Goal: Task Accomplishment & Management: Manage account settings

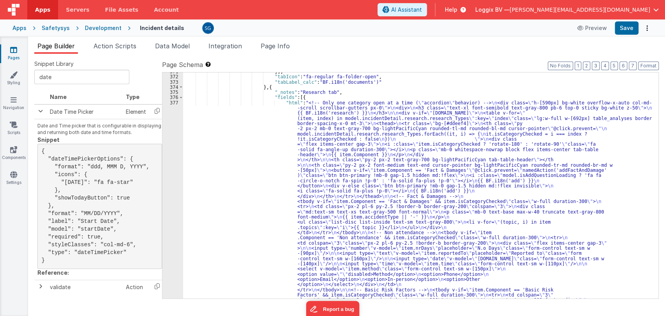
scroll to position [3192, 0]
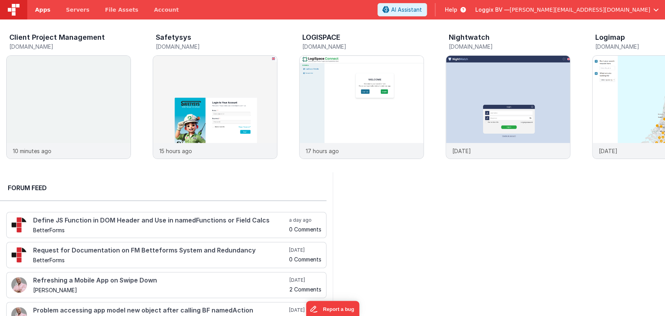
click at [37, 12] on span "Apps" at bounding box center [42, 10] width 15 height 8
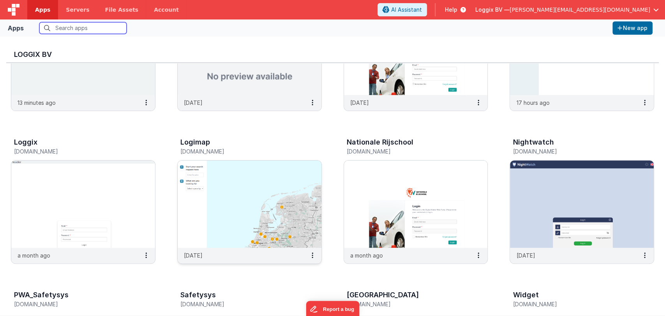
scroll to position [247, 0]
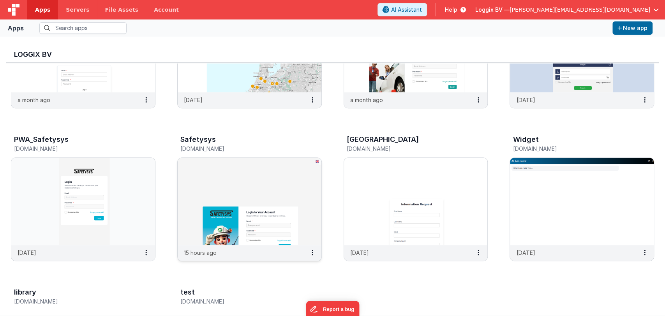
click at [246, 210] on img at bounding box center [250, 201] width 144 height 87
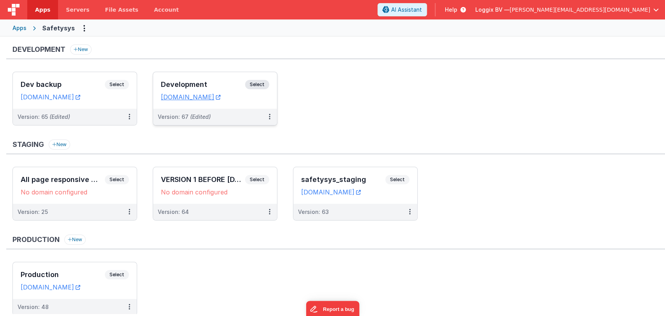
click at [201, 76] on div "Development Select URLs safetysystest.fmbetterforms.com" at bounding box center [215, 90] width 124 height 37
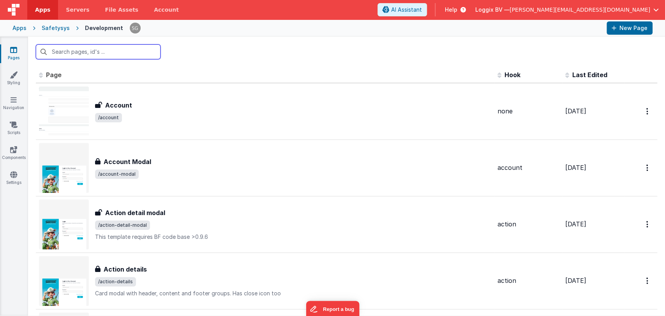
click at [71, 51] on input "text" at bounding box center [98, 51] width 125 height 15
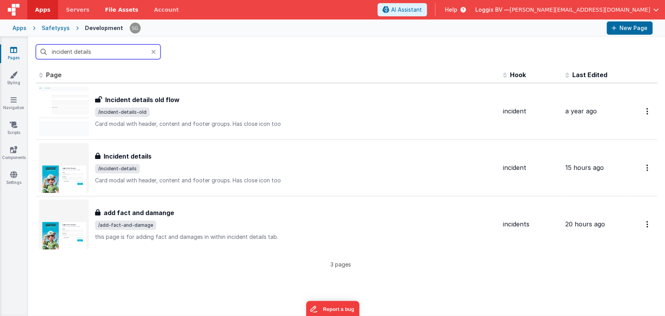
type input "incident details"
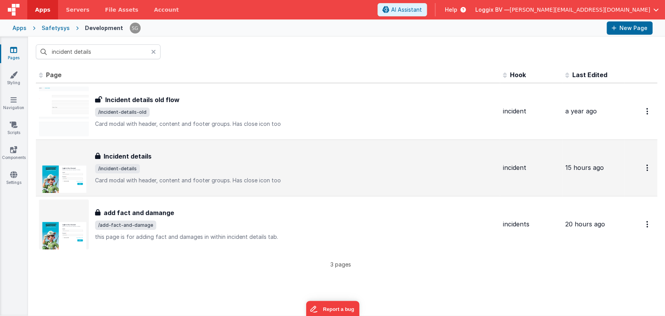
click at [130, 157] on h3 "Incident details" at bounding box center [128, 156] width 48 height 9
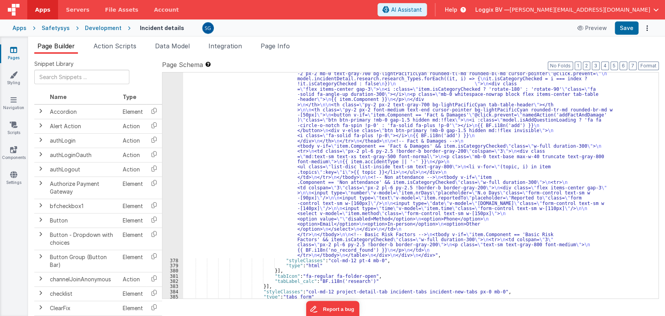
scroll to position [3247, 0]
click at [413, 197] on div ""html" : "<!-- Only one category open at a time ( \" accordion \" behavior) -->…" at bounding box center [417, 267] width 469 height 444
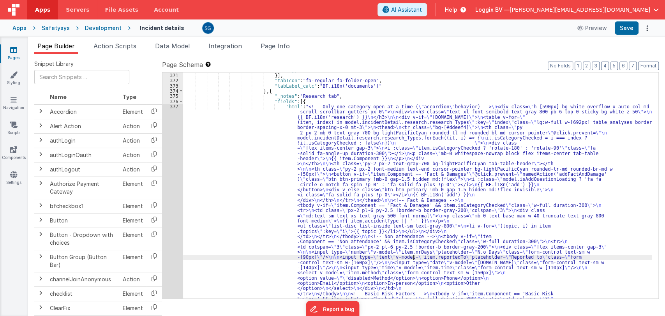
scroll to position [3188, 0]
click at [293, 115] on div ""type" : "html" }] , "tabIcon" : "fa-regular fa-folder-open" , "tabLabel_calc" …" at bounding box center [417, 290] width 469 height 444
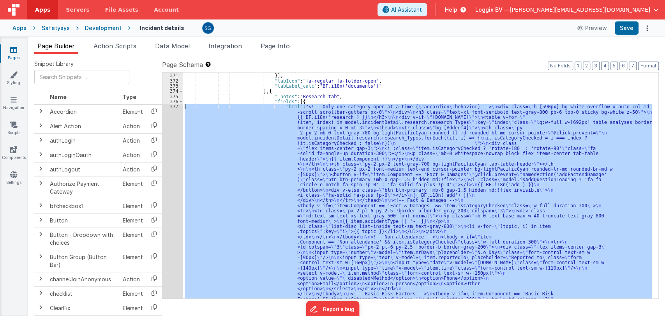
click at [176, 107] on div "377" at bounding box center [172, 210] width 21 height 213
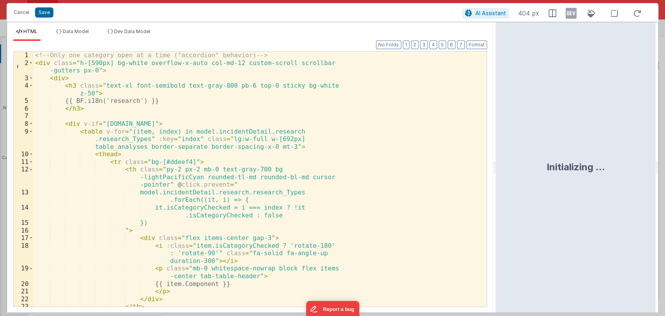
drag, startPoint x: 332, startPoint y: 167, endPoint x: 505, endPoint y: 166, distance: 172.9
click at [505, 166] on html "Cancel Save AI Assistant 404 px HTML Data Model Dev Data Model Format 7 6 5 4 3…" at bounding box center [332, 158] width 665 height 316
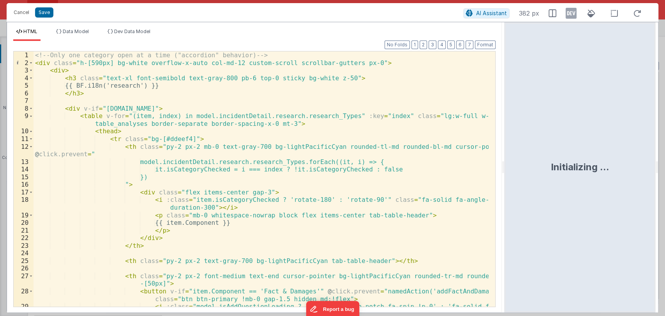
click at [354, 137] on div "<!-- Only one category open at a time ("accordion" behavior) --> < div class = …" at bounding box center [260, 190] width 455 height 278
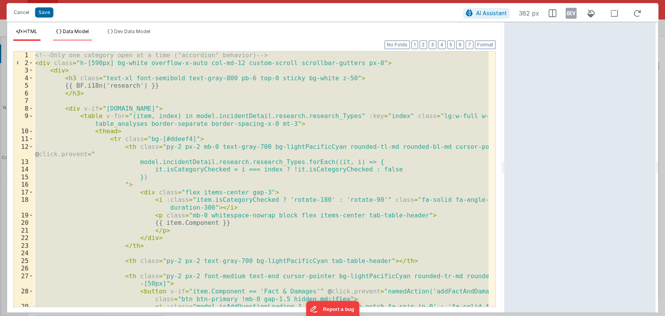
click at [88, 30] on span "Data Model" at bounding box center [76, 31] width 26 height 6
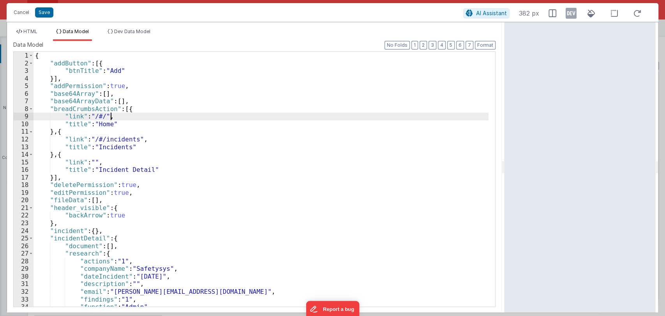
click at [157, 115] on div "{ "addButton" : [{ "btnTitle" : "Add" }] , "addPermission" : true , "base64Arra…" at bounding box center [260, 187] width 455 height 270
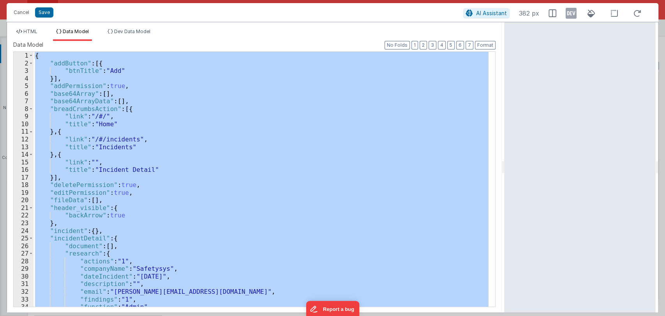
click at [196, 181] on div "{ "addButton" : [{ "btnTitle" : "Add" }] , "addPermission" : true , "base64Arra…" at bounding box center [260, 179] width 455 height 255
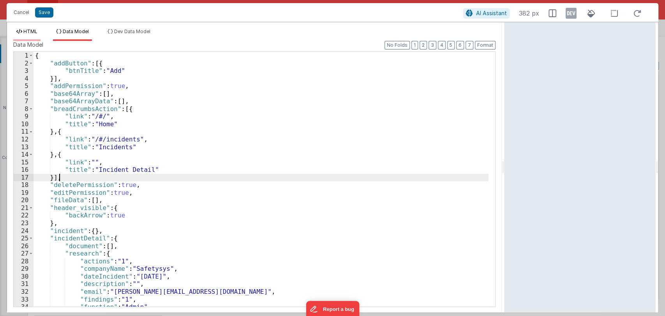
click at [26, 30] on span "HTML" at bounding box center [30, 31] width 14 height 6
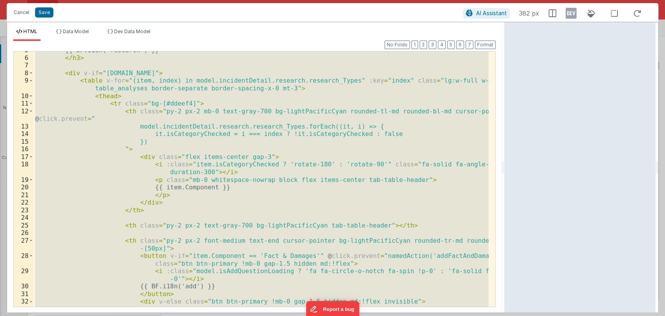
scroll to position [36, 0]
click at [254, 173] on div "{{ BF.i18n('research') }} </ h3 > < div v-if = "model.incidentDetail.incident.i…" at bounding box center [260, 178] width 455 height 255
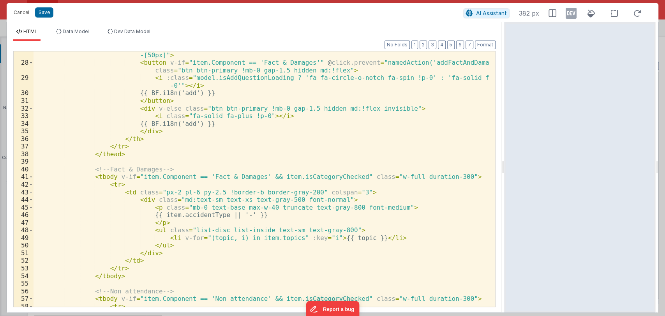
scroll to position [229, 0]
click at [30, 177] on span at bounding box center [31, 177] width 4 height 8
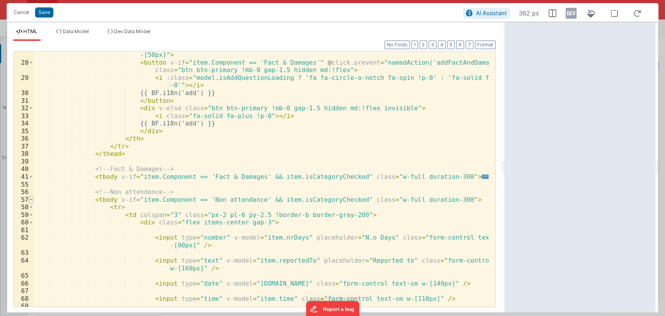
click at [31, 197] on span at bounding box center [31, 200] width 4 height 8
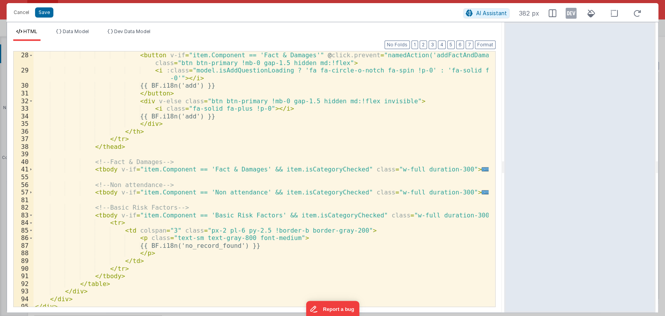
scroll to position [240, 0]
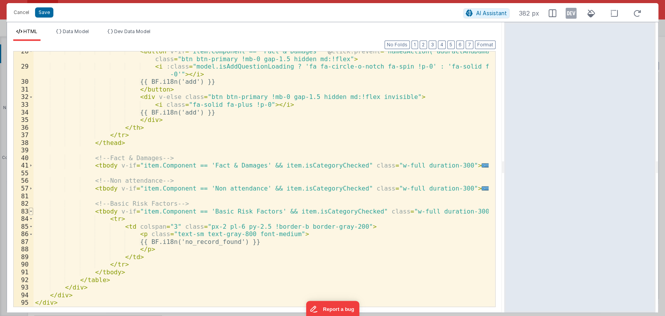
click at [30, 211] on span at bounding box center [31, 212] width 4 height 8
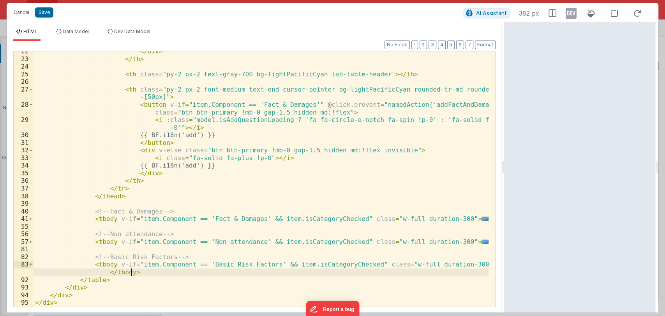
click at [141, 272] on div "</ div > </ th > < th class = "py-2 px-2 text-gray-700 bg-lightPacificCyan tab-…" at bounding box center [260, 183] width 455 height 270
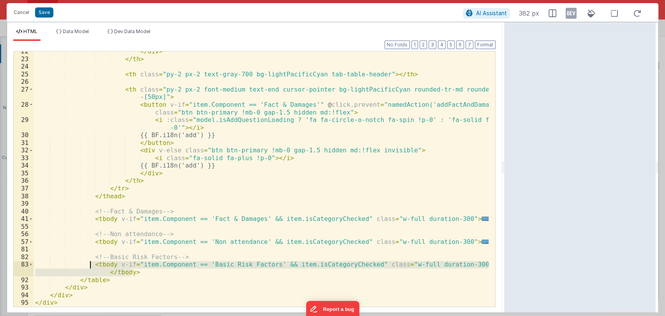
drag, startPoint x: 141, startPoint y: 272, endPoint x: 90, endPoint y: 266, distance: 50.9
click at [90, 266] on div "</ div > </ th > < th class = "py-2 px-2 text-gray-700 bg-lightPacificCyan tab-…" at bounding box center [260, 183] width 455 height 270
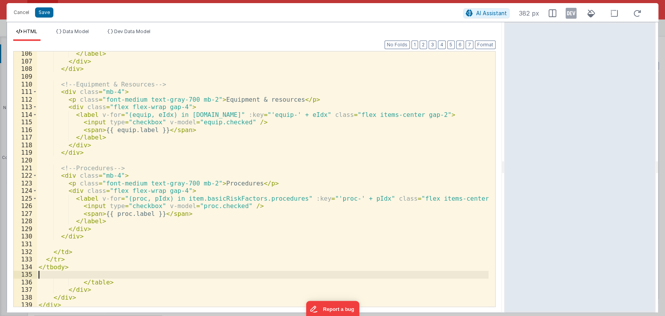
scroll to position [573, 0]
click at [482, 42] on button "Format" at bounding box center [485, 45] width 21 height 9
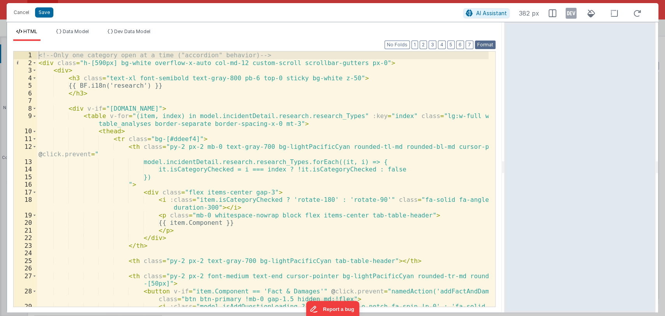
scroll to position [0, 0]
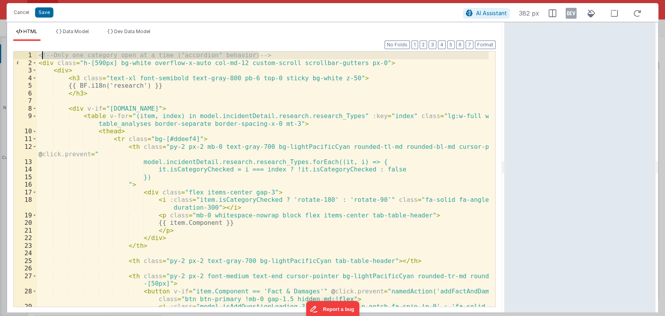
drag, startPoint x: 268, startPoint y: 55, endPoint x: 41, endPoint y: 56, distance: 227.1
click at [41, 56] on div "<!-- Only one category open at a time ("accordion" behavior) --> < div class = …" at bounding box center [262, 190] width 451 height 278
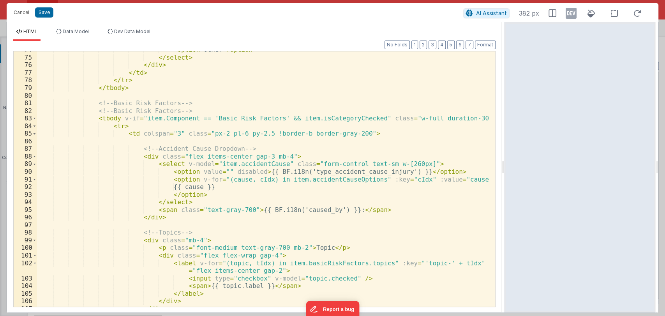
scroll to position [622, 0]
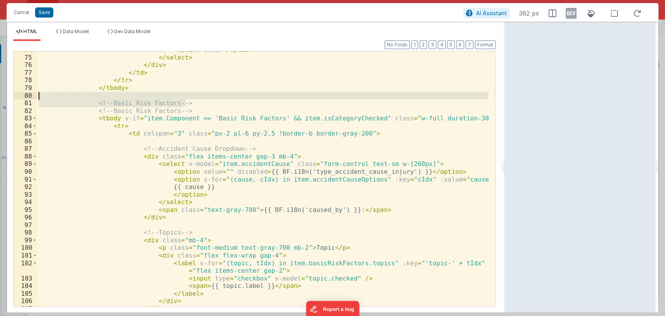
click at [203, 95] on div "< option > Other </ option > </ select > </ div > </ td > </ tr > </ tbody > <!…" at bounding box center [262, 181] width 451 height 270
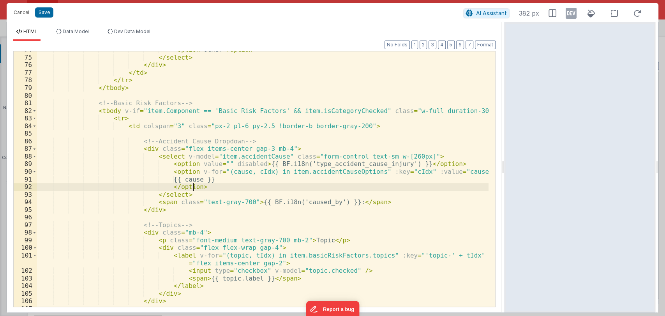
click at [230, 184] on div "< option > Other </ option > </ select > </ div > </ td > </ tr > </ tbody > <!…" at bounding box center [262, 181] width 451 height 270
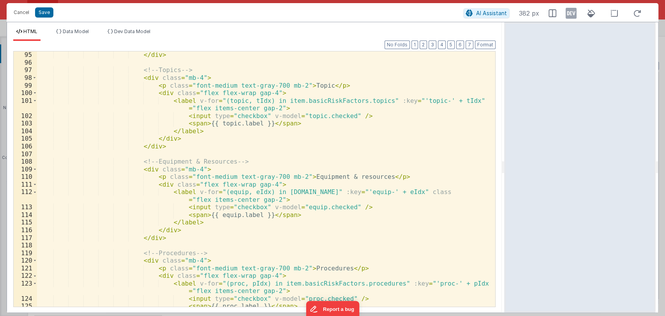
scroll to position [872, 0]
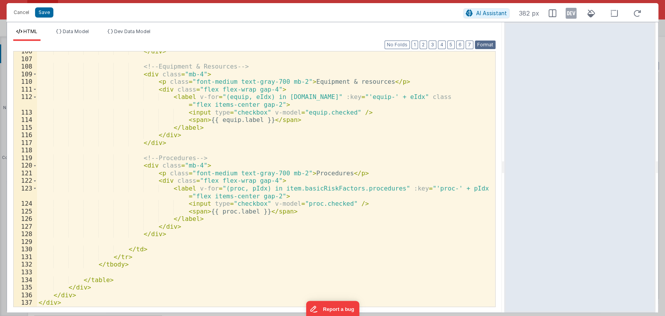
click at [480, 42] on button "Format" at bounding box center [485, 45] width 21 height 9
click at [38, 9] on button "Save" at bounding box center [44, 12] width 18 height 10
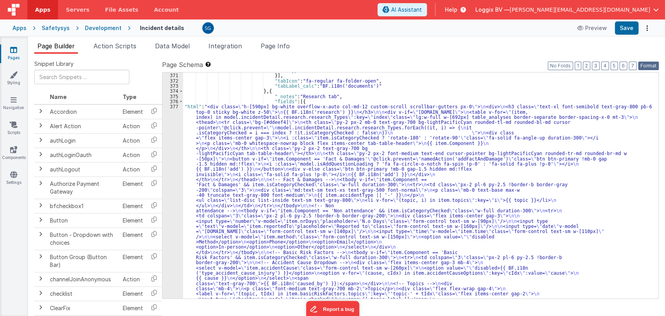
click at [650, 65] on button "Format" at bounding box center [648, 66] width 21 height 9
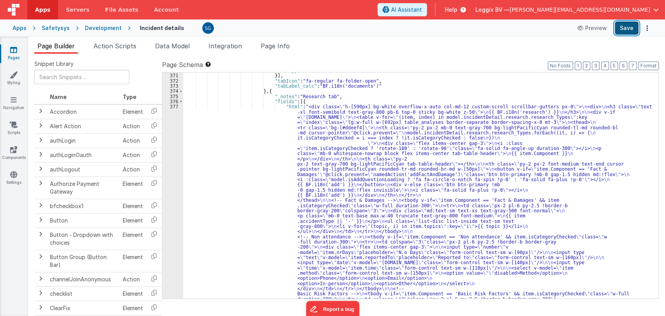
click at [625, 29] on button "Save" at bounding box center [627, 27] width 24 height 13
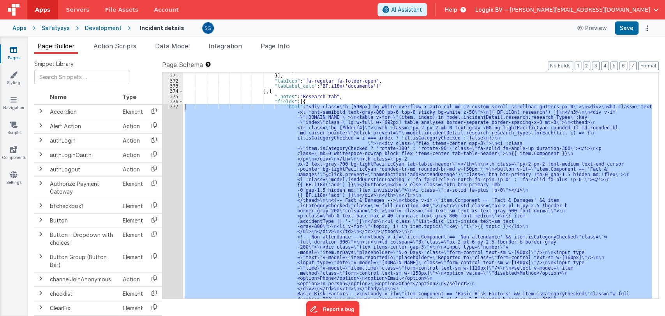
click at [171, 106] on div "377" at bounding box center [172, 262] width 21 height 317
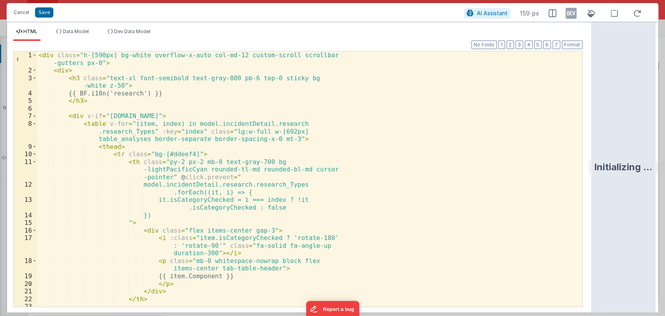
drag, startPoint x: 331, startPoint y: 168, endPoint x: 650, endPoint y: 214, distance: 322.4
click at [650, 214] on html "Cancel Save AI Assistant 159 px HTML Data Model Dev Data Model Format 7 6 5 4 3…" at bounding box center [332, 158] width 665 height 316
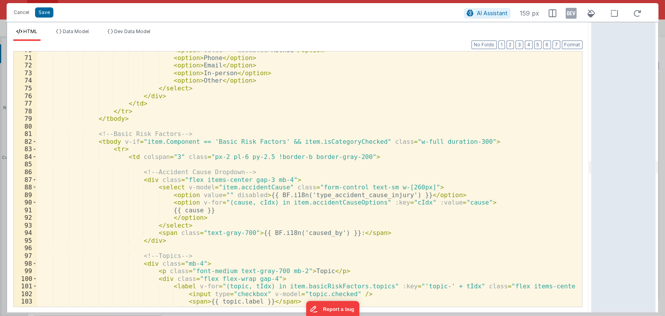
scroll to position [545, 0]
click at [154, 164] on div "< option value = "" disabled > Method </ option > < option > Phone </ option > …" at bounding box center [306, 182] width 538 height 270
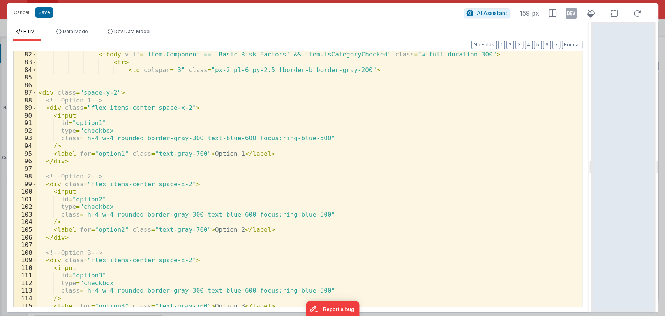
scroll to position [633, 0]
click at [565, 45] on button "Format" at bounding box center [572, 45] width 21 height 9
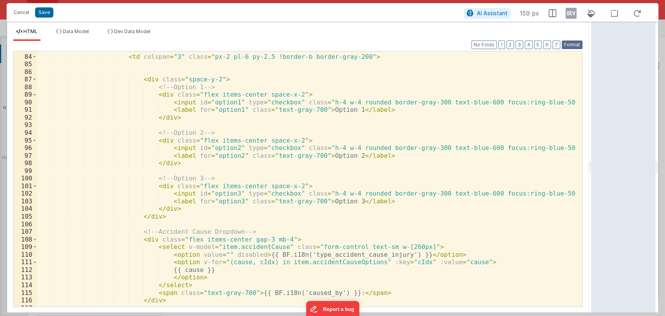
scroll to position [646, 0]
click at [47, 17] on div "Cancel Save" at bounding box center [237, 12] width 454 height 11
click at [46, 7] on button "Save" at bounding box center [44, 12] width 18 height 10
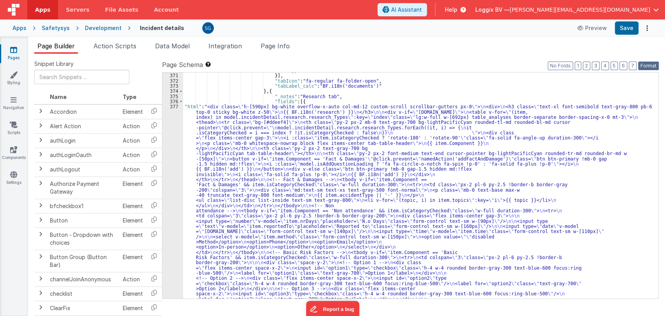
click at [643, 62] on button "Format" at bounding box center [648, 66] width 21 height 9
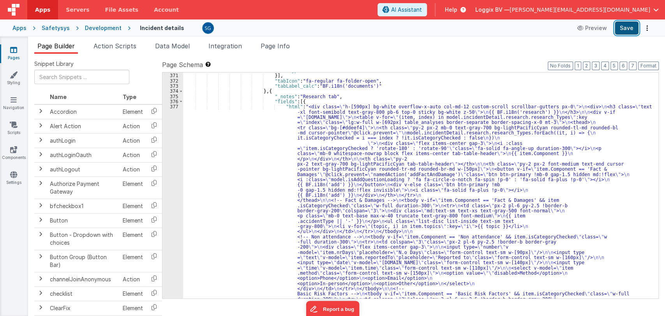
click at [626, 26] on button "Save" at bounding box center [627, 27] width 24 height 13
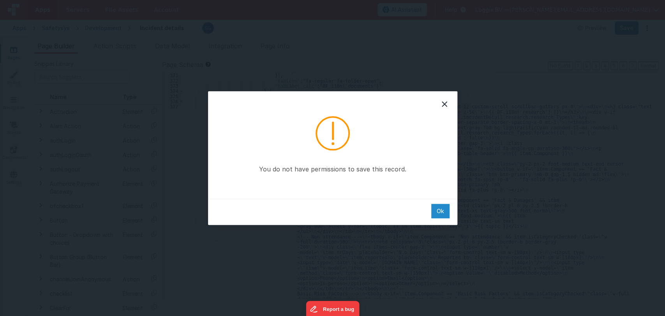
click at [440, 212] on div "Ok" at bounding box center [440, 211] width 18 height 14
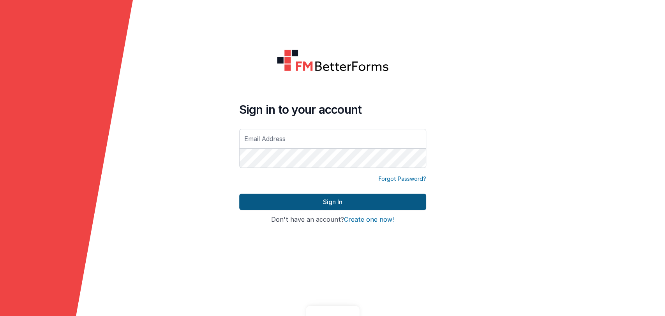
type input "[PERSON_NAME][EMAIL_ADDRESS][DOMAIN_NAME]"
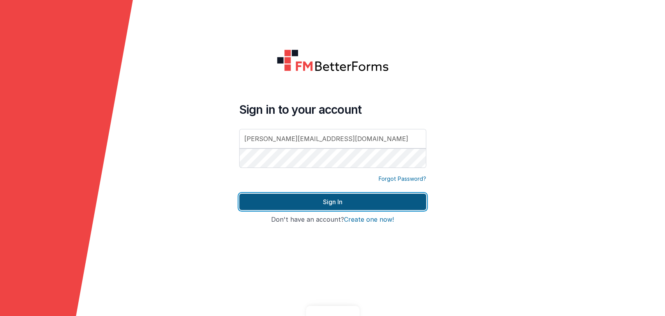
click at [347, 195] on button "Sign In" at bounding box center [332, 202] width 187 height 16
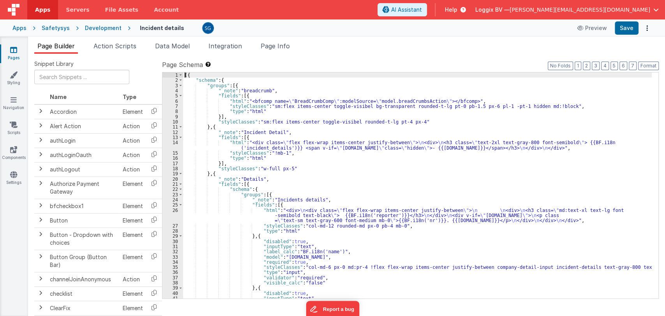
click at [314, 173] on div "[{ "schema" : { "groups" : [{ "_note" : "breadcrumb" , "fields" : [{ "html" : "…" at bounding box center [417, 190] width 469 height 236
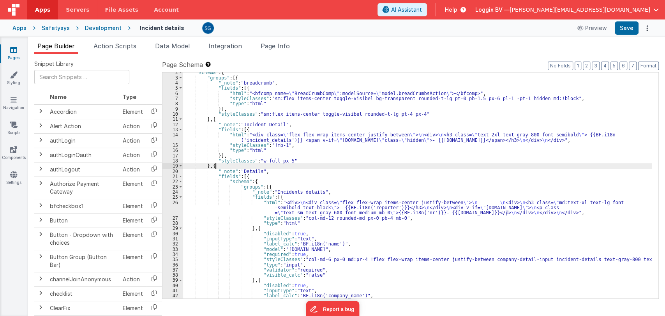
scroll to position [8, 0]
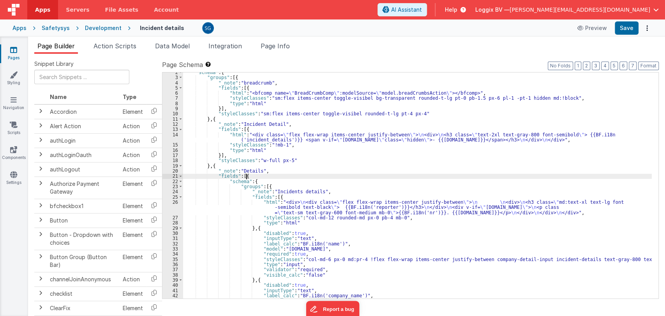
click at [321, 176] on div ""schema" : { "groups" : [{ "_note" : "breadcrumb" , "fields" : [{ "html" : "<bf…" at bounding box center [417, 188] width 469 height 236
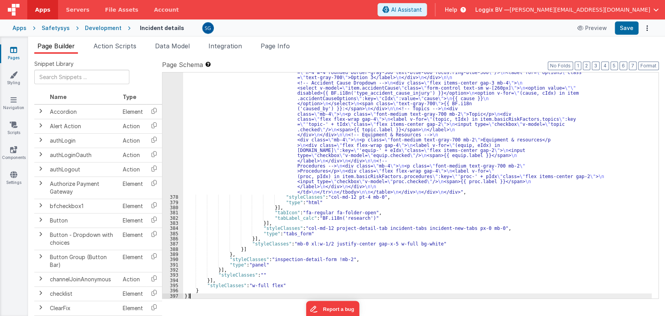
scroll to position [3461, 0]
click at [647, 63] on button "Format" at bounding box center [648, 66] width 21 height 9
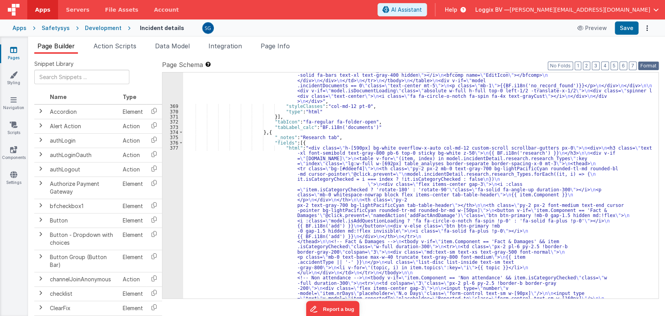
scroll to position [3147, 0]
click at [627, 29] on button "Save" at bounding box center [627, 27] width 24 height 13
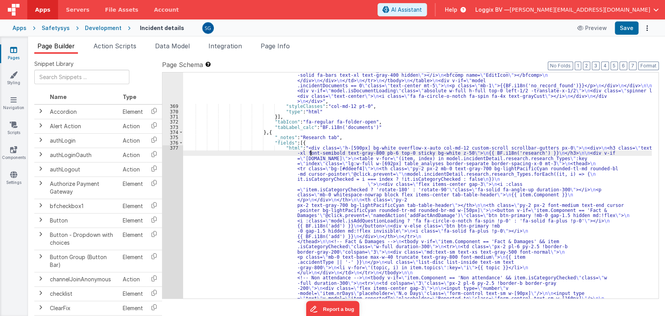
click at [310, 151] on div ""html" : "<div :class= \" (!model.incidentDetail.incident.id || model.isDocumen…" at bounding box center [417, 312] width 469 height 761
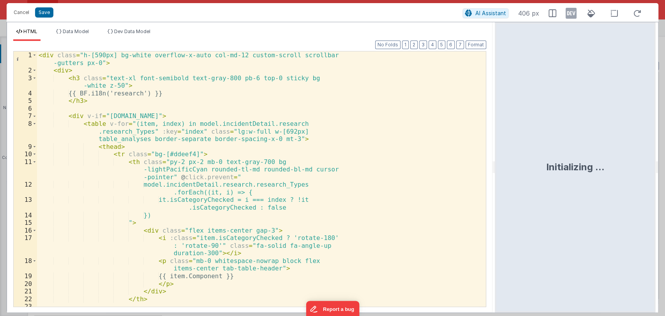
drag, startPoint x: 331, startPoint y: 167, endPoint x: 498, endPoint y: 175, distance: 166.9
click at [498, 175] on html "Cancel Save AI Assistant 406 px HTML Data Model Dev Data Model Format 7 6 5 4 3…" at bounding box center [332, 158] width 665 height 316
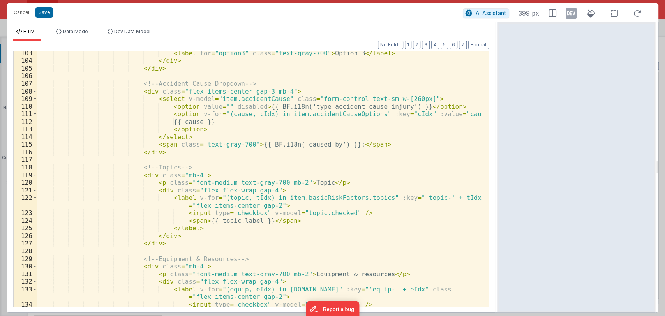
scroll to position [863, 0]
click at [193, 222] on div "< label for = "option3" class = "text-gray-700" > Option 3 </ label > </ div > …" at bounding box center [259, 184] width 445 height 270
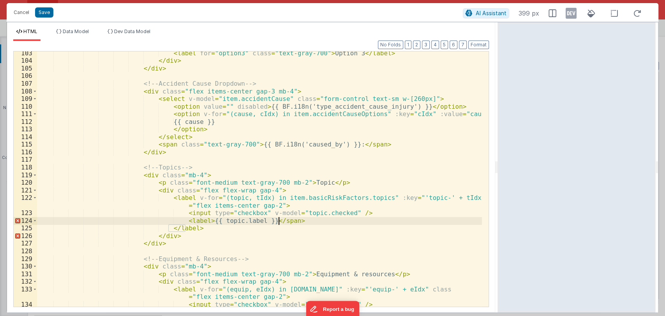
click at [278, 220] on div "< label for = "option3" class = "text-gray-700" > Option 3 </ label > </ div > …" at bounding box center [259, 184] width 445 height 270
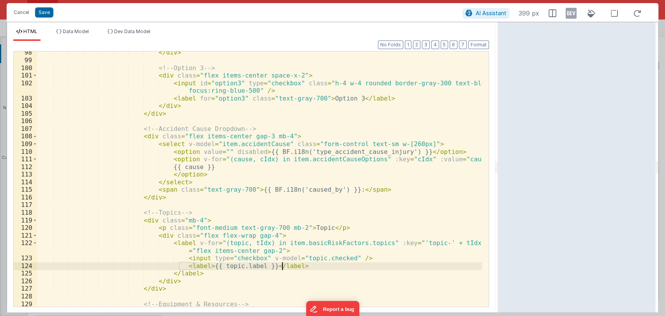
scroll to position [818, 0]
click at [196, 264] on div "</ div > <!-- Option 3 --> < div class = "flex items-center space-x-2" > < inpu…" at bounding box center [259, 184] width 445 height 270
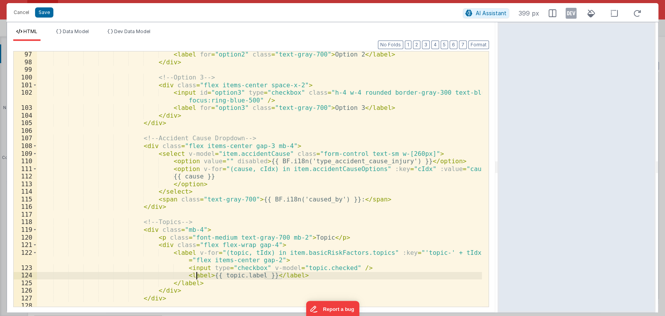
scroll to position [808, 0]
click at [195, 266] on div "< label for = "option2" class = "text-gray-700" > Option 2 </ label > </ div > …" at bounding box center [259, 186] width 445 height 270
click at [196, 275] on div "< label for = "option2" class = "text-gray-700" > Option 2 </ label > </ div > …" at bounding box center [259, 186] width 445 height 270
click at [74, 30] on span "Data Model" at bounding box center [76, 31] width 26 height 6
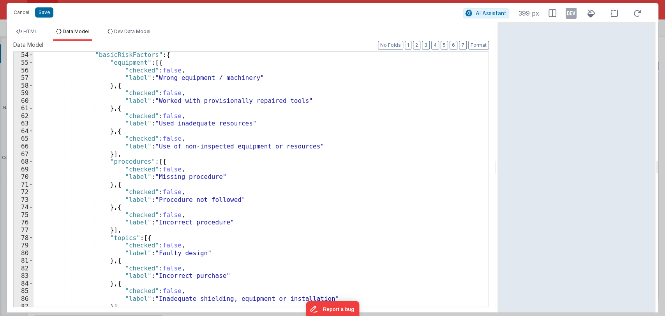
scroll to position [423, 0]
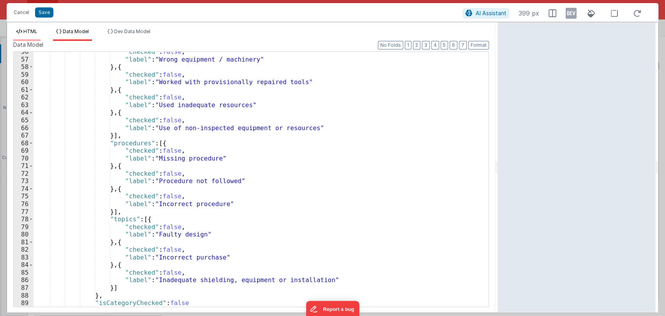
click at [27, 30] on span "HTML" at bounding box center [30, 31] width 14 height 6
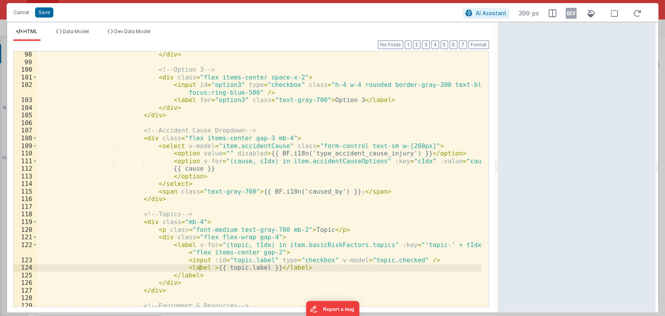
scroll to position [816, 0]
drag, startPoint x: 257, startPoint y: 259, endPoint x: 196, endPoint y: 261, distance: 61.2
click at [196, 261] on div "</ div > <!-- Option 3 --> < div class = "flex items-center space-x-2" > < inpu…" at bounding box center [259, 186] width 445 height 270
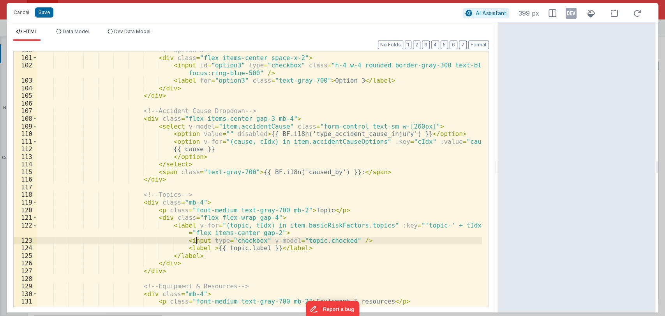
scroll to position [835, 0]
click at [160, 270] on div "<!-- Option 3 --> < div class = "flex items-center space-x-2" > < input id = "o…" at bounding box center [259, 181] width 445 height 270
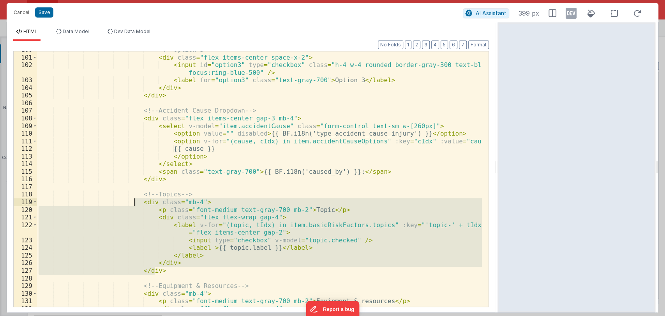
drag, startPoint x: 160, startPoint y: 270, endPoint x: 134, endPoint y: 203, distance: 71.5
click at [134, 203] on div "<!-- Option 3 --> < div class = "flex items-center space-x-2" > < input id = "o…" at bounding box center [259, 181] width 445 height 270
click at [76, 30] on span "Data Model" at bounding box center [76, 31] width 26 height 6
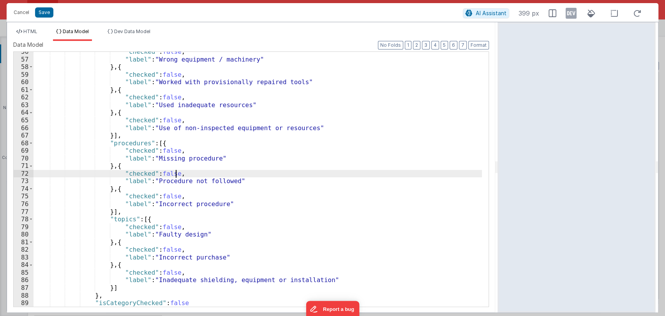
click at [277, 177] on div ""checked" : false , "label" : "Wrong equipment / machinery" } , { "checked" : f…" at bounding box center [257, 183] width 448 height 270
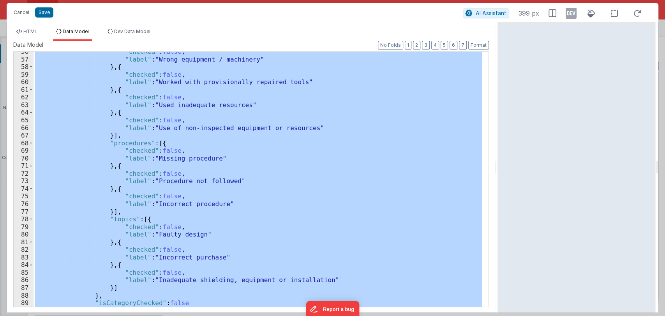
click at [287, 183] on div ""checked" : false , "label" : "Wrong equipment / machinery" } , { "checked" : f…" at bounding box center [257, 179] width 448 height 255
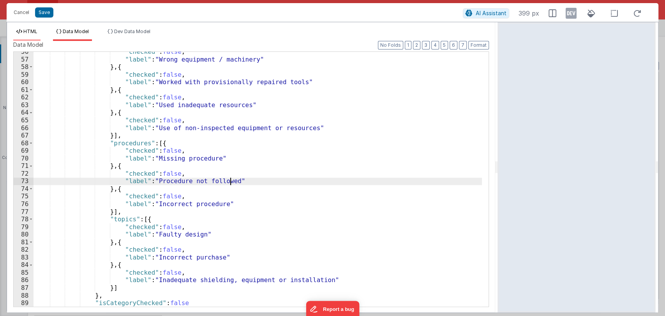
click at [32, 30] on span "HTML" at bounding box center [30, 31] width 14 height 6
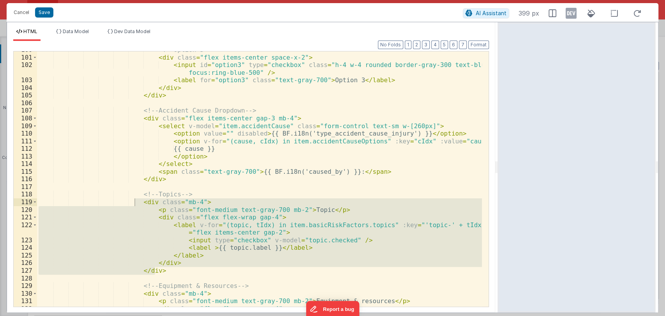
click at [199, 191] on div "<!-- Option 3 --> < div class = "flex items-center space-x-2" > < input id = "o…" at bounding box center [259, 181] width 445 height 270
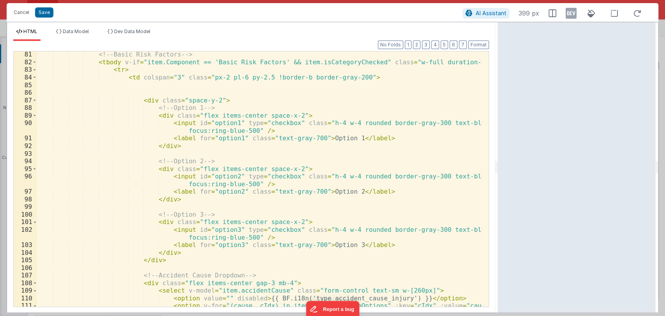
scroll to position [670, 0]
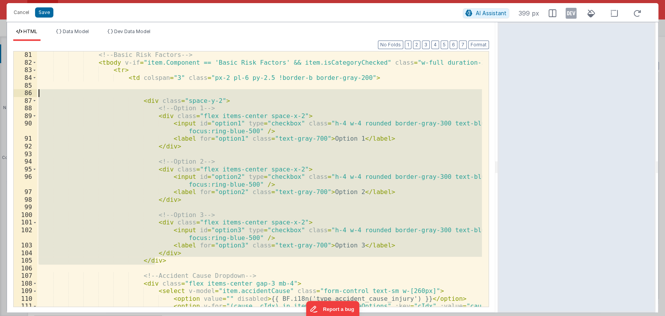
drag, startPoint x: 167, startPoint y: 264, endPoint x: 125, endPoint y: 96, distance: 172.6
click at [125, 96] on div "<!-- Basic Risk Factors --> < tbody v-if = "item.Component == 'Basic Risk Facto…" at bounding box center [259, 186] width 445 height 270
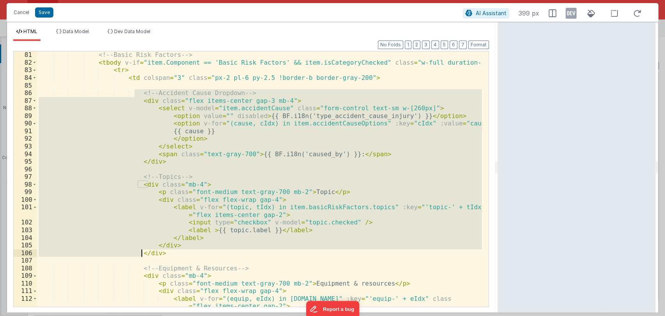
drag, startPoint x: 133, startPoint y: 93, endPoint x: 141, endPoint y: 251, distance: 158.3
click at [141, 251] on div "<!-- Basic Risk Factors --> < tbody v-if = "item.Component == 'Basic Risk Facto…" at bounding box center [259, 186] width 445 height 270
click at [174, 164] on div "<!-- Basic Risk Factors --> < tbody v-if = "item.Component == 'Basic Risk Facto…" at bounding box center [259, 178] width 445 height 255
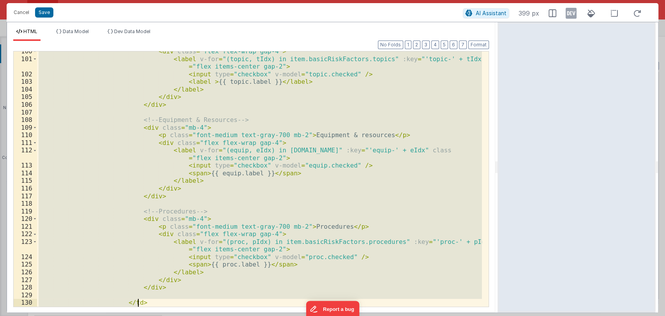
scroll to position [872, 0]
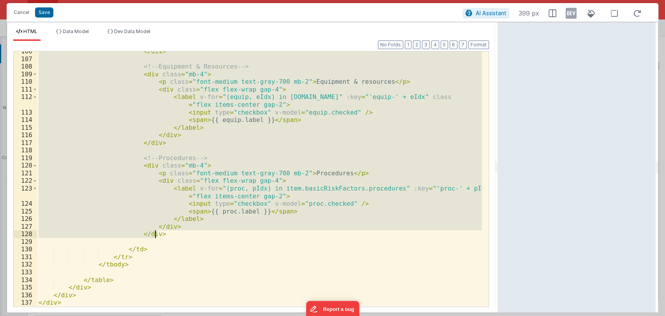
drag, startPoint x: 134, startPoint y: 178, endPoint x: 164, endPoint y: 234, distance: 64.3
click at [164, 234] on div "</ div > <!-- Equipment & Resources --> < div class = "mb-4" > < p class = "fon…" at bounding box center [259, 183] width 445 height 270
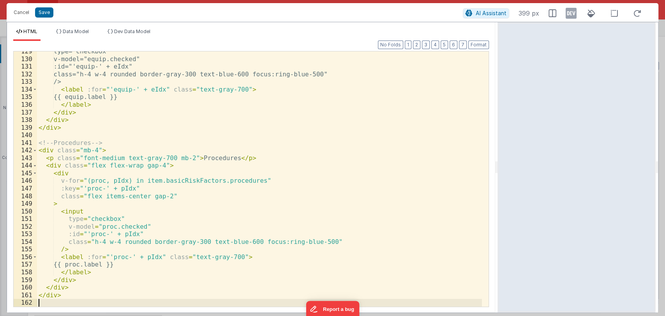
scroll to position [1040, 0]
click at [480, 42] on button "Format" at bounding box center [478, 45] width 21 height 9
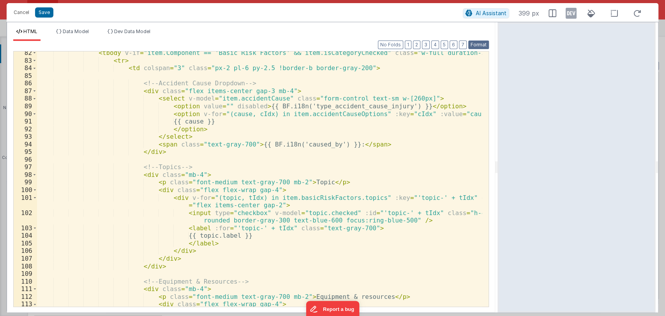
scroll to position [678, 0]
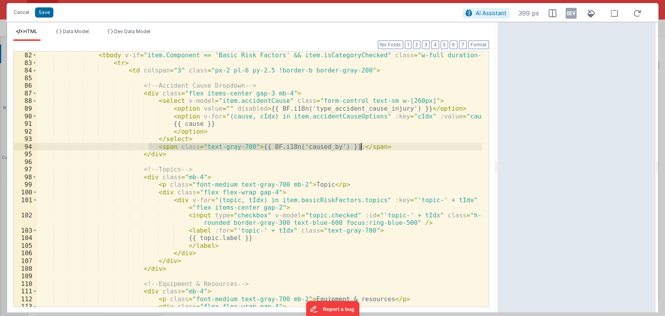
drag, startPoint x: 148, startPoint y: 146, endPoint x: 365, endPoint y: 146, distance: 216.2
click at [365, 146] on div "<!-- Basic Risk Factors --> < tbody v-if = "item.Component == 'Basic Risk Facto…" at bounding box center [259, 179] width 445 height 270
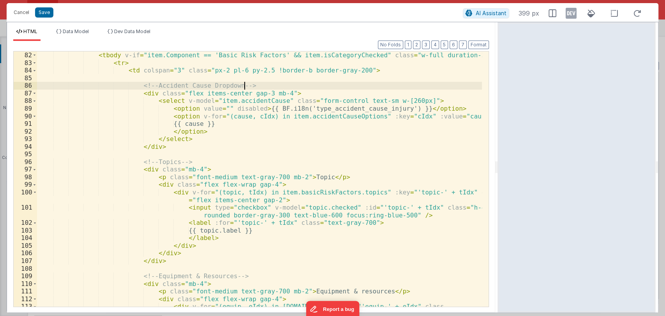
click at [302, 88] on div "<!-- Basic Risk Factors --> < tbody v-if = "item.Component == 'Basic Risk Facto…" at bounding box center [259, 183] width 445 height 278
click at [302, 89] on div "<!-- Basic Risk Factors --> < tbody v-if = "item.Component == 'Basic Risk Facto…" at bounding box center [259, 183] width 445 height 278
click at [284, 98] on div "<!-- Basic Risk Factors --> < tbody v-if = "item.Component == 'Basic Risk Facto…" at bounding box center [259, 183] width 445 height 278
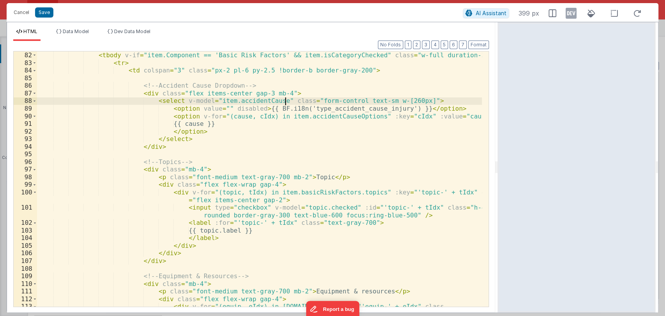
click at [283, 95] on div "<!-- Basic Risk Factors --> < tbody v-if = "item.Component == 'Basic Risk Facto…" at bounding box center [259, 183] width 445 height 278
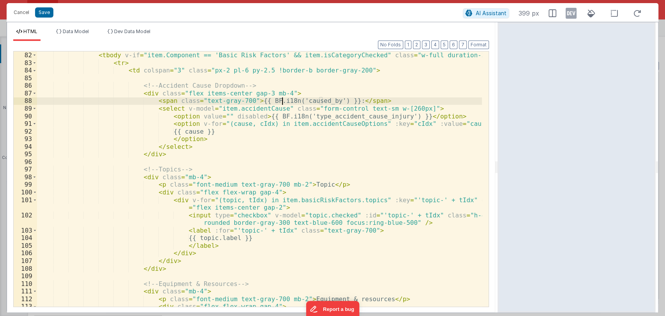
click at [283, 99] on div "<!-- Basic Risk Factors --> < tbody v-if = "item.Component == 'Basic Risk Facto…" at bounding box center [259, 179] width 445 height 270
click at [292, 99] on div "<!-- Basic Risk Factors --> < tbody v-if = "item.Component == 'Basic Risk Facto…" at bounding box center [259, 179] width 445 height 270
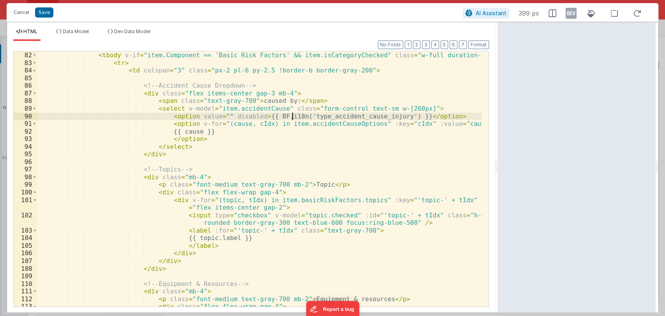
click at [292, 113] on div "<!-- Basic Risk Factors --> < tbody v-if = "item.Component == 'Basic Risk Facto…" at bounding box center [259, 179] width 445 height 270
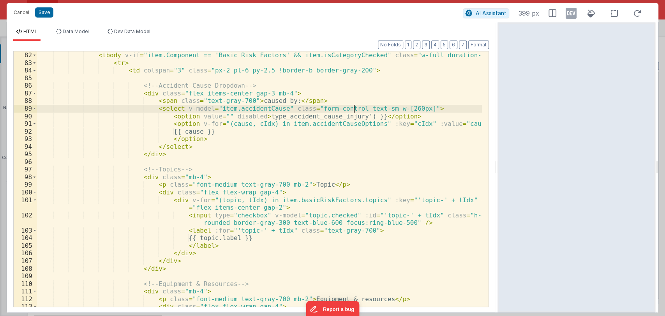
click at [355, 112] on div "<!-- Basic Risk Factors --> < tbody v-if = "item.Component == 'Basic Risk Facto…" at bounding box center [259, 179] width 445 height 270
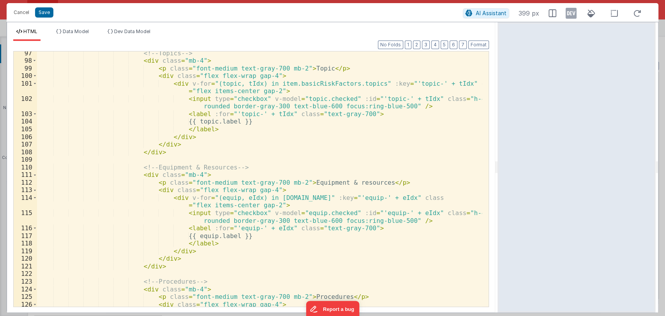
scroll to position [796, 0]
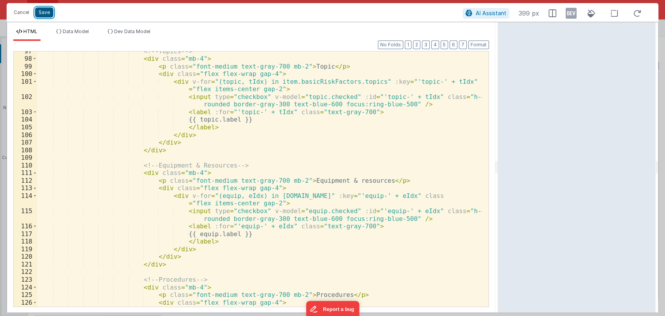
click at [46, 10] on button "Save" at bounding box center [44, 12] width 18 height 10
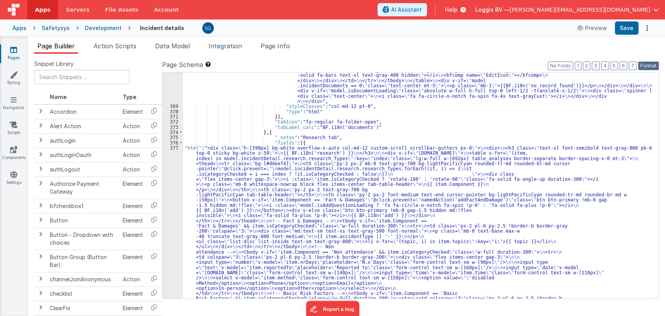
click at [648, 63] on button "Format" at bounding box center [648, 66] width 21 height 9
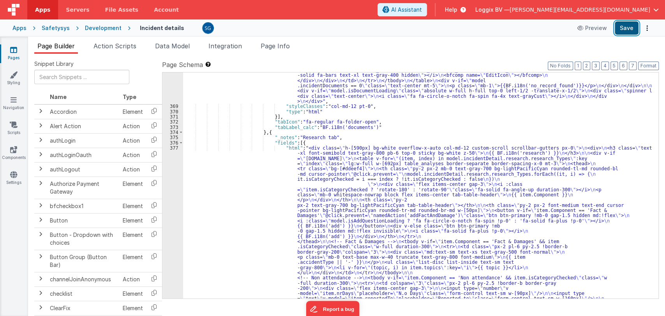
click at [627, 26] on button "Save" at bounding box center [627, 27] width 24 height 13
click at [335, 138] on div ""html" : "<div :class= \" (!model.incidentDetail.incident.id || model.isDocumen…" at bounding box center [417, 299] width 469 height 735
click at [171, 148] on div "377" at bounding box center [172, 314] width 21 height 338
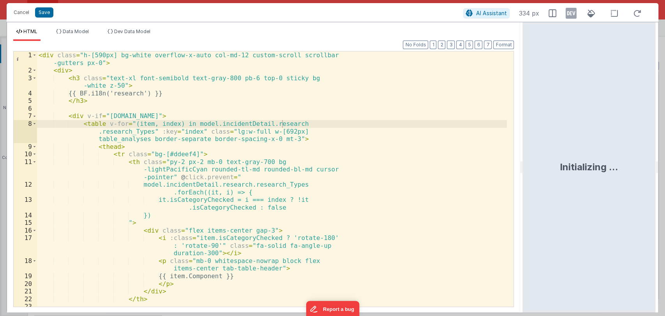
drag, startPoint x: 330, startPoint y: 166, endPoint x: 536, endPoint y: 178, distance: 206.8
click at [536, 178] on html "Cancel Save AI Assistant 334 px HTML Data Model Dev Data Model Format 7 6 5 4 3…" at bounding box center [332, 158] width 665 height 316
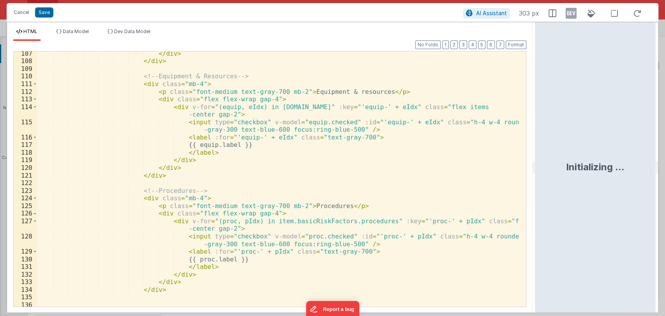
scroll to position [925, 0]
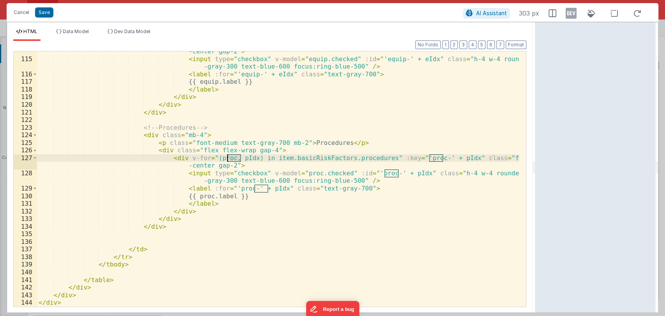
drag, startPoint x: 240, startPoint y: 157, endPoint x: 227, endPoint y: 159, distance: 12.9
click at [227, 159] on div "< div v-for = "(equip, eIdx) in item.basicRiskFactors.equipment" :key = "'equip…" at bounding box center [278, 179] width 482 height 278
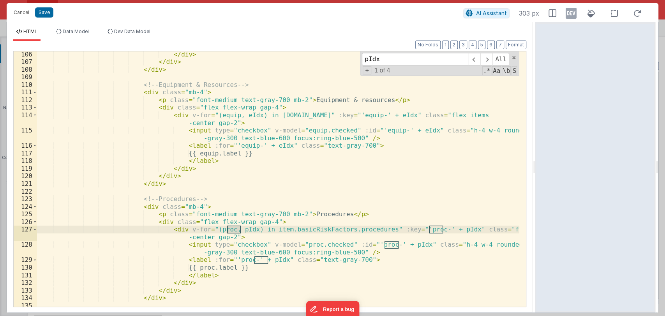
scroll to position [854, 0]
click at [369, 72] on span "+" at bounding box center [367, 70] width 9 height 8
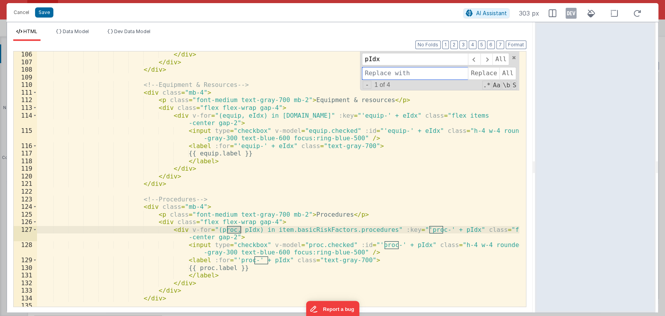
click at [380, 76] on input at bounding box center [415, 73] width 106 height 12
type input "index"
click at [503, 73] on span "All" at bounding box center [507, 73] width 17 height 12
click at [290, 178] on div "</ div > </ div > </ div > <!-- Equipment & Resources --> < div class = "mb-4" …" at bounding box center [278, 186] width 482 height 270
click at [213, 230] on div "</ div > </ div > </ div > <!-- Equipment & Resources --> < div class = "mb-4" …" at bounding box center [278, 186] width 482 height 270
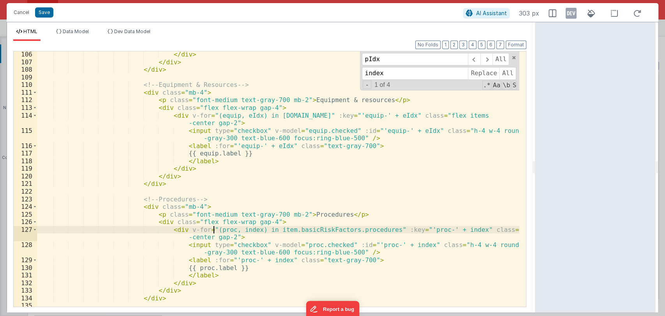
click at [213, 230] on div "</ div > </ div > </ div > <!-- Equipment & Resources --> < div class = "mb-4" …" at bounding box center [278, 186] width 482 height 270
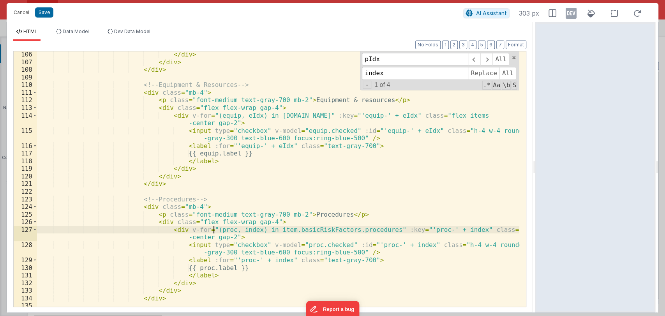
click at [213, 230] on div "</ div > </ div > </ div > <!-- Equipment & Resources --> < div class = "mb-4" …" at bounding box center [278, 186] width 482 height 270
drag, startPoint x: 219, startPoint y: 229, endPoint x: 207, endPoint y: 229, distance: 11.7
click at [207, 229] on div "</ div > </ div > </ div > <!-- Equipment & Resources --> < div class = "mb-4" …" at bounding box center [278, 186] width 482 height 270
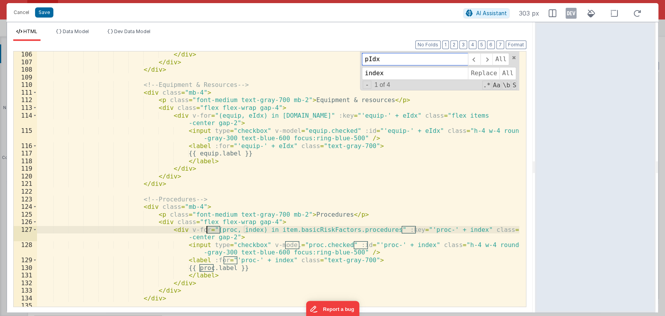
type input "proc"
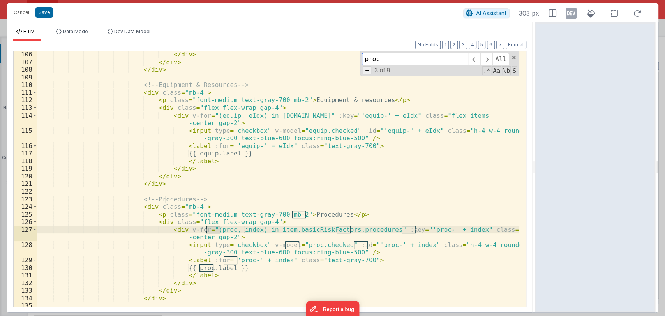
click at [368, 71] on span "+" at bounding box center [367, 70] width 9 height 8
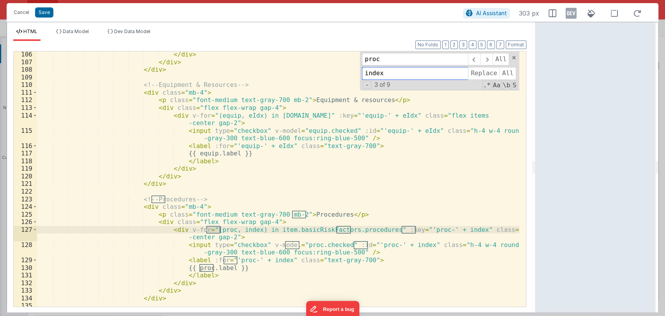
click at [389, 75] on input "index" at bounding box center [415, 73] width 106 height 12
type input "item"
click at [504, 71] on span "All" at bounding box center [507, 73] width 17 height 12
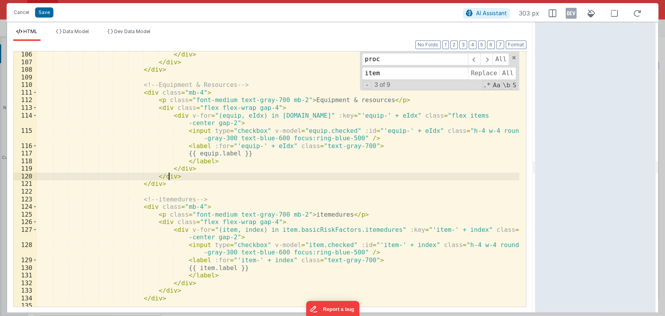
click at [285, 177] on div "</ div > </ div > </ div > <!-- Equipment & Resources --> < div class = "mb-4" …" at bounding box center [278, 186] width 482 height 270
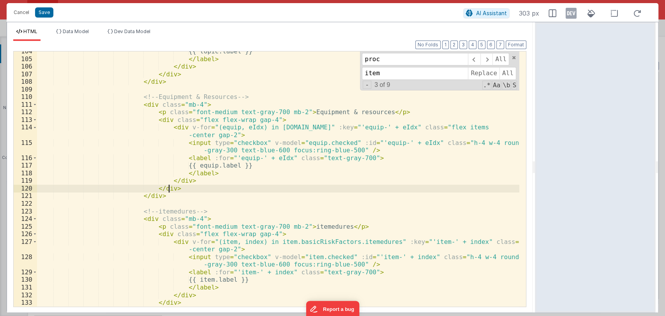
scroll to position [840, 0]
click at [210, 131] on div "{{ topic.label }} </ label > </ div > </ div > </ div > <!-- Equipment & Resour…" at bounding box center [278, 184] width 482 height 270
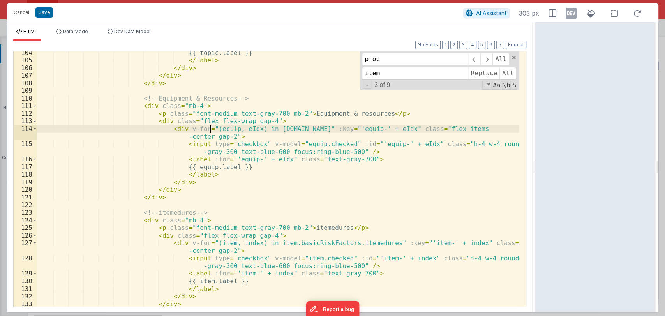
click at [210, 131] on div "{{ topic.label }} </ label > </ div > </ div > </ div > <!-- Equipment & Resour…" at bounding box center [278, 184] width 482 height 270
click at [214, 130] on div "{{ topic.label }} </ label > </ div > </ div > </ div > <!-- Equipment & Resour…" at bounding box center [278, 184] width 482 height 270
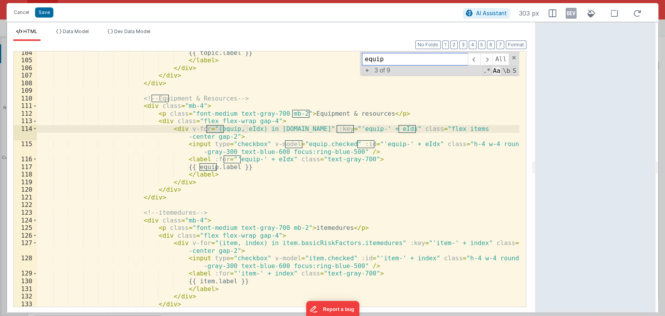
click at [498, 70] on span "Aa" at bounding box center [496, 70] width 9 height 9
click at [504, 71] on span "\b" at bounding box center [506, 70] width 9 height 9
click at [506, 70] on span "\b" at bounding box center [506, 70] width 9 height 9
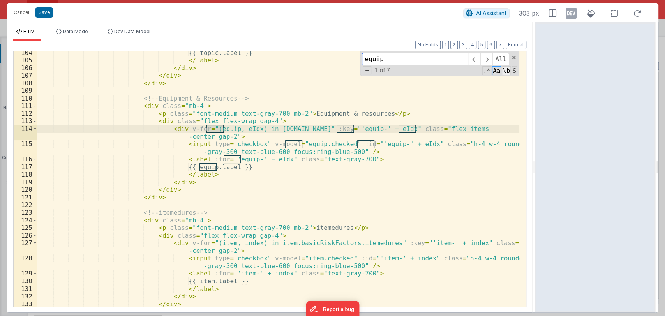
click at [506, 70] on span "\b" at bounding box center [506, 70] width 9 height 9
click at [505, 71] on span "\b" at bounding box center [506, 70] width 9 height 9
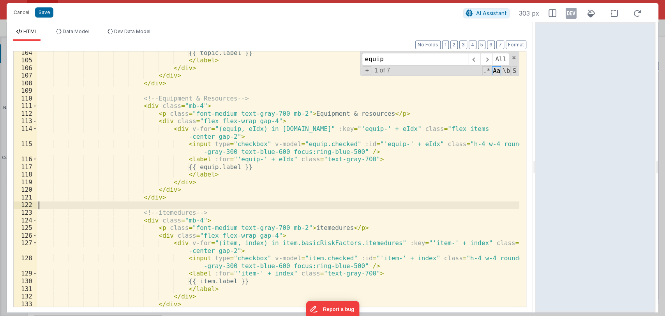
click at [399, 203] on div "{{ topic.label }} </ label > </ div > </ div > </ div > <!-- Equipment & Resour…" at bounding box center [278, 184] width 482 height 270
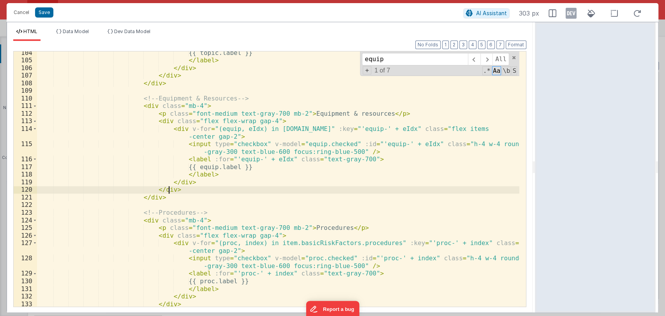
click at [361, 192] on div "{{ topic.label }} </ label > </ div > </ div > </ div > <!-- Equipment & Resour…" at bounding box center [278, 184] width 482 height 270
click at [212, 243] on div "{{ topic.label }} </ label > </ div > </ div > </ div > <!-- Equipment & Resour…" at bounding box center [278, 184] width 482 height 270
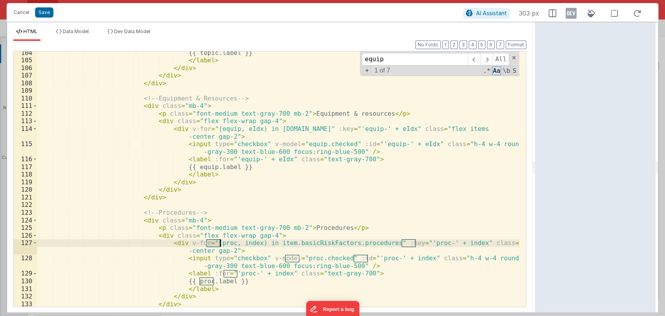
click at [212, 243] on div "{{ topic.label }} </ label > </ div > </ div > </ div > <!-- Equipment & Resour…" at bounding box center [278, 184] width 482 height 270
click at [504, 70] on span "\b" at bounding box center [506, 70] width 9 height 9
click at [366, 71] on span "+" at bounding box center [367, 70] width 9 height 8
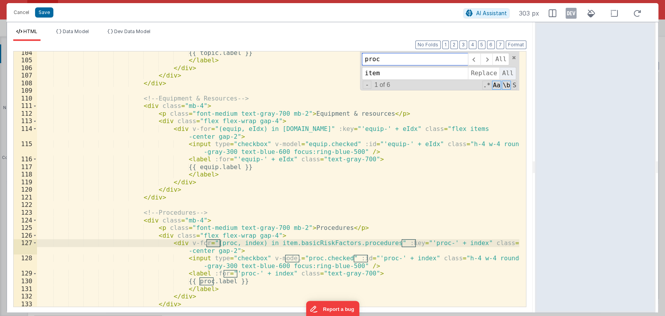
click at [504, 70] on span "All" at bounding box center [507, 73] width 17 height 12
click at [339, 175] on div "{{ topic.label }} </ label > </ div > </ div > </ div > <!-- Equipment & Resour…" at bounding box center [278, 184] width 482 height 270
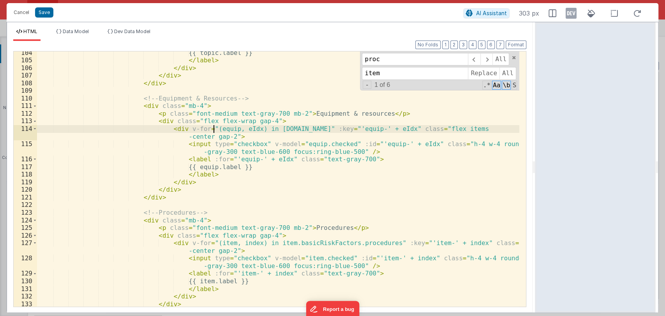
click at [214, 127] on div "{{ topic.label }} </ label > </ div > </ div > </ div > <!-- Equipment & Resour…" at bounding box center [278, 184] width 482 height 270
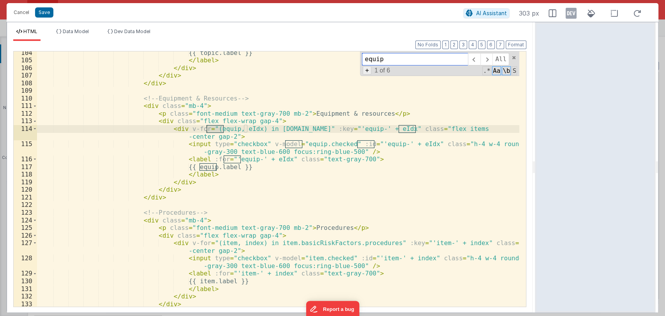
click at [370, 70] on span "+" at bounding box center [367, 70] width 9 height 8
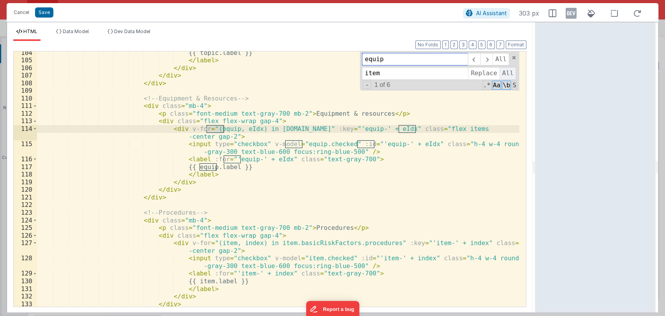
click at [504, 70] on span "All" at bounding box center [507, 73] width 17 height 12
click at [259, 182] on div "{{ topic.label }} </ label > </ div > </ div > </ div > <!-- Equipment & Resour…" at bounding box center [278, 184] width 482 height 270
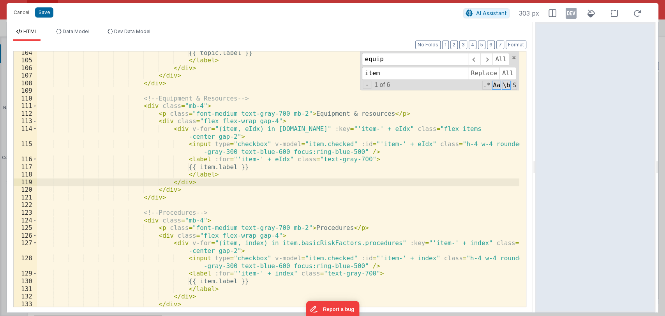
click at [231, 130] on div "{{ topic.label }} </ label > </ div > </ div > </ div > <!-- Equipment & Resour…" at bounding box center [278, 184] width 482 height 270
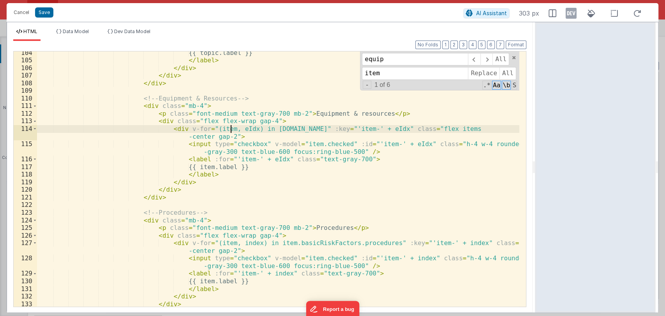
click at [231, 130] on div "{{ topic.label }} </ label > </ div > </ div > </ div > <!-- Equipment & Resour…" at bounding box center [278, 184] width 482 height 270
type input "eIdx"
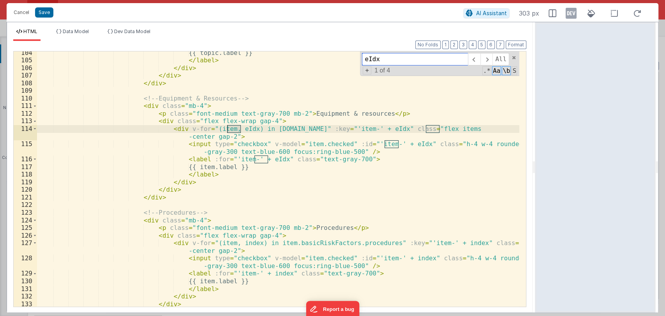
click at [367, 69] on span "+" at bounding box center [367, 70] width 9 height 8
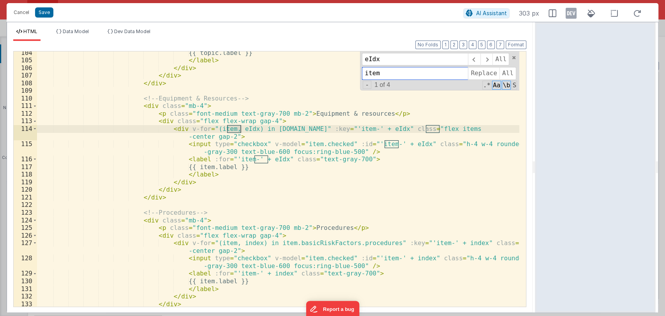
click at [387, 77] on input "item" at bounding box center [415, 73] width 106 height 12
type input "index"
click at [506, 72] on span "All" at bounding box center [507, 73] width 17 height 12
click at [514, 58] on span at bounding box center [513, 57] width 5 height 5
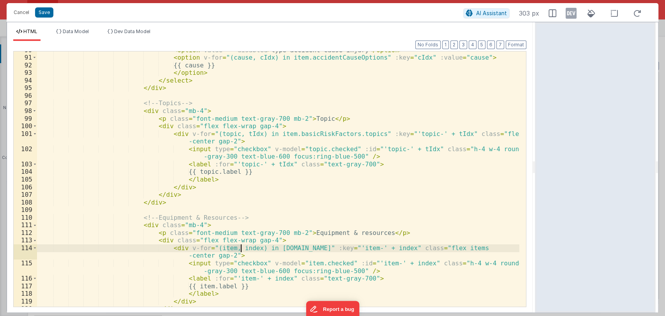
scroll to position [721, 0]
click at [262, 172] on div "< option value = "" disabled > type accident cause injury </ option > < option …" at bounding box center [278, 181] width 482 height 270
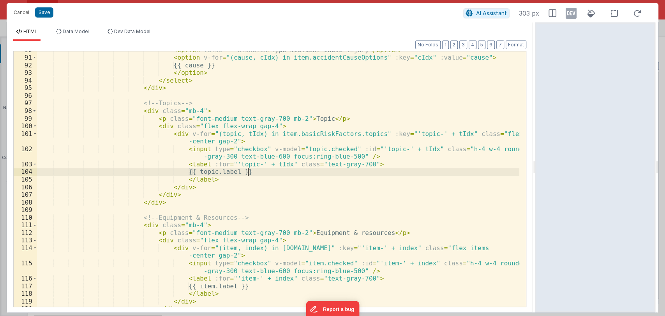
click at [216, 134] on div "< option value = "" disabled > type accident cause injury </ option > < option …" at bounding box center [278, 181] width 482 height 270
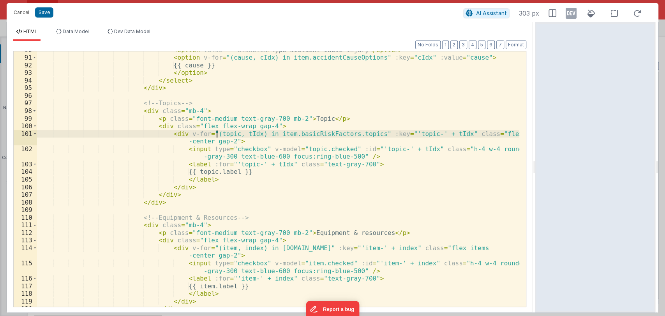
click at [216, 134] on div "< option value = "" disabled > type accident cause injury </ option > < option …" at bounding box center [278, 181] width 482 height 270
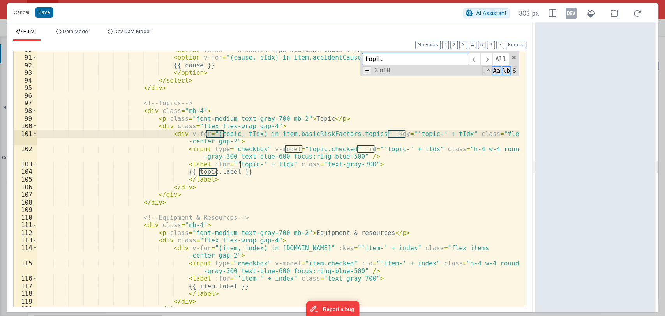
click at [368, 70] on span "+" at bounding box center [367, 70] width 9 height 8
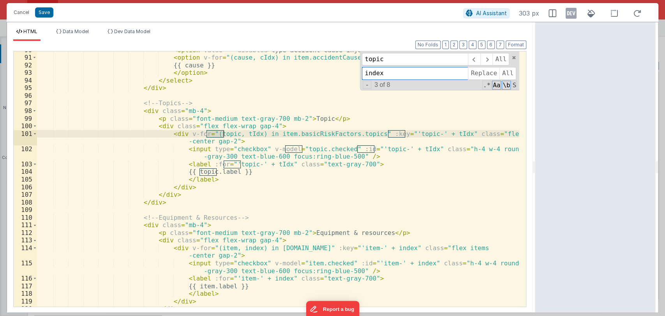
click at [391, 76] on input "index" at bounding box center [415, 73] width 106 height 12
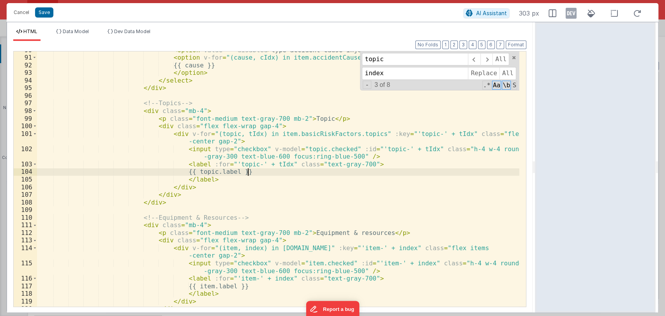
click at [263, 174] on div "< option value = "" disabled > type accident cause injury </ option > < option …" at bounding box center [278, 181] width 482 height 270
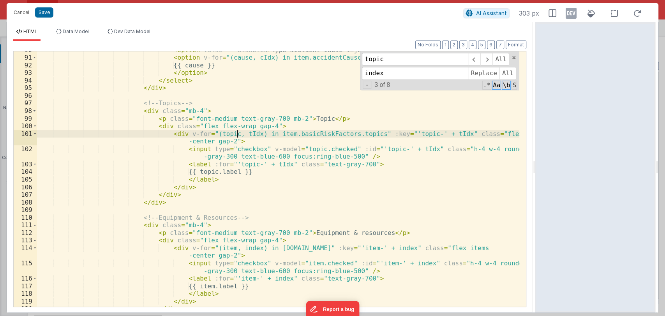
click at [237, 133] on div "< option value = "" disabled > type accident cause injury </ option > < option …" at bounding box center [278, 181] width 482 height 270
type input "tIdx"
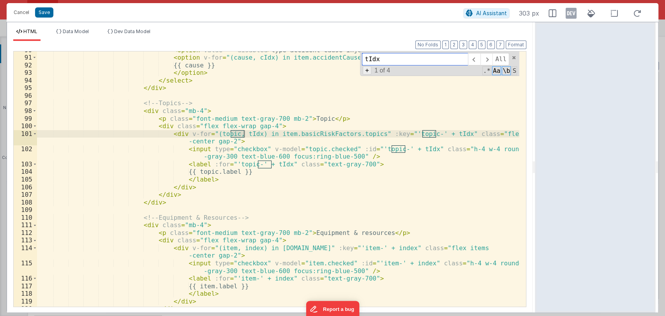
click at [367, 70] on span "+" at bounding box center [367, 70] width 9 height 8
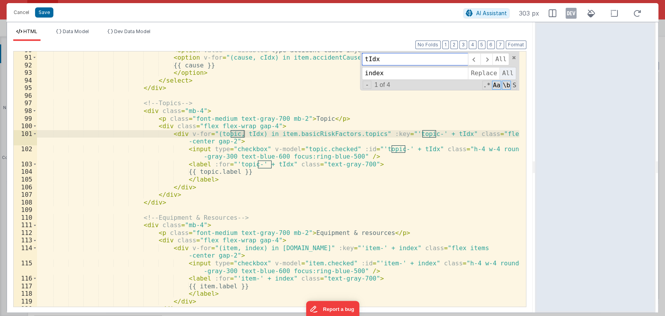
click at [506, 69] on span "All" at bounding box center [507, 73] width 17 height 12
click at [512, 58] on span at bounding box center [513, 57] width 5 height 5
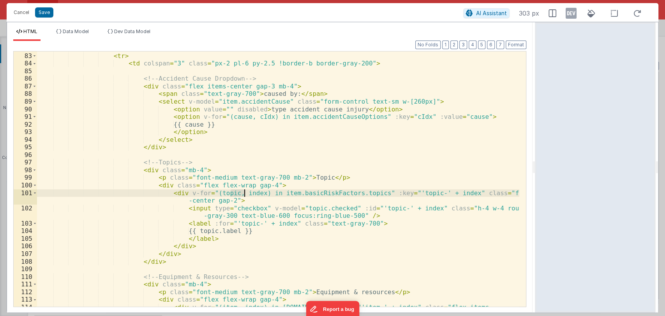
scroll to position [662, 0]
click at [43, 12] on button "Save" at bounding box center [44, 12] width 18 height 10
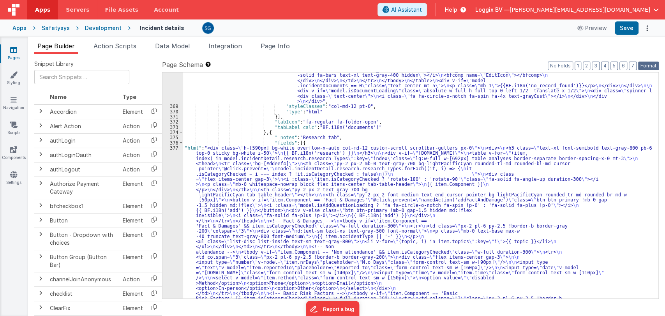
click at [649, 64] on button "Format" at bounding box center [648, 66] width 21 height 9
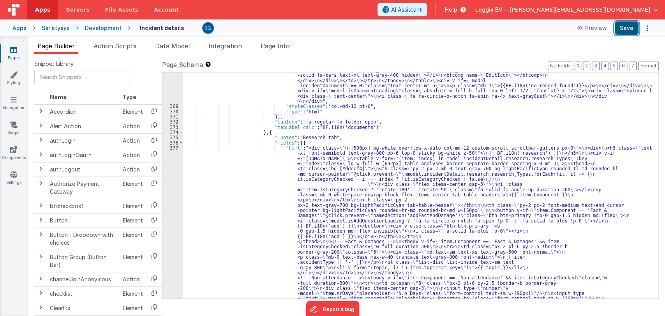
click at [629, 25] on button "Save" at bounding box center [627, 27] width 24 height 13
click at [168, 43] on span "Data Model" at bounding box center [172, 46] width 35 height 8
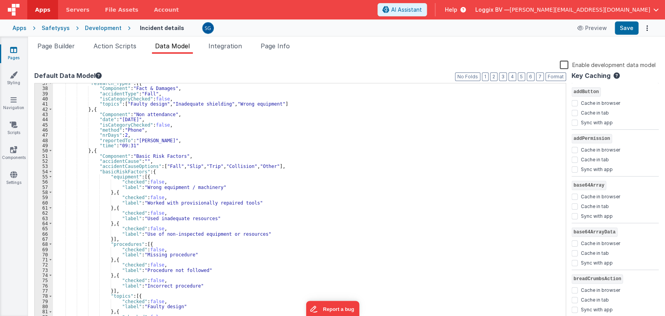
scroll to position [190, 0]
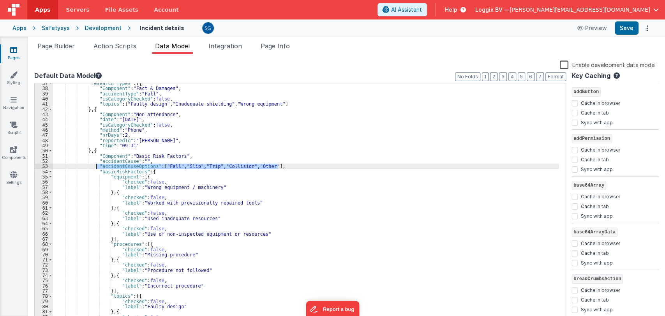
drag, startPoint x: 290, startPoint y: 167, endPoint x: 95, endPoint y: 166, distance: 194.8
click at [95, 166] on div ""research_Types" : [{ "Component" : "Fact & Damages" , "accidentType" : "Fall" …" at bounding box center [306, 205] width 506 height 249
paste textarea
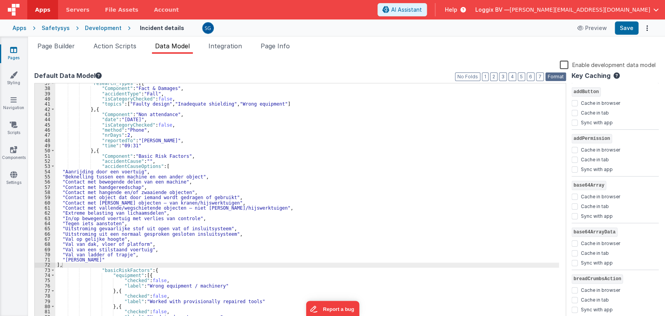
click at [558, 74] on button "Format" at bounding box center [555, 76] width 21 height 9
click at [57, 262] on div ""research_Types" : [{ "Component" : "Fact & Damages" , "accidentType" : "Fall" …" at bounding box center [307, 205] width 504 height 249
click at [555, 74] on button "Format" at bounding box center [555, 76] width 21 height 9
click at [629, 29] on button "Save" at bounding box center [627, 27] width 24 height 13
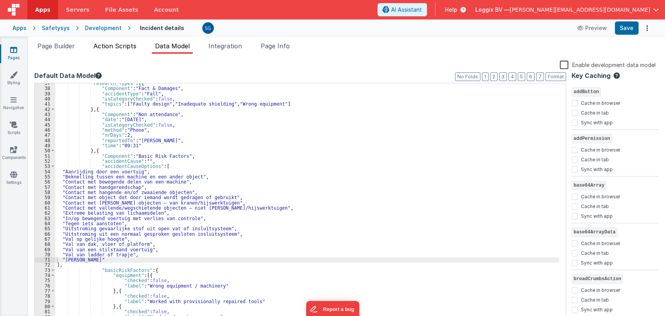
click at [112, 44] on span "Action Scripts" at bounding box center [114, 46] width 43 height 8
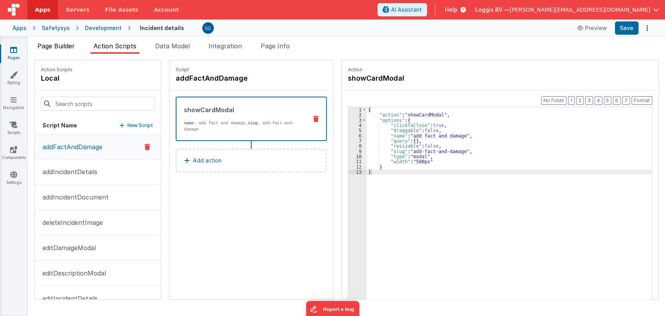
click at [71, 42] on span "Page Builder" at bounding box center [55, 46] width 37 height 8
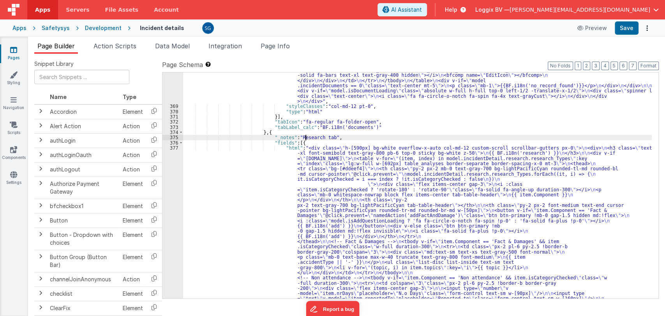
click at [306, 139] on div ""html" : "<div :class= \" (!model.incidentDetail.incident.id || model.isDocumen…" at bounding box center [417, 299] width 469 height 735
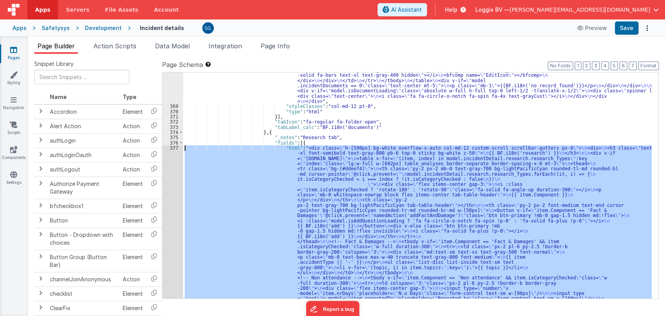
click at [174, 150] on div "377" at bounding box center [172, 314] width 21 height 338
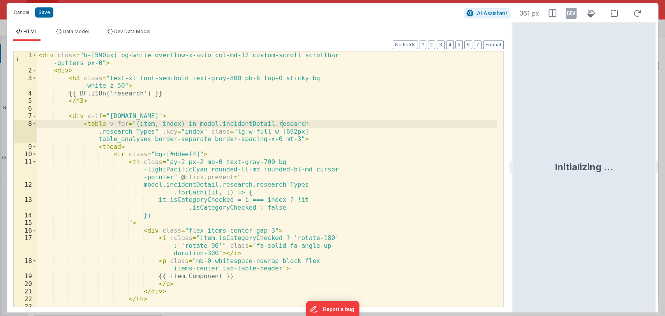
drag, startPoint x: 332, startPoint y: 169, endPoint x: 514, endPoint y: 174, distance: 182.3
click at [514, 174] on html "Cancel Save AI Assistant 361 px HTML Data Model Dev Data Model Format 7 6 5 4 3…" at bounding box center [332, 158] width 665 height 316
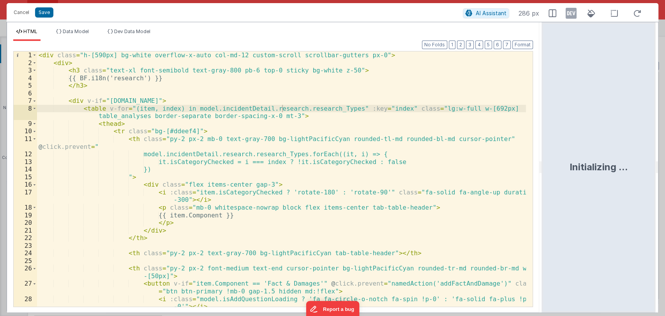
drag, startPoint x: 512, startPoint y: 166, endPoint x: 543, endPoint y: 166, distance: 30.4
click at [543, 166] on html "Cancel Save AI Assistant 286 px HTML Data Model Dev Data Model Format 7 6 5 4 3…" at bounding box center [332, 158] width 665 height 316
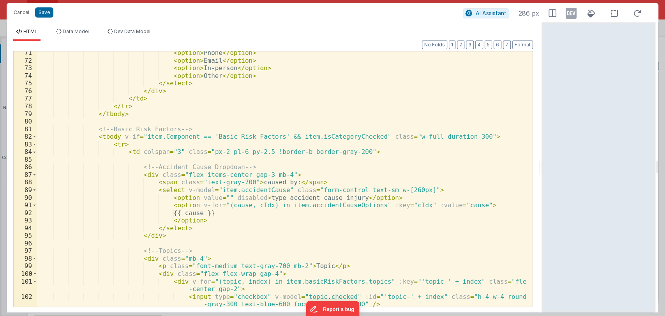
scroll to position [573, 0]
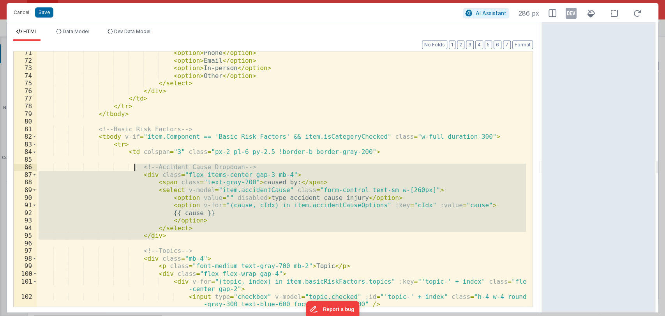
drag, startPoint x: 159, startPoint y: 234, endPoint x: 134, endPoint y: 168, distance: 70.8
click at [134, 168] on div "< option > Phone </ option > < option > Email </ option > < option > In-person …" at bounding box center [281, 184] width 489 height 270
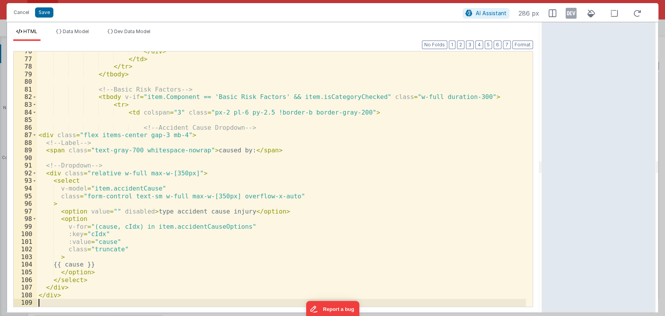
scroll to position [613, 0]
click at [525, 42] on button "Format" at bounding box center [522, 45] width 21 height 9
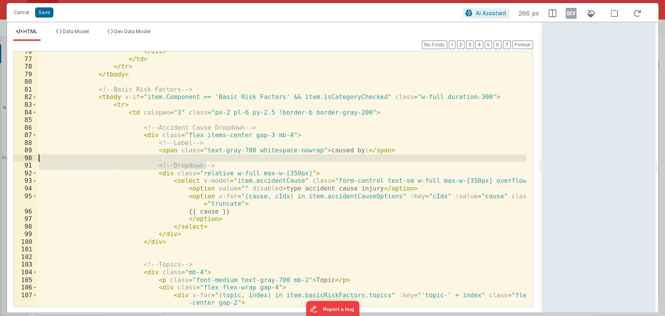
drag, startPoint x: 218, startPoint y: 167, endPoint x: 218, endPoint y: 160, distance: 6.6
click at [218, 160] on div "</ div > </ td > </ tr > </ tbody > <!-- Basic Risk Factors --> < tbody v-if = …" at bounding box center [281, 187] width 489 height 278
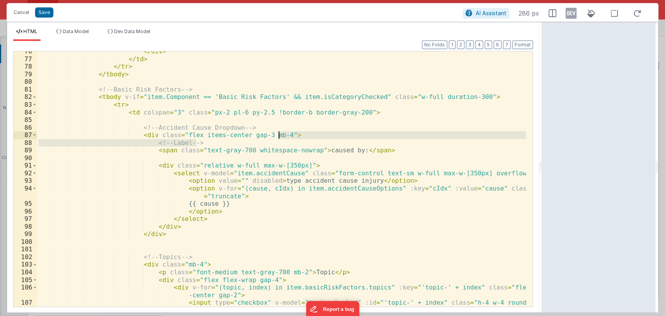
drag, startPoint x: 295, startPoint y: 139, endPoint x: 297, endPoint y: 134, distance: 5.8
click at [297, 134] on div "</ div > </ td > </ tr > </ tbody > <!-- Basic Risk Factors --> < tbody v-if = …" at bounding box center [281, 187] width 489 height 278
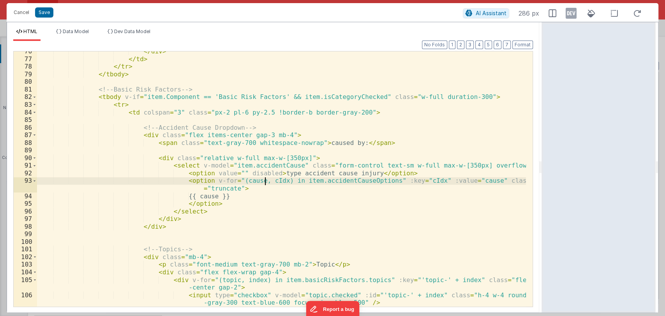
click at [263, 180] on div "</ div > </ td > </ tr > </ tbody > <!-- Basic Risk Factors --> < tbody v-if = …" at bounding box center [281, 183] width 489 height 270
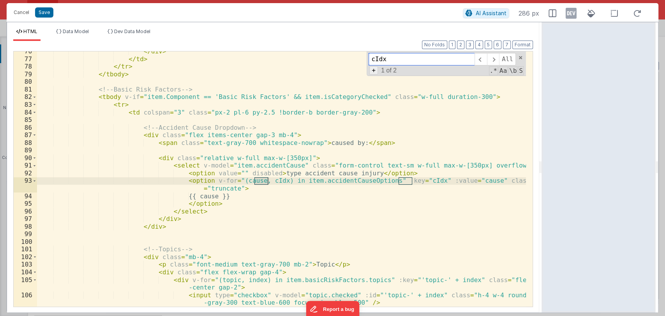
click at [375, 69] on span "+" at bounding box center [373, 70] width 9 height 8
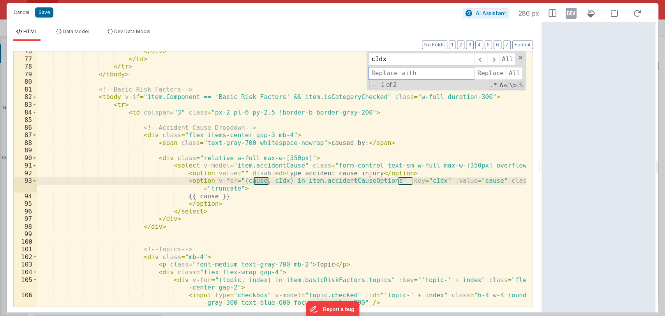
click at [396, 74] on input at bounding box center [421, 73] width 106 height 12
type input "index"
click at [508, 69] on span "All" at bounding box center [514, 73] width 17 height 12
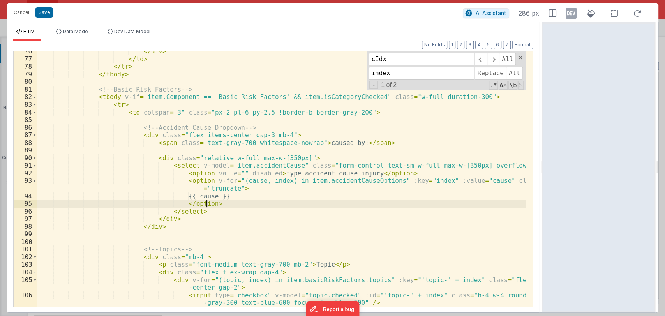
click at [367, 200] on div "</ div > </ td > </ tr > </ tbody > <!-- Basic Risk Factors --> < tbody v-if = …" at bounding box center [281, 183] width 489 height 270
click at [521, 56] on span at bounding box center [520, 57] width 5 height 5
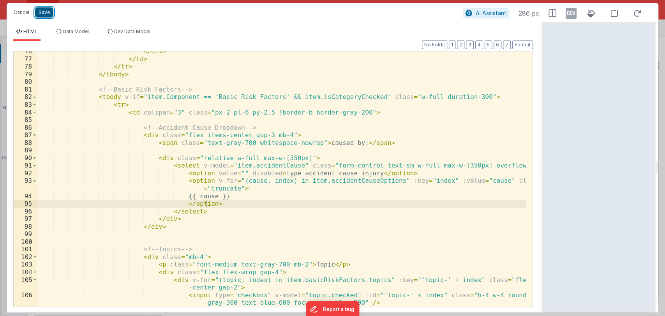
click at [44, 12] on button "Save" at bounding box center [44, 12] width 18 height 10
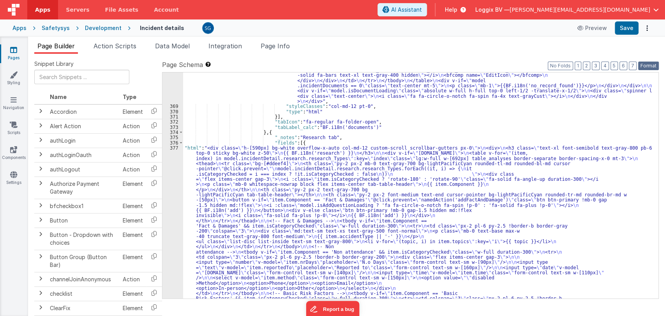
click at [644, 68] on button "Format" at bounding box center [648, 66] width 21 height 9
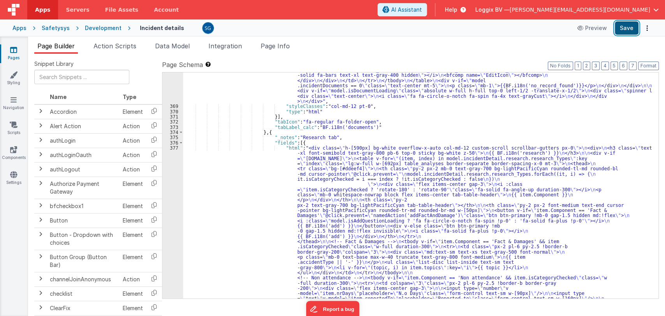
click at [629, 26] on button "Save" at bounding box center [627, 27] width 24 height 13
click at [624, 24] on button "Save" at bounding box center [627, 27] width 24 height 13
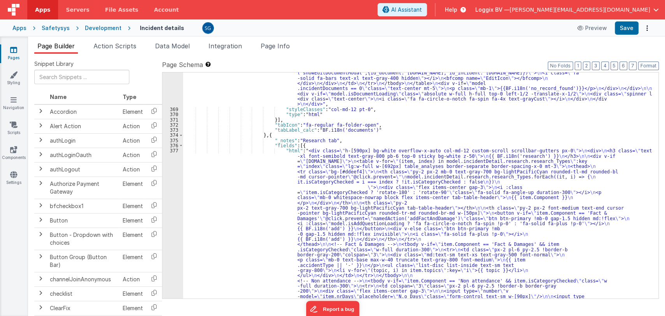
scroll to position [3144, 0]
click at [323, 195] on div ""html" : "<div :class= \" (!model.incidentDetail.incident.id || model.isDocumen…" at bounding box center [417, 307] width 469 height 745
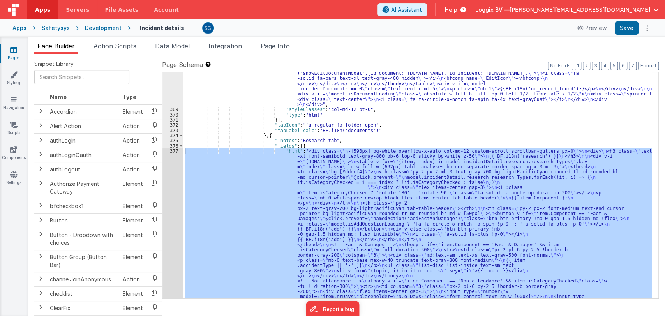
click at [176, 150] on div "377" at bounding box center [172, 322] width 21 height 348
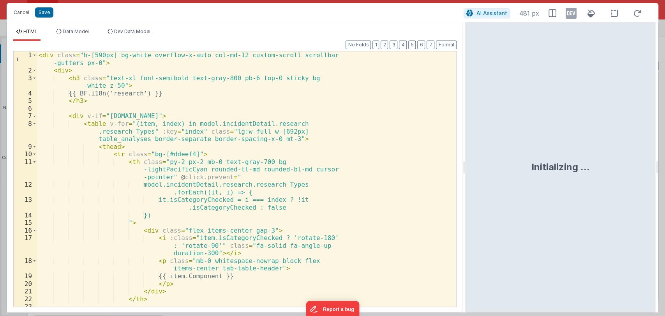
drag, startPoint x: 330, startPoint y: 164, endPoint x: 466, endPoint y: 192, distance: 138.4
click at [466, 192] on html "Cancel Save AI Assistant 481 px HTML Data Model Dev Data Model Format 7 6 5 4 3…" at bounding box center [332, 158] width 665 height 316
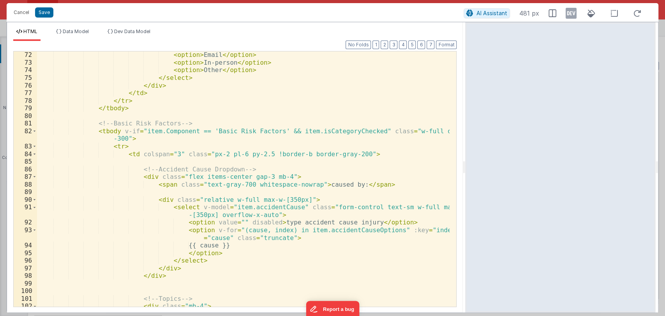
scroll to position [602, 0]
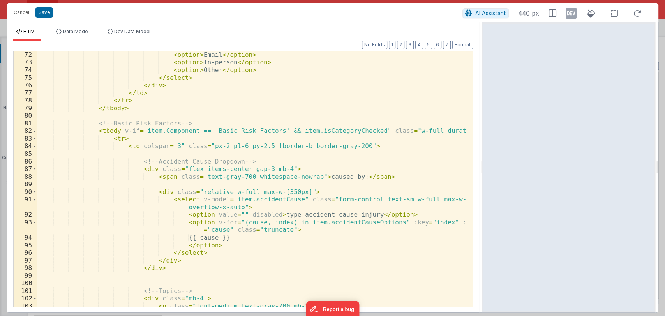
drag, startPoint x: 464, startPoint y: 171, endPoint x: 482, endPoint y: 169, distance: 18.1
click at [482, 169] on html "Cancel Save AI Assistant 440 px HTML Data Model Dev Data Model Format 7 6 5 4 3…" at bounding box center [332, 158] width 665 height 316
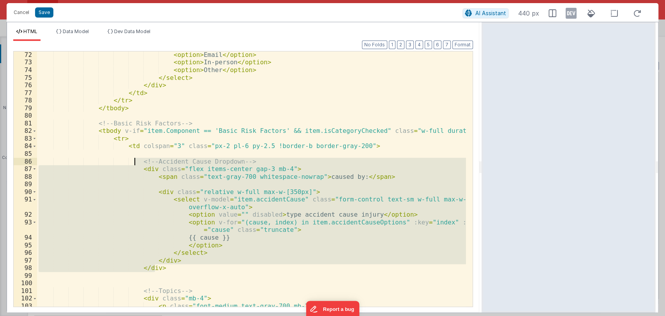
drag, startPoint x: 164, startPoint y: 266, endPoint x: 134, endPoint y: 163, distance: 107.2
click at [134, 163] on div "< option > Email </ option > < option > In-person </ option > < option > Other …" at bounding box center [251, 186] width 429 height 270
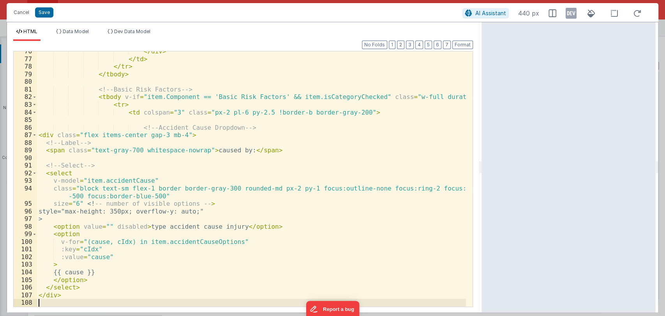
scroll to position [636, 0]
click at [458, 46] on button "Format" at bounding box center [462, 45] width 21 height 9
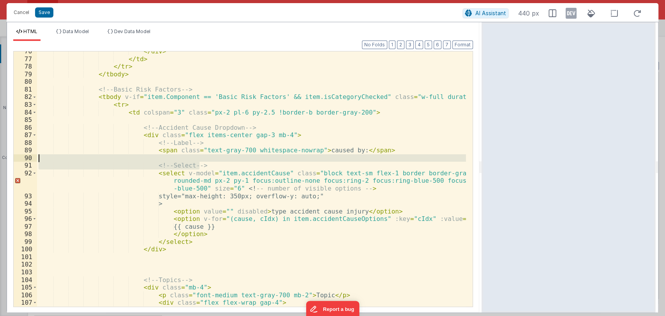
drag, startPoint x: 213, startPoint y: 165, endPoint x: 212, endPoint y: 159, distance: 6.0
click at [212, 159] on div "</ div > </ td > </ tr > </ tbody > <!-- Basic Risk Factors --> < tbody v-if = …" at bounding box center [251, 187] width 429 height 278
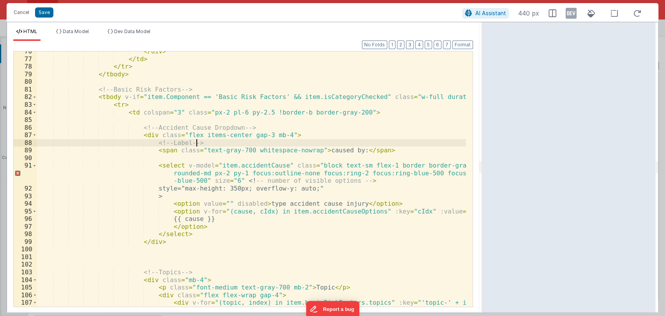
drag, startPoint x: 204, startPoint y: 141, endPoint x: 216, endPoint y: 141, distance: 11.7
click at [216, 141] on div "</ div > </ td > </ tr > </ tbody > <!-- Basic Risk Factors --> < tbody v-if = …" at bounding box center [251, 187] width 429 height 278
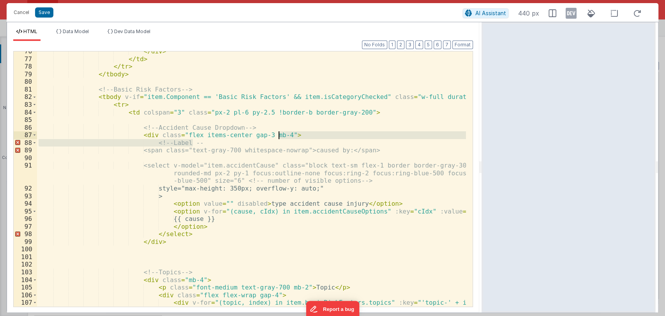
drag, startPoint x: 277, startPoint y: 142, endPoint x: 285, endPoint y: 137, distance: 9.2
click at [285, 137] on div "</ div > </ td > </ tr > </ tbody > <!-- Basic Risk Factors --> < tbody v-if = …" at bounding box center [251, 187] width 429 height 278
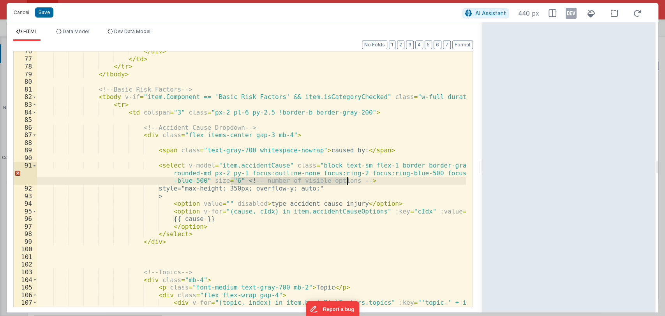
drag, startPoint x: 229, startPoint y: 180, endPoint x: 356, endPoint y: 180, distance: 126.2
click at [356, 180] on div "</ div > </ td > </ tr > </ tbody > <!-- Basic Risk Factors --> < tbody v-if = …" at bounding box center [251, 187] width 429 height 278
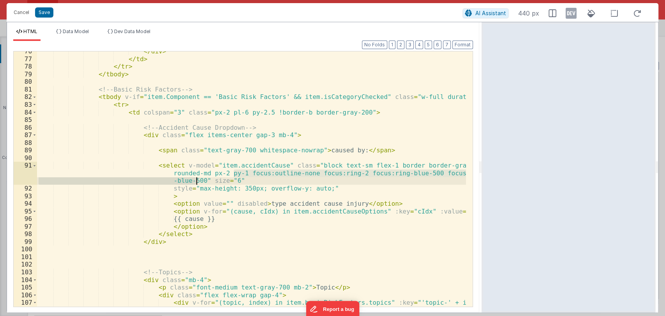
drag, startPoint x: 234, startPoint y: 171, endPoint x: 195, endPoint y: 180, distance: 39.9
click at [195, 180] on div "</ div > </ td > </ tr > </ tbody > <!-- Basic Risk Factors --> < tbody v-if = …" at bounding box center [251, 187] width 429 height 278
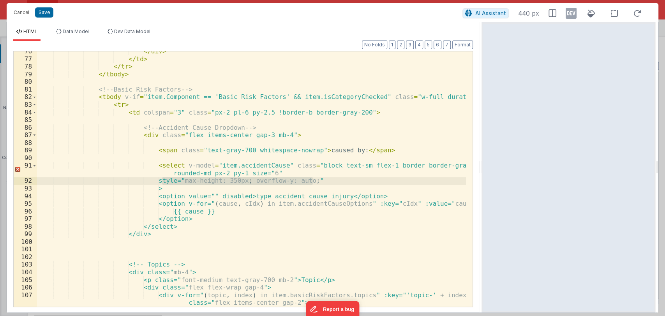
drag, startPoint x: 162, startPoint y: 182, endPoint x: 315, endPoint y: 181, distance: 153.5
click at [315, 181] on div "</ div > </ td > </ tr > </ tbody > <!-- Basic Risk Factors --> < tbody v-if = …" at bounding box center [251, 187] width 429 height 278
click at [329, 183] on div "</ div > </ td > </ tr > </ tbody > <!-- Basic Risk Factors --> < tbody v-if = …" at bounding box center [251, 178] width 429 height 255
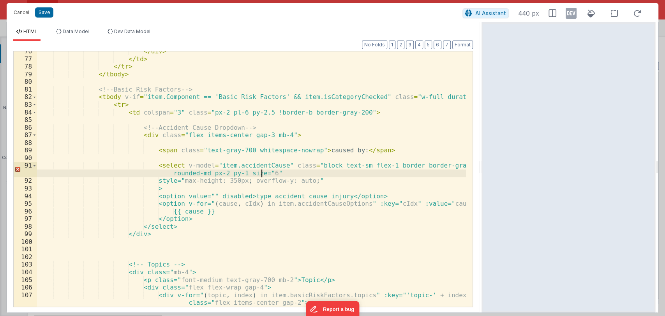
click at [265, 174] on div "</ div > </ td > </ tr > </ tbody > <!-- Basic Risk Factors --> < tbody v-if = …" at bounding box center [251, 187] width 429 height 278
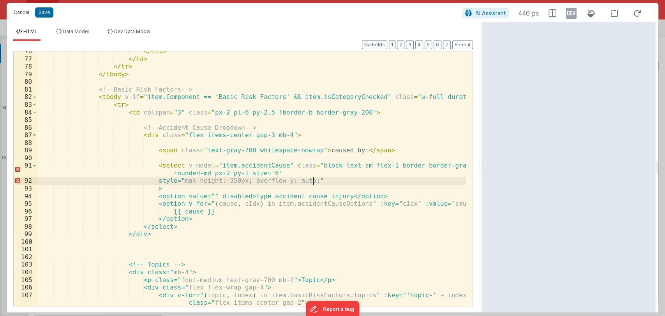
click at [312, 181] on div "</ div > </ td > </ tr > </ tbody > <!-- Basic Risk Factors --> < tbody v-if = …" at bounding box center [251, 187] width 429 height 278
drag, startPoint x: 309, startPoint y: 181, endPoint x: 166, endPoint y: 180, distance: 143.3
click at [166, 180] on div "</ div > </ td > </ tr > </ tbody > <!-- Basic Risk Factors --> < tbody v-if = …" at bounding box center [251, 187] width 429 height 278
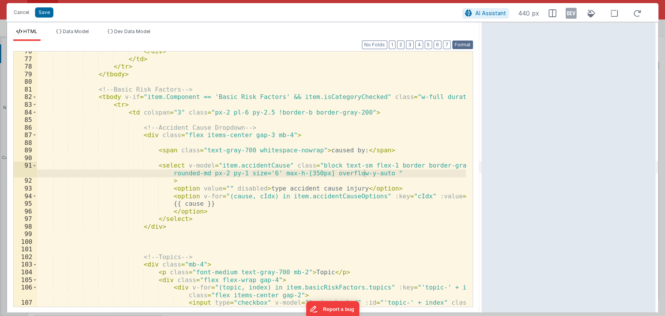
click at [461, 44] on button "Format" at bounding box center [462, 45] width 21 height 9
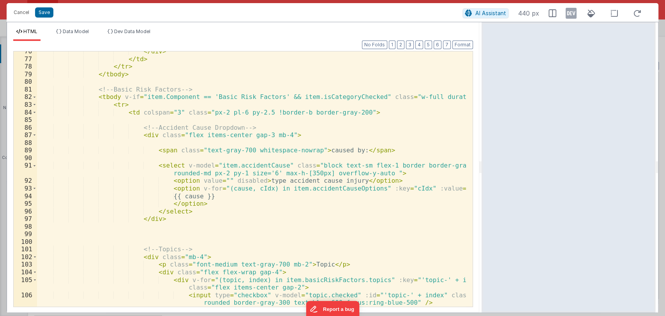
click at [248, 188] on div "</ div > </ td > </ tr > </ tbody > <!-- Basic Risk Factors --> < tbody v-if = …" at bounding box center [251, 183] width 429 height 270
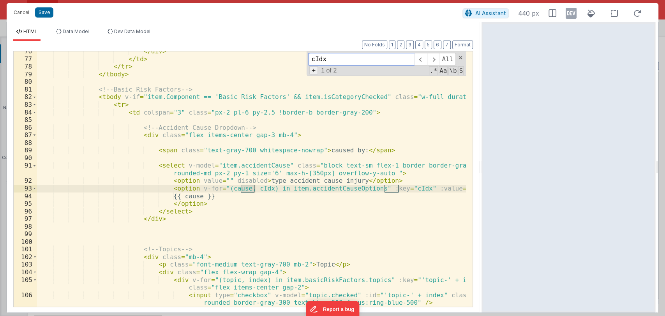
click at [313, 69] on span "+" at bounding box center [313, 70] width 9 height 8
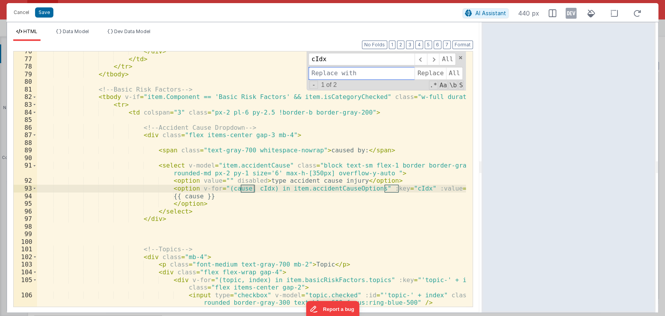
click at [341, 73] on input at bounding box center [361, 73] width 106 height 12
type input "index"
click at [456, 73] on span "All" at bounding box center [454, 73] width 17 height 12
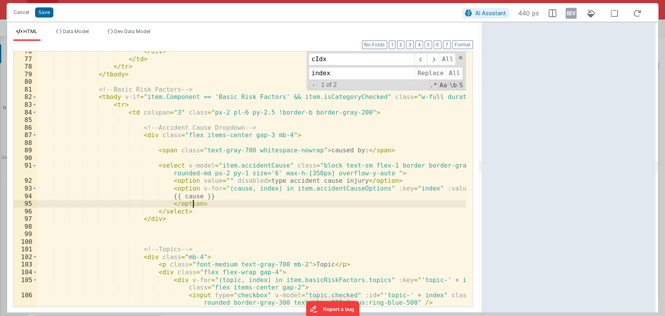
click at [289, 204] on div "</ div > </ td > </ tr > </ tbody > <!-- Basic Risk Factors --> < tbody v-if = …" at bounding box center [251, 183] width 429 height 270
click at [45, 9] on button "Save" at bounding box center [44, 12] width 18 height 10
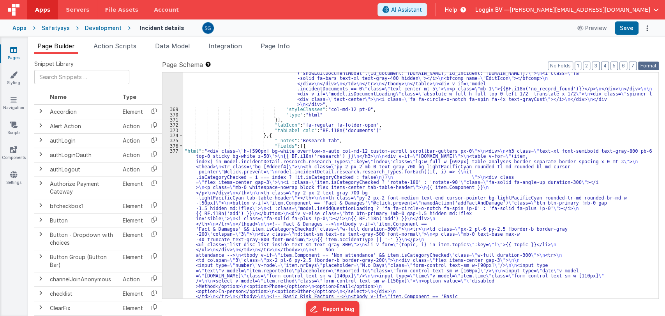
click at [648, 66] on button "Format" at bounding box center [648, 66] width 21 height 9
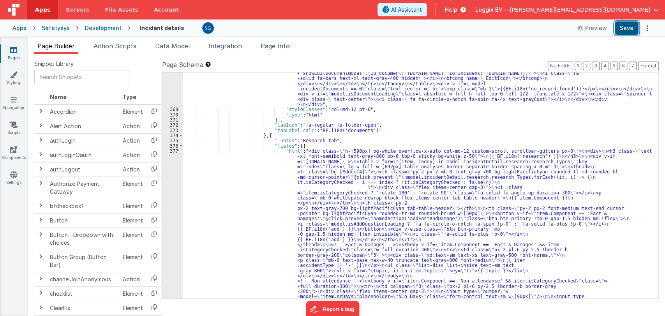
click at [623, 24] on button "Save" at bounding box center [627, 27] width 24 height 13
click at [301, 158] on div ""html" : "<div :class= \" (!model.incidentDetail.incident.id || model.isDocumen…" at bounding box center [417, 305] width 469 height 740
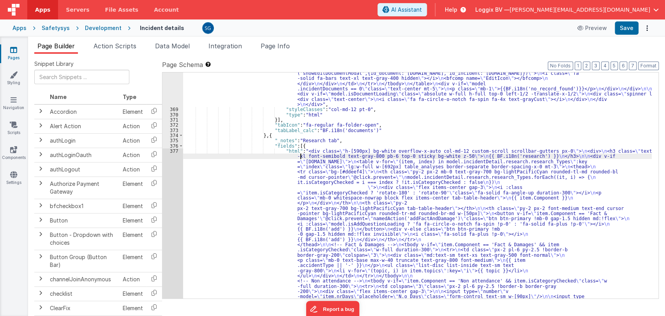
click at [177, 152] on div "377" at bounding box center [172, 319] width 21 height 343
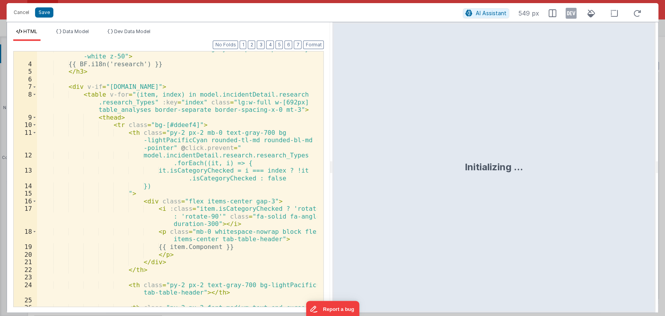
scroll to position [30, 0]
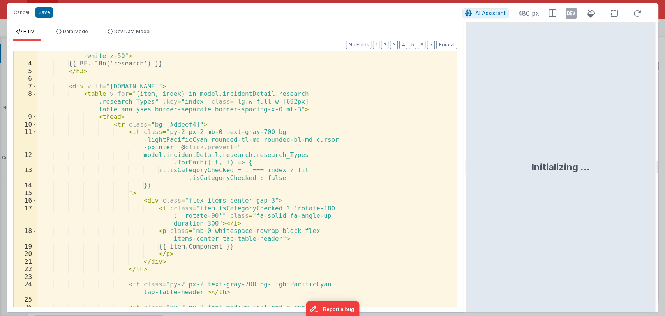
drag, startPoint x: 330, startPoint y: 165, endPoint x: 466, endPoint y: 175, distance: 136.3
click at [466, 175] on html "Cancel Save AI Assistant 480 px HTML Data Model Dev Data Model Format 7 6 5 4 3…" at bounding box center [332, 158] width 665 height 316
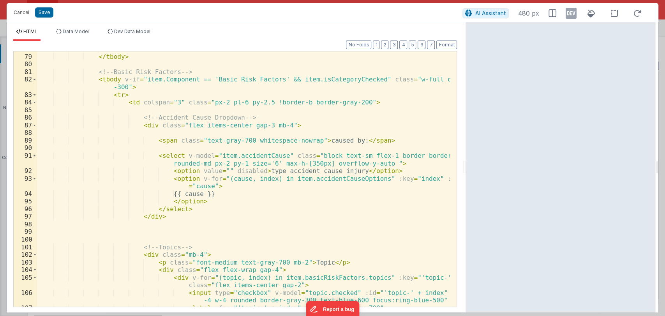
scroll to position [657, 0]
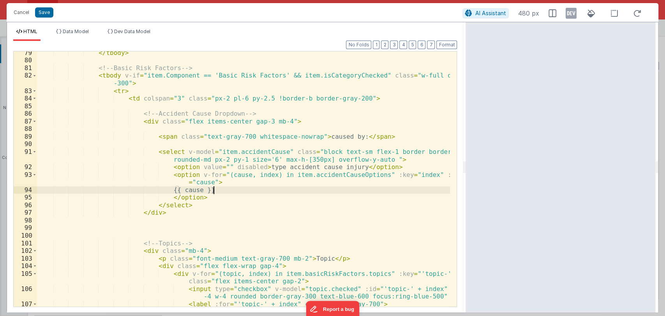
click at [219, 192] on div "</ tbody > <!-- Basic Risk Factors --> < tbody v-if = "item.Component == 'Basic…" at bounding box center [243, 184] width 413 height 270
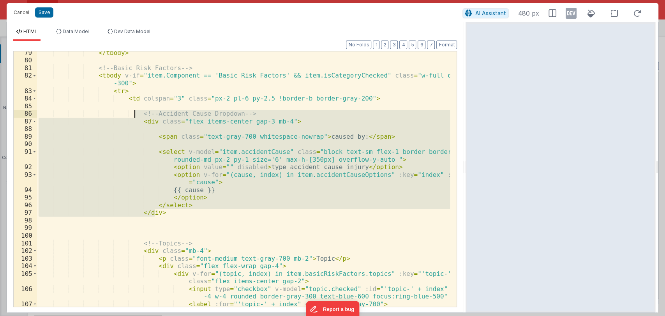
drag, startPoint x: 160, startPoint y: 212, endPoint x: 134, endPoint y: 117, distance: 99.0
click at [134, 117] on div "</ tbody > <!-- Basic Risk Factors --> < tbody v-if = "item.Component == 'Basic…" at bounding box center [243, 184] width 413 height 270
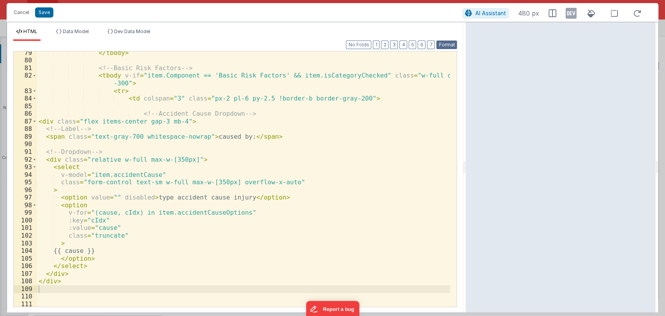
click at [446, 47] on button "Format" at bounding box center [446, 45] width 21 height 9
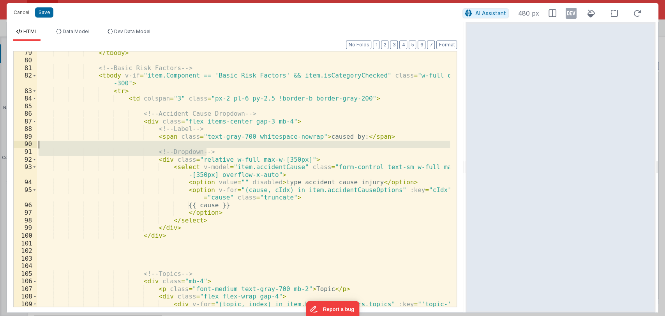
drag, startPoint x: 213, startPoint y: 152, endPoint x: 214, endPoint y: 147, distance: 4.7
click at [214, 147] on div "</ tbody > <!-- Basic Risk Factors --> < tbody v-if = "item.Component == 'Basic…" at bounding box center [243, 188] width 413 height 278
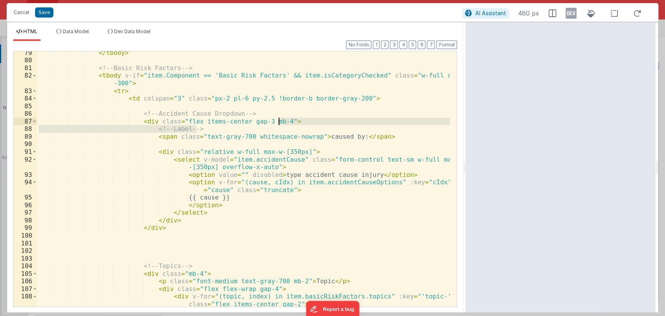
drag, startPoint x: 212, startPoint y: 130, endPoint x: 287, endPoint y: 123, distance: 75.5
click at [287, 123] on div "</ tbody > <!-- Basic Risk Factors --> < tbody v-if = "item.Component == 'Basic…" at bounding box center [243, 188] width 413 height 278
click at [451, 44] on button "Format" at bounding box center [446, 45] width 21 height 9
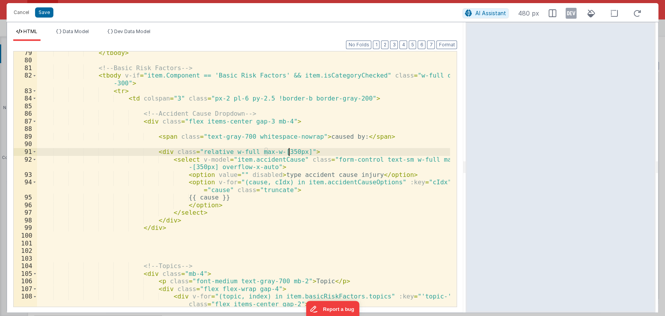
click at [288, 152] on div "</ tbody > <!-- Basic Risk Factors --> < tbody v-if = "item.Component == 'Basic…" at bounding box center [243, 188] width 413 height 278
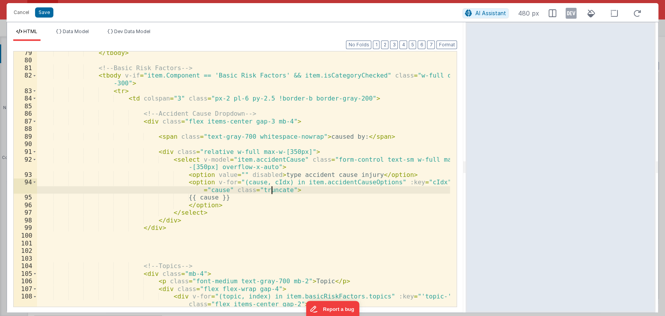
click at [271, 190] on div "</ tbody > <!-- Basic Risk Factors --> < tbody v-if = "item.Component == 'Basic…" at bounding box center [243, 188] width 413 height 278
click at [40, 13] on button "Save" at bounding box center [44, 12] width 18 height 10
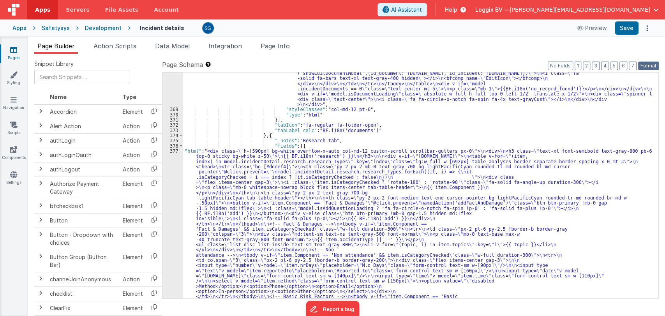
click at [652, 65] on button "Format" at bounding box center [648, 66] width 21 height 9
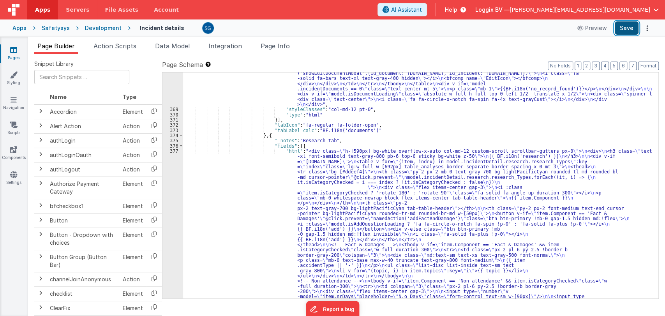
click at [631, 29] on button "Save" at bounding box center [627, 27] width 24 height 13
click at [174, 153] on div "377" at bounding box center [172, 322] width 21 height 348
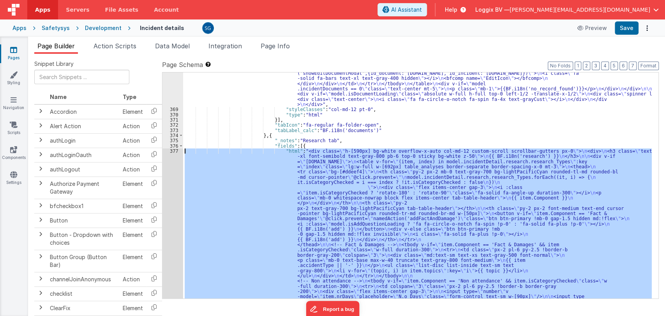
click at [174, 153] on div "377" at bounding box center [172, 322] width 21 height 348
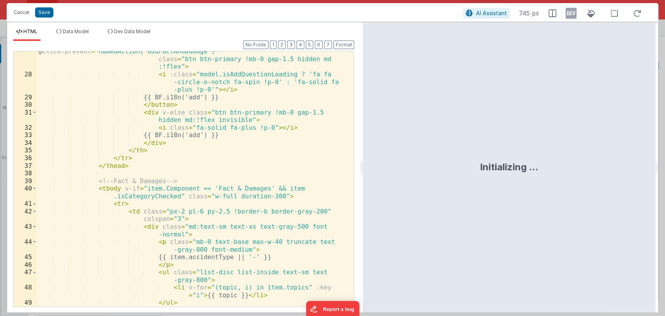
scroll to position [308, 0]
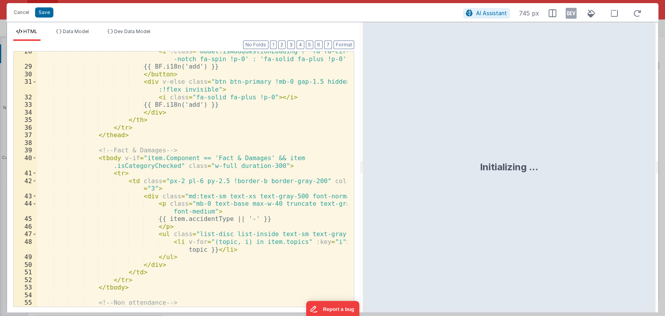
drag, startPoint x: 331, startPoint y: 166, endPoint x: 363, endPoint y: 162, distance: 31.8
click at [363, 162] on html "Cancel Save AI Assistant 745 px HTML Data Model Dev Data Model Format 7 6 5 4 3…" at bounding box center [332, 158] width 665 height 316
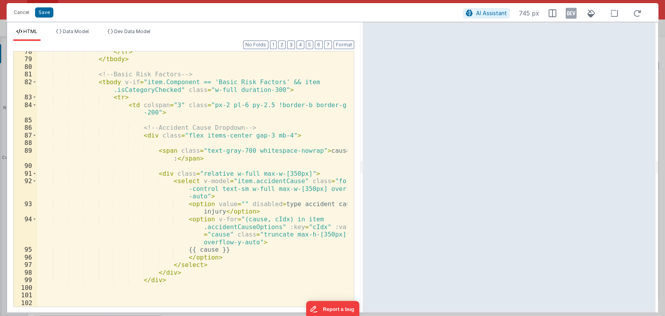
scroll to position [795, 0]
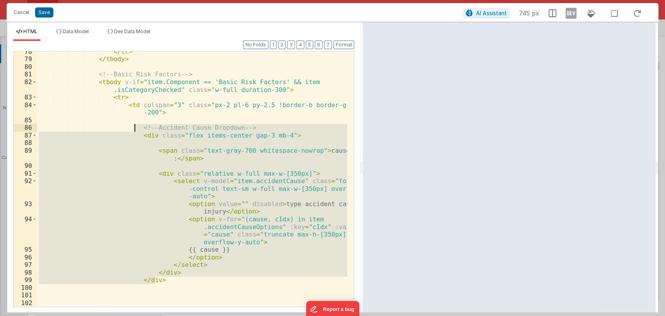
drag, startPoint x: 165, startPoint y: 282, endPoint x: 136, endPoint y: 130, distance: 155.1
click at [136, 130] on div "</ tr > </ tbody > <!-- Basic Risk Factors --> < tbody v-if = "item.Component =…" at bounding box center [192, 183] width 310 height 270
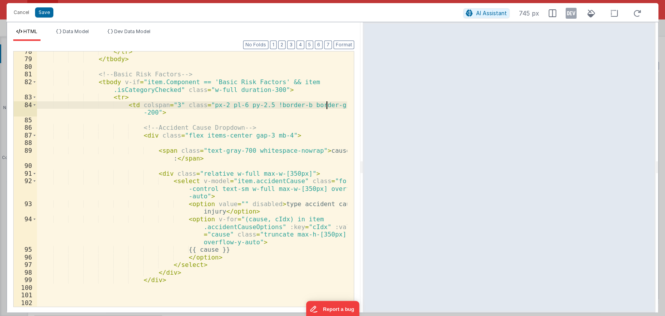
click at [332, 106] on div "</ tr > </ tbody > <!-- Basic Risk Factors --> < tbody v-if = "item.Component =…" at bounding box center [192, 183] width 310 height 270
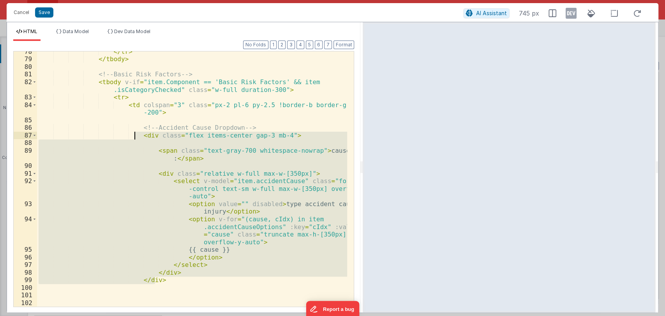
drag, startPoint x: 164, startPoint y: 279, endPoint x: 134, endPoint y: 136, distance: 146.0
click at [134, 136] on div "</ tr > </ tbody > <!-- Basic Risk Factors --> < tbody v-if = "item.Component =…" at bounding box center [192, 183] width 310 height 270
click at [191, 149] on div "</ tr > </ tbody > <!-- Basic Risk Factors --> < tbody v-if = "item.Component =…" at bounding box center [192, 178] width 310 height 255
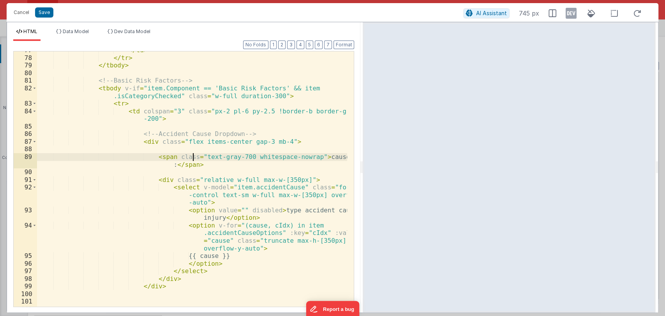
scroll to position [791, 0]
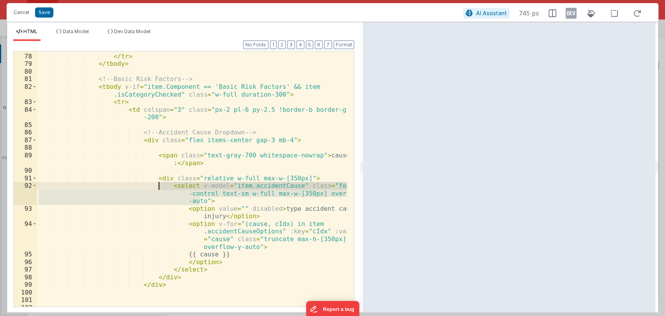
drag, startPoint x: 205, startPoint y: 202, endPoint x: 159, endPoint y: 187, distance: 47.8
click at [159, 187] on div "</ td > </ tr > </ tbody > <!-- Basic Risk Factors --> < tbody v-if = "item.Com…" at bounding box center [192, 180] width 310 height 270
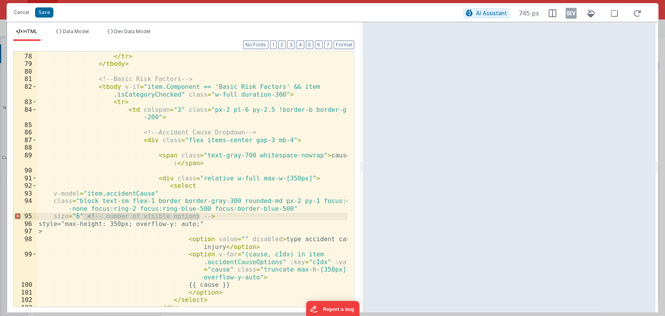
drag, startPoint x: 204, startPoint y: 215, endPoint x: 83, endPoint y: 215, distance: 121.9
click at [83, 215] on div "</ td > </ tr > </ tbody > <!-- Basic Risk Factors --> < tbody v-if = "item.Com…" at bounding box center [192, 180] width 310 height 270
click at [338, 45] on button "Format" at bounding box center [343, 45] width 21 height 9
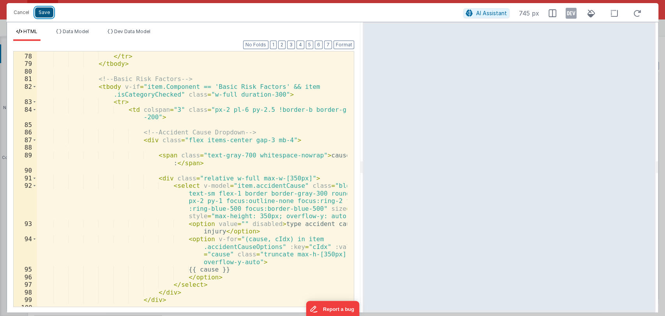
click at [42, 12] on button "Save" at bounding box center [44, 12] width 18 height 10
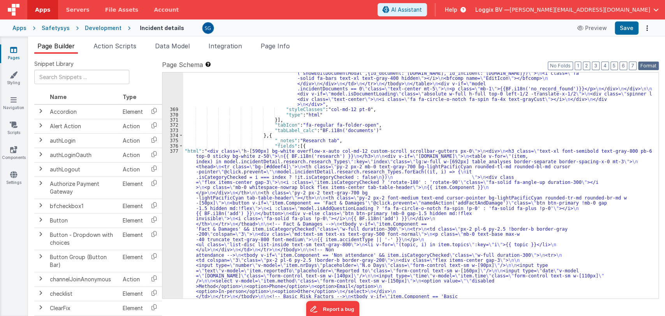
click at [647, 63] on button "Format" at bounding box center [648, 66] width 21 height 9
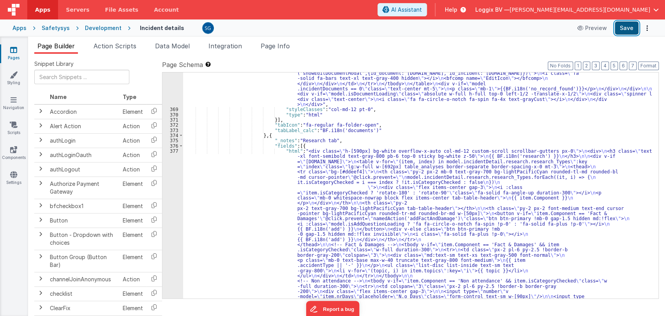
click at [627, 29] on button "Save" at bounding box center [627, 27] width 24 height 13
click at [309, 151] on div ""html" : "<div :class= \" (!model.incidentDetail.incident.id || model.isDocumen…" at bounding box center [417, 310] width 469 height 751
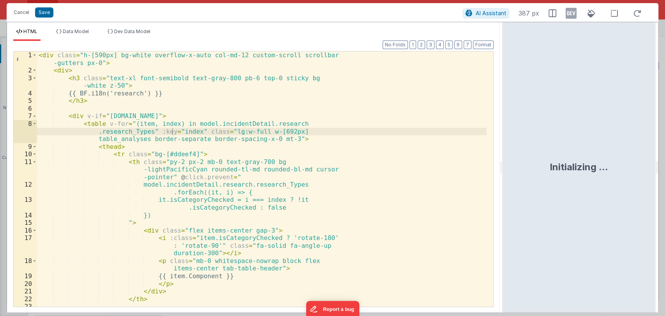
drag, startPoint x: 332, startPoint y: 165, endPoint x: 503, endPoint y: 180, distance: 171.7
click at [503, 180] on html "Cancel Save AI Assistant 387 px HTML Data Model Dev Data Model Format 7 6 5 4 3…" at bounding box center [332, 158] width 665 height 316
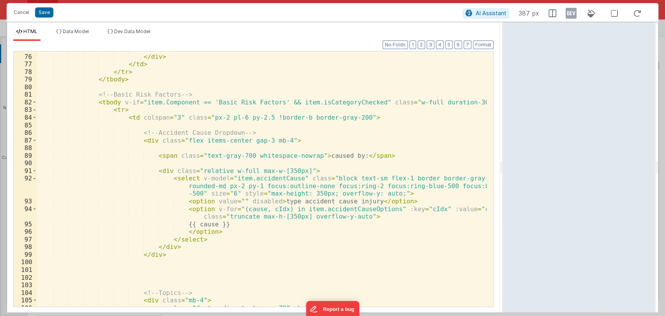
scroll to position [631, 0]
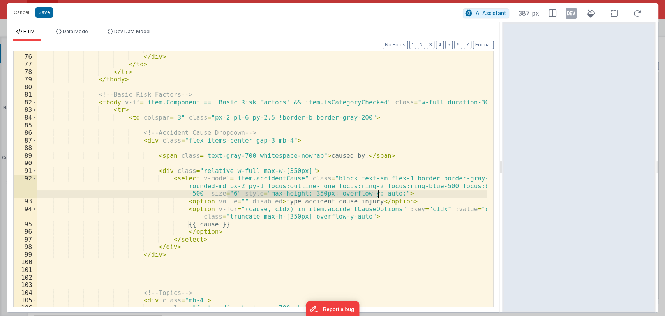
drag, startPoint x: 227, startPoint y: 193, endPoint x: 377, endPoint y: 194, distance: 149.6
click at [377, 194] on div "</ select > </ div > </ td > </ tr > </ tbody > <!-- Basic Risk Factors --> < t…" at bounding box center [261, 180] width 449 height 270
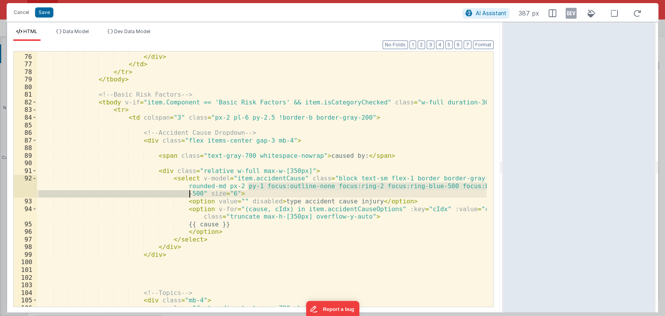
drag, startPoint x: 247, startPoint y: 185, endPoint x: 191, endPoint y: 194, distance: 56.8
click at [191, 194] on div "</ select > </ div > </ td > </ tr > </ tbody > <!-- Basic Risk Factors --> < t…" at bounding box center [261, 180] width 449 height 270
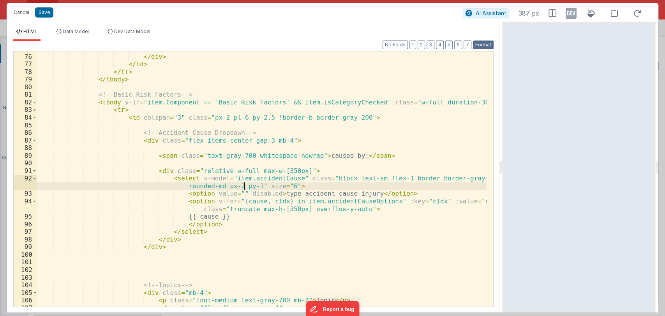
click at [482, 46] on button "Format" at bounding box center [483, 45] width 21 height 9
click at [41, 13] on button "Save" at bounding box center [44, 12] width 18 height 10
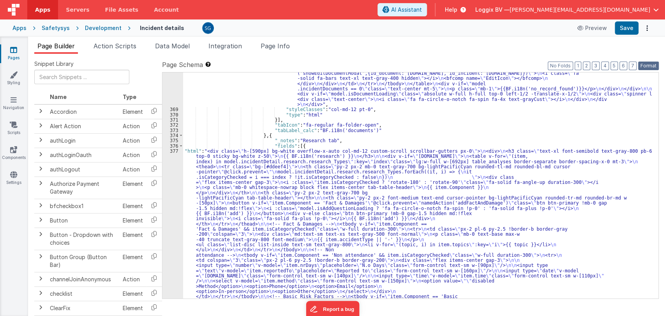
click at [642, 68] on button "Format" at bounding box center [648, 66] width 21 height 9
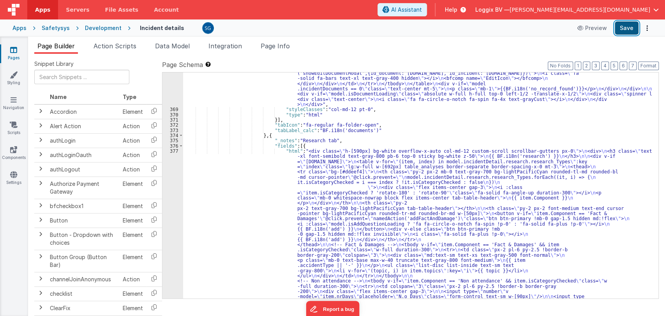
click at [627, 30] on button "Save" at bounding box center [627, 27] width 24 height 13
click at [341, 152] on div ""html" : "<div :class= \" (!model.incidentDetail.incident.id || model.isDocumen…" at bounding box center [417, 307] width 469 height 745
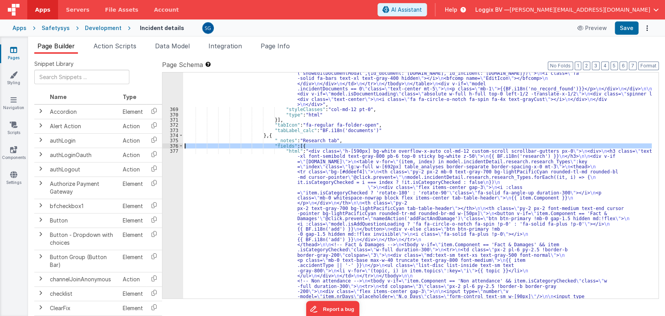
click at [174, 148] on div "377" at bounding box center [172, 322] width 21 height 348
click at [174, 151] on div "377" at bounding box center [172, 322] width 21 height 348
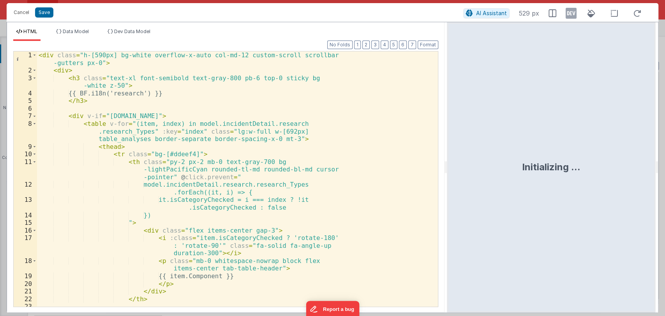
drag, startPoint x: 331, startPoint y: 164, endPoint x: 447, endPoint y: 182, distance: 117.1
click at [447, 182] on html "Cancel Save AI Assistant 529 px HTML Data Model Dev Data Model Format 7 6 5 4 3…" at bounding box center [332, 158] width 665 height 316
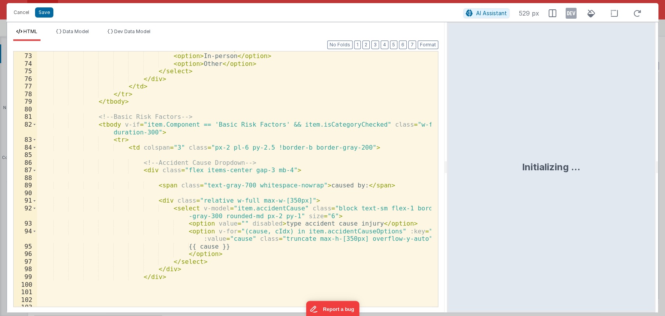
scroll to position [624, 0]
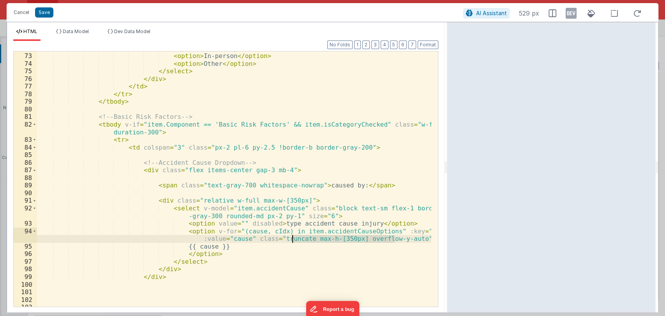
drag, startPoint x: 394, startPoint y: 240, endPoint x: 293, endPoint y: 237, distance: 100.9
click at [293, 237] on div "< option > Email </ option > < option > In-person </ option > < option > Other …" at bounding box center [234, 180] width 394 height 270
click at [46, 7] on div "Cancel Save" at bounding box center [236, 12] width 453 height 11
click at [46, 12] on button "Save" at bounding box center [44, 12] width 18 height 10
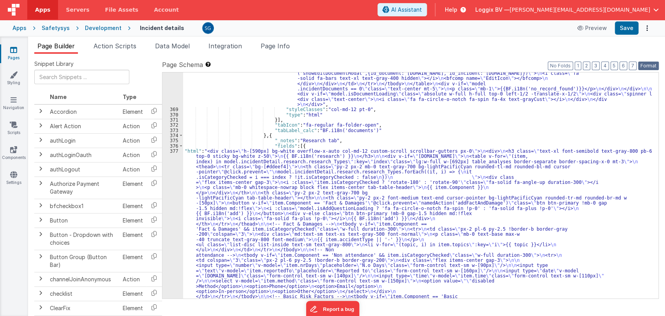
click at [645, 66] on button "Format" at bounding box center [648, 66] width 21 height 9
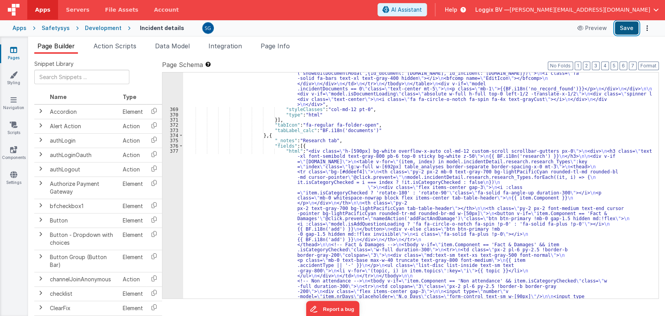
click at [628, 28] on button "Save" at bounding box center [627, 27] width 24 height 13
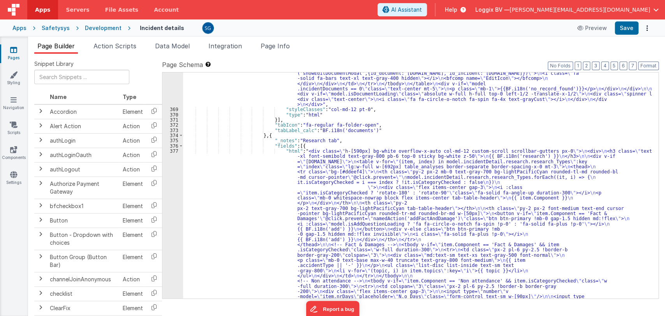
click at [307, 155] on div ""html" : "<div :class= \" (!model.incidentDetail.incident.id || model.isDocumen…" at bounding box center [417, 307] width 469 height 745
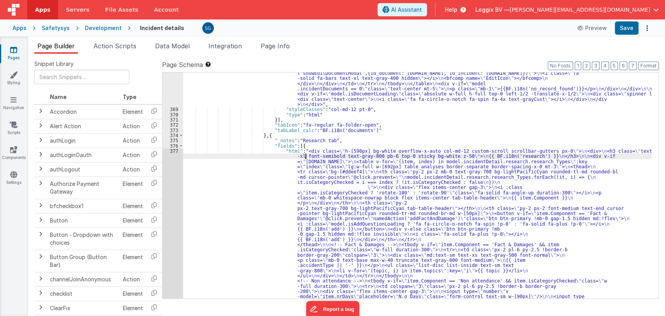
click at [177, 152] on div "377" at bounding box center [172, 322] width 21 height 348
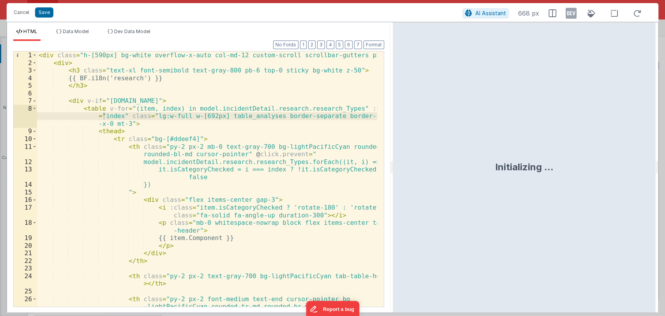
drag, startPoint x: 330, startPoint y: 166, endPoint x: 393, endPoint y: 175, distance: 63.0
click at [393, 175] on html "Cancel Save AI Assistant 668 px HTML Data Model Dev Data Model Format 7 6 5 4 3…" at bounding box center [332, 158] width 665 height 316
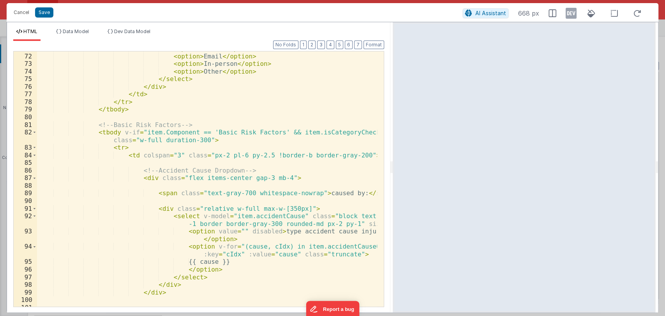
scroll to position [700, 0]
click at [333, 215] on div "< option > Phone </ option > < option > Email </ option > < option > In-person …" at bounding box center [207, 180] width 340 height 270
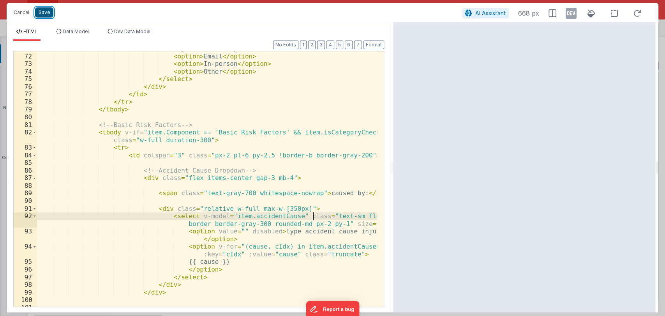
click at [43, 12] on button "Save" at bounding box center [44, 12] width 18 height 10
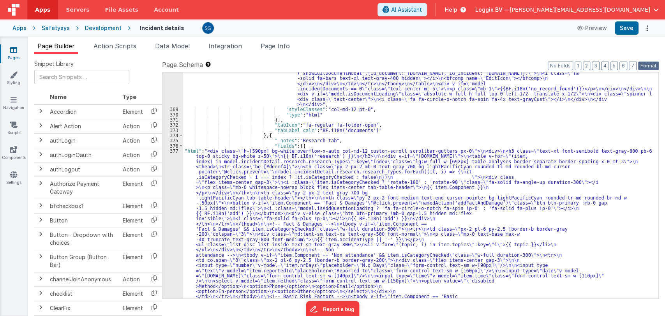
click at [648, 63] on button "Format" at bounding box center [648, 66] width 21 height 9
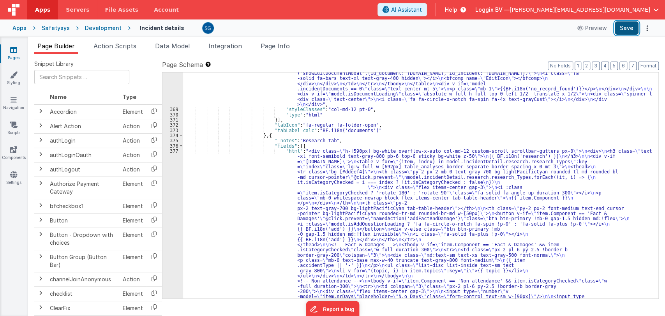
click at [626, 30] on button "Save" at bounding box center [627, 27] width 24 height 13
click at [307, 146] on div ""html" : "<div :class= \" (!model.incidentDetail.incident.id || model.isDocumen…" at bounding box center [417, 307] width 469 height 745
click at [300, 149] on div ""html" : "<div :class= \" (!model.incidentDetail.incident.id || model.isDocumen…" at bounding box center [417, 307] width 469 height 745
click at [171, 151] on div "377" at bounding box center [172, 322] width 21 height 348
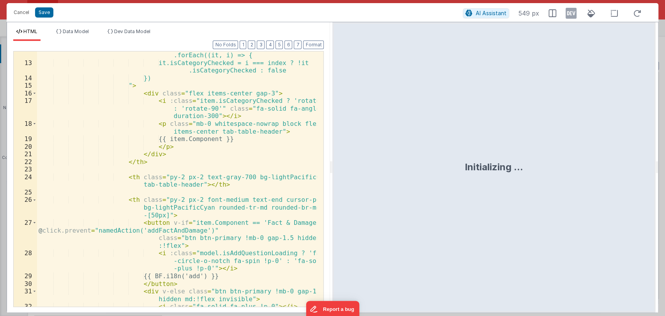
scroll to position [137, 0]
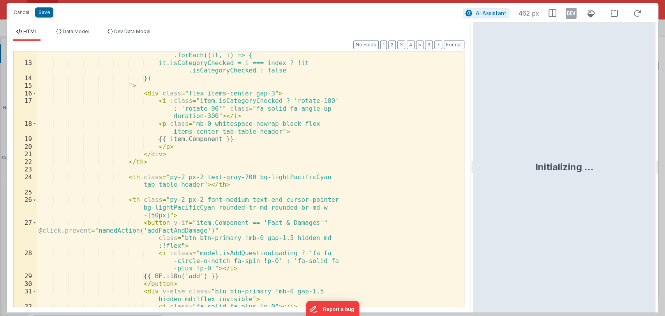
drag, startPoint x: 332, startPoint y: 166, endPoint x: 474, endPoint y: 163, distance: 142.2
click at [474, 163] on html "Cancel Save AI Assistant 462 px HTML Data Model Dev Data Model Format 7 6 5 4 3…" at bounding box center [332, 158] width 665 height 316
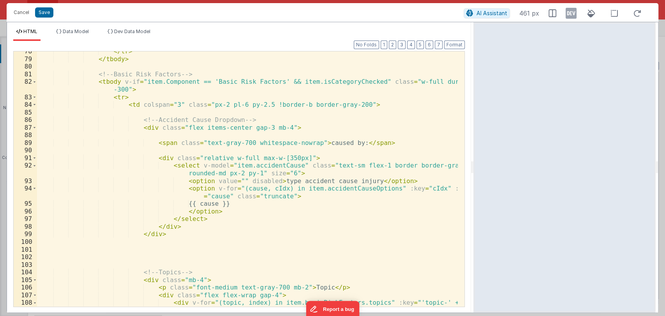
scroll to position [651, 0]
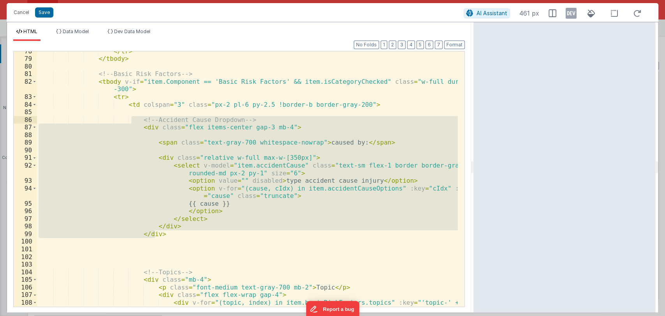
drag, startPoint x: 164, startPoint y: 233, endPoint x: 130, endPoint y: 122, distance: 116.3
click at [130, 122] on div "</ tr > </ tbody > <!-- Basic Risk Factors --> < tbody v-if = "item.Component =…" at bounding box center [247, 187] width 421 height 278
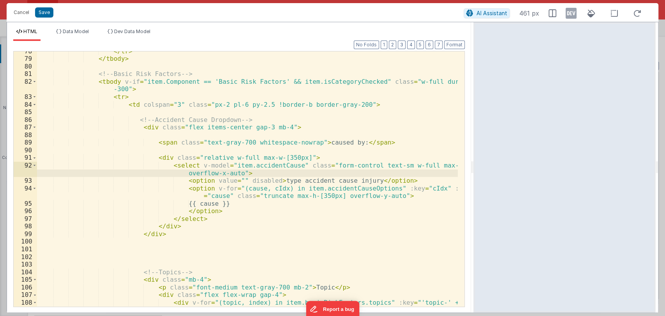
click at [230, 172] on div "</ tr > </ tbody > <!-- Basic Risk Factors --> < tbody v-if = "item.Component =…" at bounding box center [247, 187] width 421 height 278
click at [259, 188] on div "</ tr > </ tbody > <!-- Basic Risk Factors --> < tbody v-if = "item.Component =…" at bounding box center [247, 187] width 421 height 278
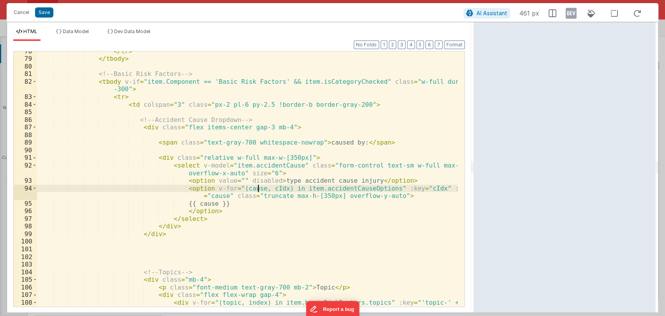
click at [259, 188] on div "</ tr > </ tbody > <!-- Basic Risk Factors --> < tbody v-if = "item.Component =…" at bounding box center [247, 187] width 421 height 278
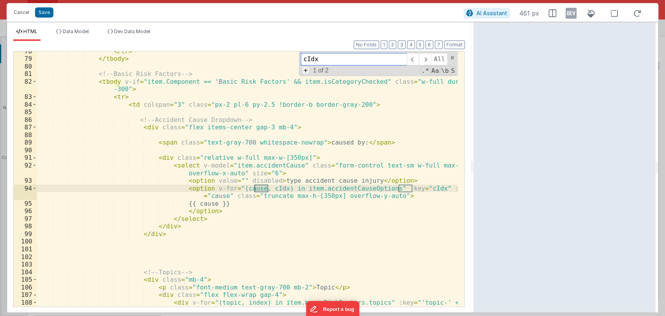
click at [307, 69] on span "+" at bounding box center [305, 70] width 9 height 8
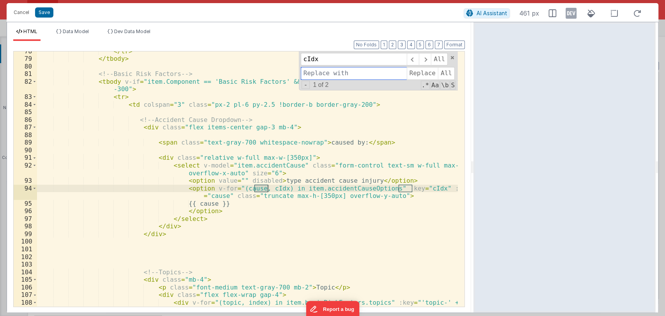
click at [324, 73] on input at bounding box center [354, 73] width 106 height 12
type input "index"
click at [443, 72] on span "All" at bounding box center [446, 73] width 17 height 12
click at [378, 100] on div "</ tr > </ tbody > <!-- Basic Risk Factors --> < tbody v-if = "item.Component =…" at bounding box center [247, 187] width 421 height 278
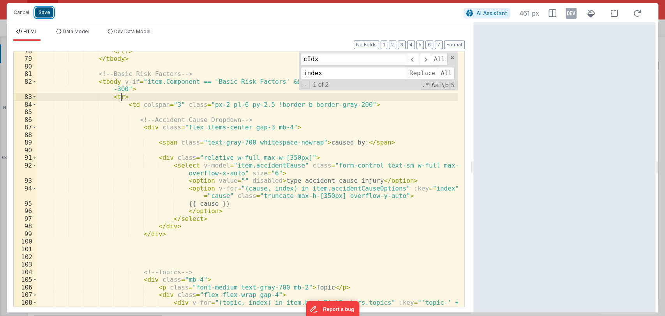
click at [44, 12] on button "Save" at bounding box center [44, 12] width 18 height 10
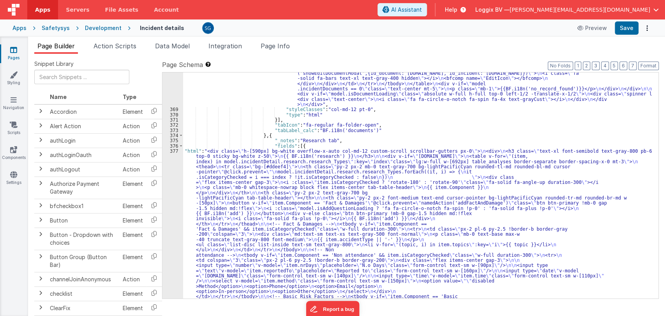
click at [648, 61] on label "Page Schema Shortcuts: Find: command-f Fold: command-option-L Unfold: command-o…" at bounding box center [410, 64] width 497 height 9
click at [647, 63] on button "Format" at bounding box center [648, 66] width 21 height 9
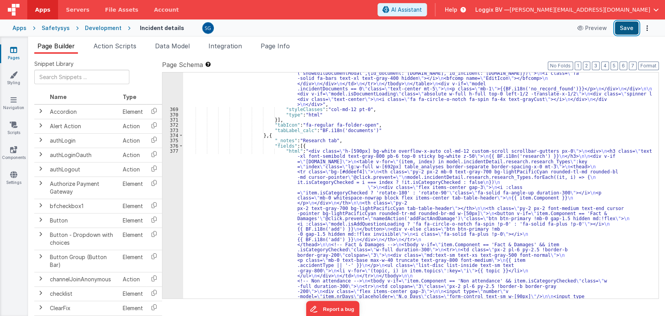
click at [628, 28] on button "Save" at bounding box center [627, 27] width 24 height 13
click at [335, 178] on div ""html" : "<div :class= \" (!model.incidentDetail.incident.id || model.isDocumen…" at bounding box center [417, 307] width 469 height 745
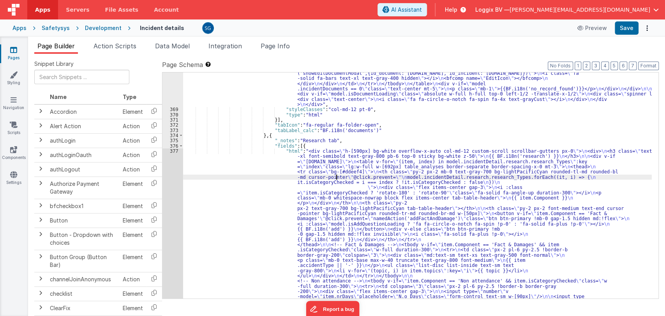
click at [174, 152] on div "377" at bounding box center [172, 322] width 21 height 348
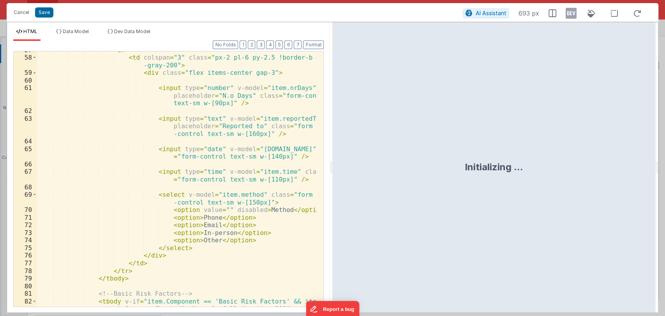
scroll to position [640, 0]
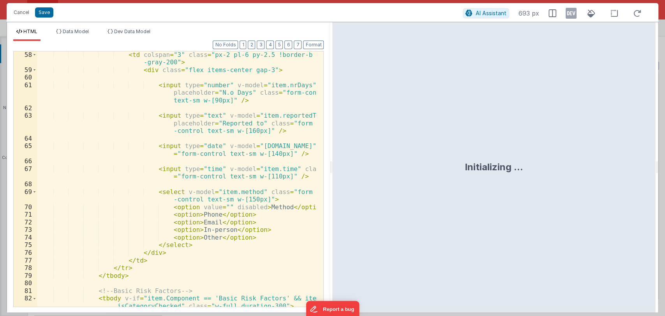
drag, startPoint x: 331, startPoint y: 168, endPoint x: 471, endPoint y: 165, distance: 139.1
click at [471, 165] on html "Cancel Save AI Assistant 693 px HTML Data Model Dev Data Model Format 7 6 5 4 3…" at bounding box center [332, 158] width 665 height 316
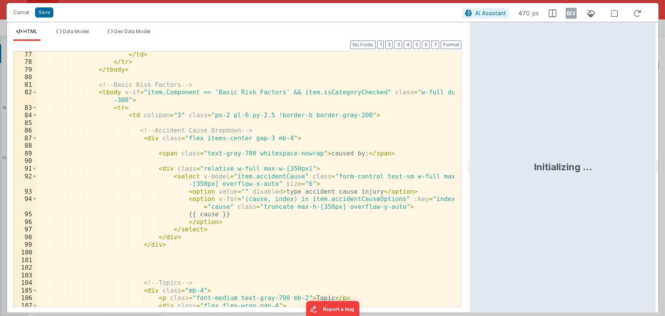
scroll to position [641, 0]
click at [19, 9] on button "Cancel" at bounding box center [21, 12] width 23 height 11
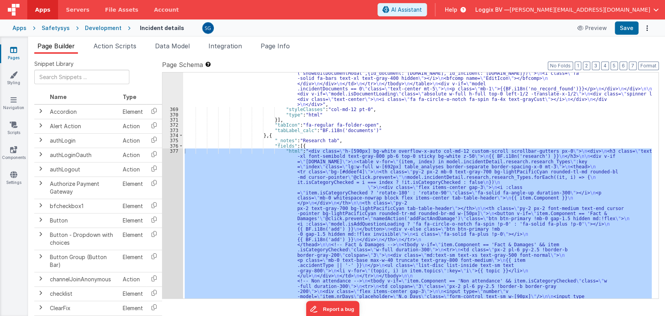
click at [234, 174] on div ""html" : "<div :class= \" (!model.incidentDetail.incident.id || model.isDocumen…" at bounding box center [417, 185] width 469 height 226
click at [173, 150] on div "377" at bounding box center [172, 322] width 21 height 348
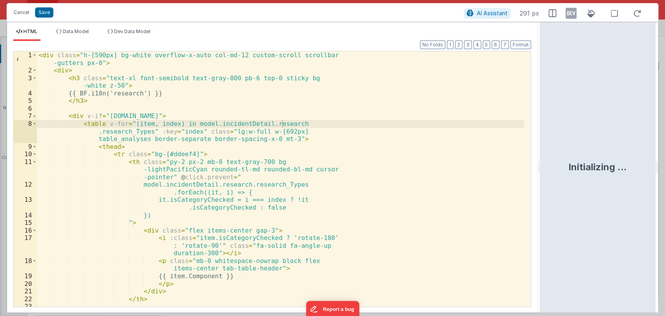
drag, startPoint x: 330, startPoint y: 171, endPoint x: 541, endPoint y: 162, distance: 211.3
click at [541, 162] on html "Cancel Save AI Assistant 291 px HTML Data Model Dev Data Model Format 7 6 5 4 3…" at bounding box center [332, 158] width 665 height 316
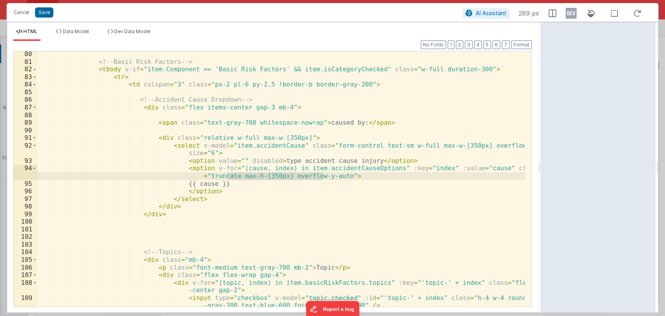
drag, startPoint x: 227, startPoint y: 177, endPoint x: 324, endPoint y: 176, distance: 97.4
click at [324, 176] on div "<!-- Basic Risk Factors --> < tbody v-if = "item.Component == 'Basic Risk Facto…" at bounding box center [281, 185] width 488 height 270
click at [43, 12] on button "Save" at bounding box center [44, 12] width 18 height 10
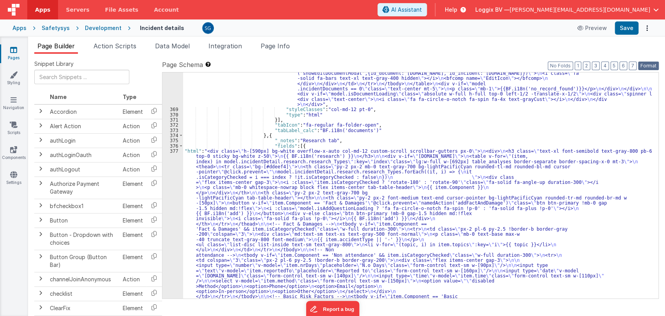
click at [645, 66] on button "Format" at bounding box center [648, 66] width 21 height 9
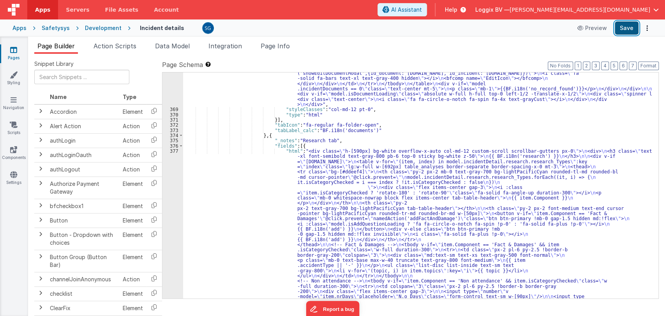
click at [629, 34] on button "Save" at bounding box center [627, 27] width 24 height 13
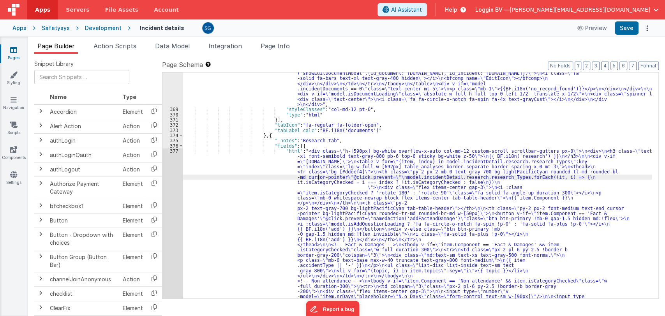
click at [319, 174] on div ""html" : "<div :class= \" (!model.incidentDetail.incident.id || model.isDocumen…" at bounding box center [417, 307] width 469 height 745
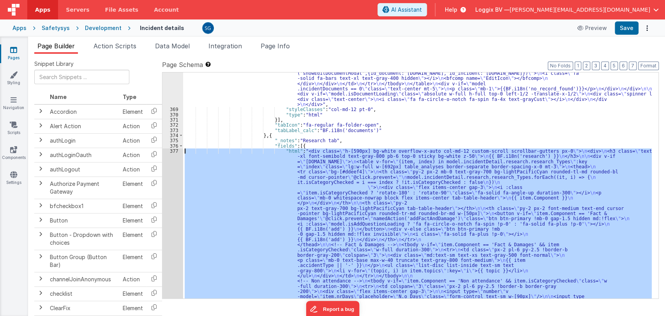
click at [173, 150] on div "377" at bounding box center [172, 322] width 21 height 348
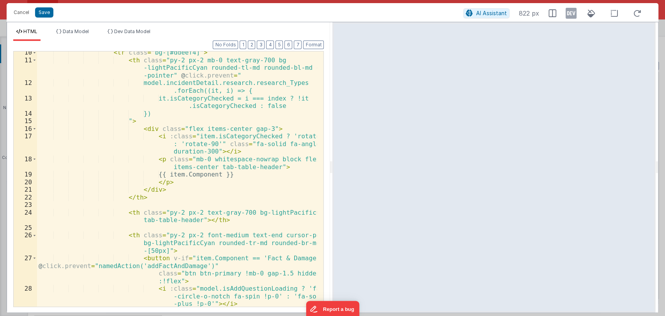
scroll to position [123, 0]
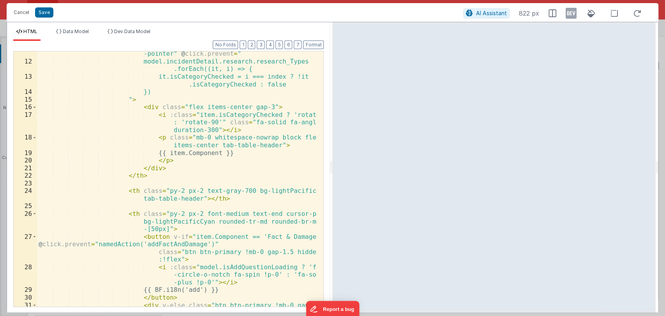
drag, startPoint x: 330, startPoint y: 164, endPoint x: 469, endPoint y: 187, distance: 141.0
click at [483, 187] on html "Cancel Save AI Assistant 822 px HTML Data Model Dev Data Model Format 7 6 5 4 3…" at bounding box center [332, 158] width 665 height 316
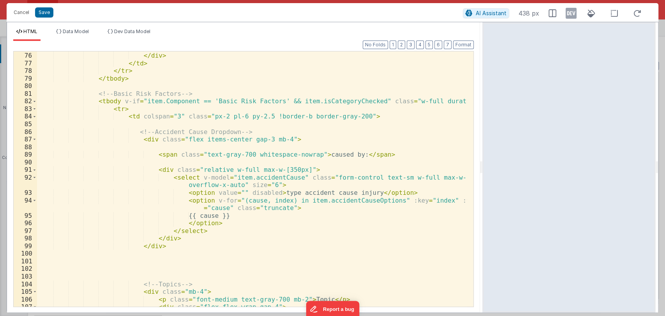
scroll to position [632, 0]
click at [166, 243] on div "</ div > </ td > </ tr > </ tbody > <!-- Basic Risk Factors --> < tbody v-if = …" at bounding box center [252, 190] width 430 height 278
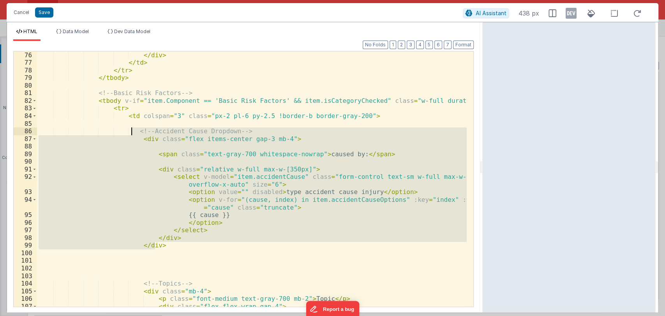
drag, startPoint x: 166, startPoint y: 243, endPoint x: 131, endPoint y: 130, distance: 117.4
click at [131, 130] on div "</ div > </ td > </ tr > </ tbody > <!-- Basic Risk Factors --> < tbody v-if = …" at bounding box center [252, 190] width 430 height 278
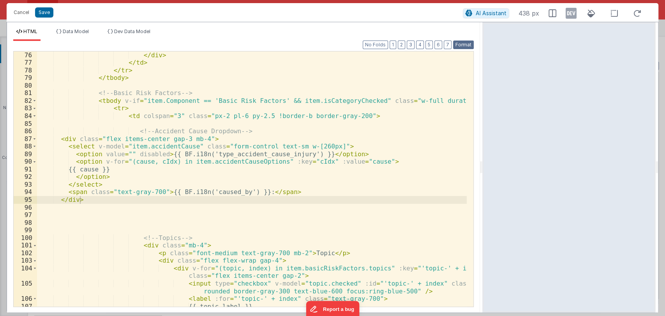
click at [458, 45] on button "Format" at bounding box center [463, 45] width 21 height 9
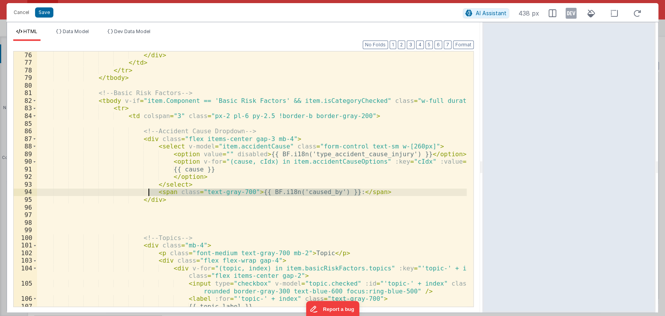
drag, startPoint x: 368, startPoint y: 191, endPoint x: 149, endPoint y: 189, distance: 219.3
click at [149, 189] on div "</ div > </ td > </ tr > </ tbody > <!-- Basic Risk Factors --> < tbody v-if = …" at bounding box center [252, 186] width 430 height 270
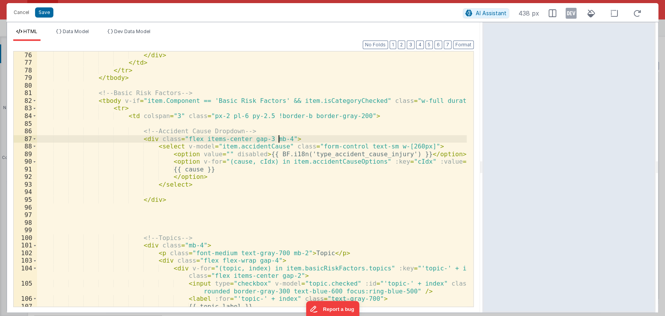
click at [287, 138] on div "</ div > </ td > </ tr > </ tbody > <!-- Basic Risk Factors --> < tbody v-if = …" at bounding box center [252, 186] width 430 height 270
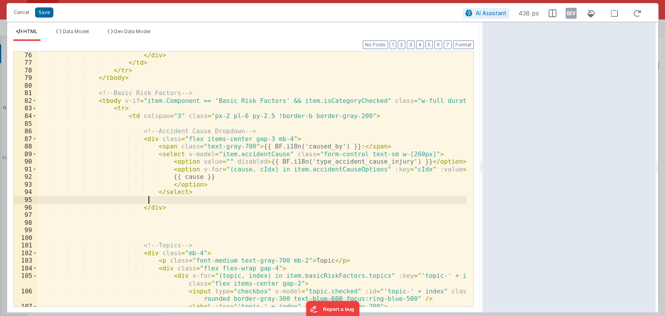
click at [177, 201] on div "</ div > </ td > </ tr > </ tbody > <!-- Basic Risk Factors --> < tbody v-if = …" at bounding box center [252, 186] width 430 height 270
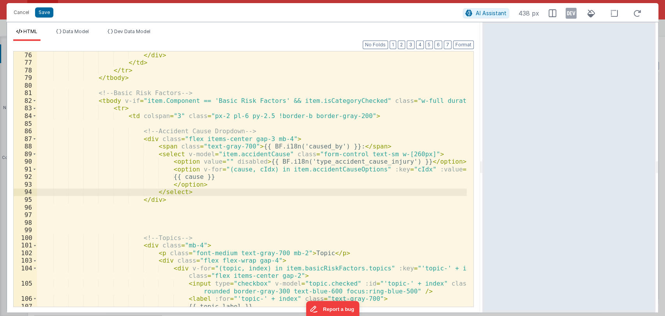
click at [402, 153] on div "</ div > </ td > </ tr > </ tbody > <!-- Basic Risk Factors --> < tbody v-if = …" at bounding box center [252, 186] width 430 height 270
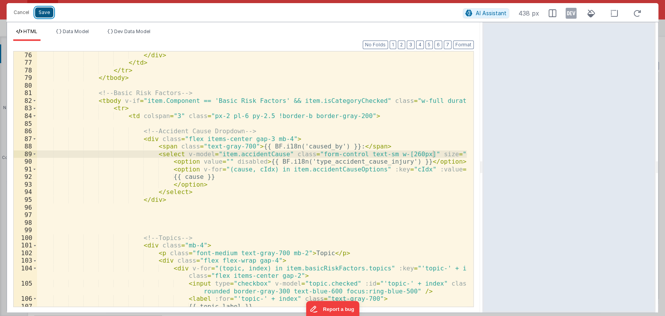
click at [44, 14] on button "Save" at bounding box center [44, 12] width 18 height 10
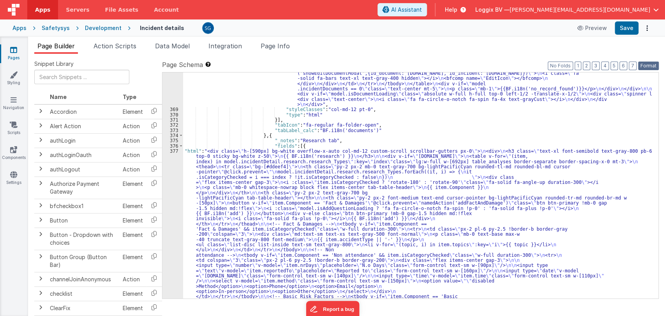
click at [648, 68] on button "Format" at bounding box center [648, 66] width 21 height 9
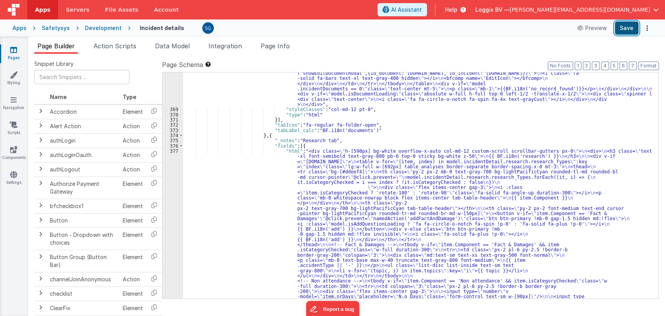
click at [627, 27] on button "Save" at bounding box center [627, 27] width 24 height 13
click at [321, 189] on div ""html" : "<div :class= \" (!model.incidentDetail.incident.id || model.isDocumen…" at bounding box center [417, 305] width 469 height 740
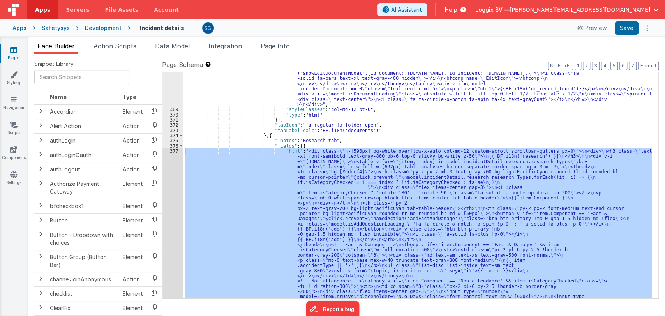
click at [171, 152] on div "377" at bounding box center [172, 319] width 21 height 343
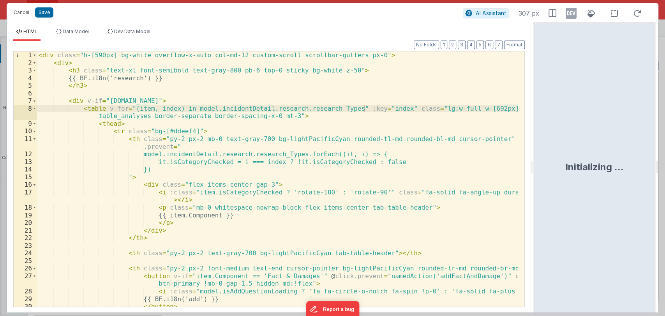
drag, startPoint x: 331, startPoint y: 167, endPoint x: 534, endPoint y: 194, distance: 204.7
click at [534, 194] on html "Cancel Save AI Assistant 307 px HTML Data Model Dev Data Model Format 7 6 5 4 3…" at bounding box center [332, 158] width 665 height 316
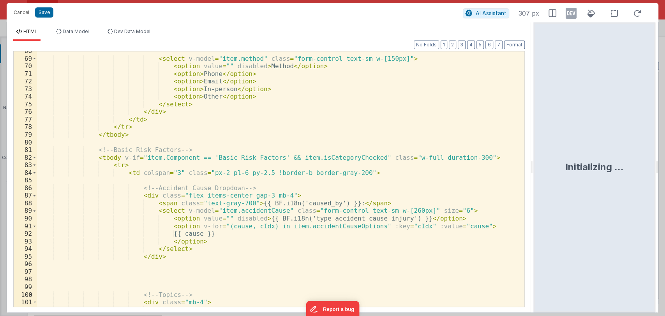
scroll to position [553, 0]
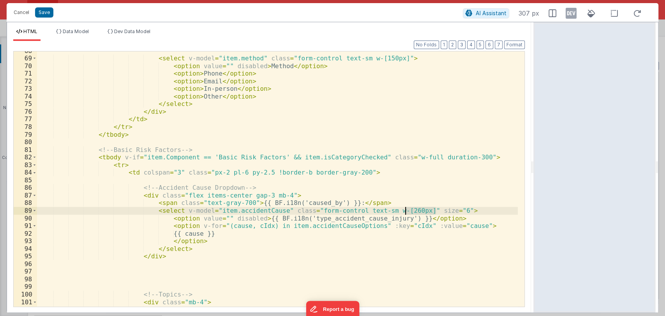
drag, startPoint x: 435, startPoint y: 210, endPoint x: 407, endPoint y: 210, distance: 28.4
click at [407, 210] on div "< select v-model = "item.method" class = "form-control text-sm w-[150px]" > < o…" at bounding box center [277, 182] width 481 height 270
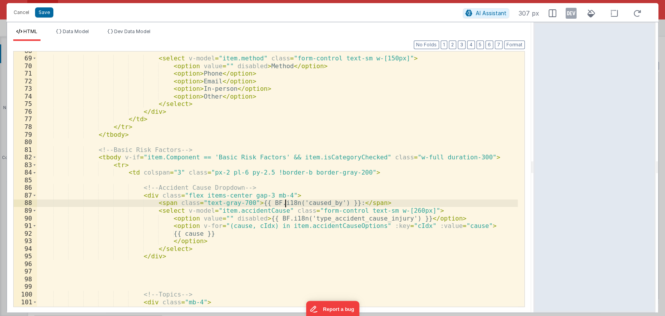
click at [284, 201] on div "< select v-model = "item.method" class = "form-control text-sm w-[150px]" > < o…" at bounding box center [277, 182] width 481 height 270
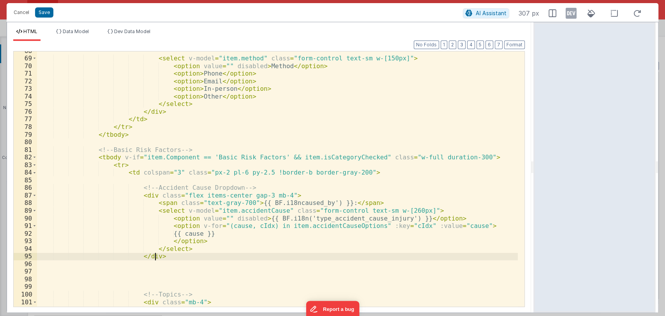
click at [161, 259] on div "< select v-model = "item.method" class = "form-control text-sm w-[150px]" > < o…" at bounding box center [277, 182] width 481 height 270
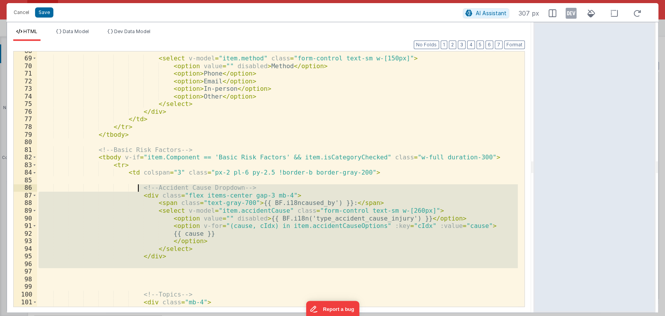
drag, startPoint x: 159, startPoint y: 269, endPoint x: 136, endPoint y: 190, distance: 82.2
click at [136, 190] on div "< select v-model = "item.method" class = "form-control text-sm w-[150px]" > < o…" at bounding box center [277, 182] width 481 height 270
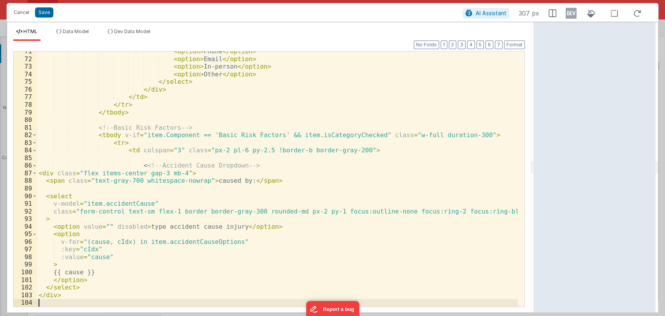
scroll to position [575, 0]
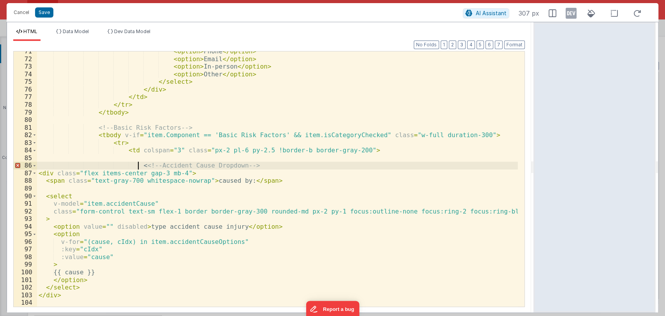
click at [136, 162] on div "< option > Phone </ option > < option > Email </ option > < option > In-person …" at bounding box center [277, 183] width 481 height 270
click at [515, 43] on button "Format" at bounding box center [514, 45] width 21 height 9
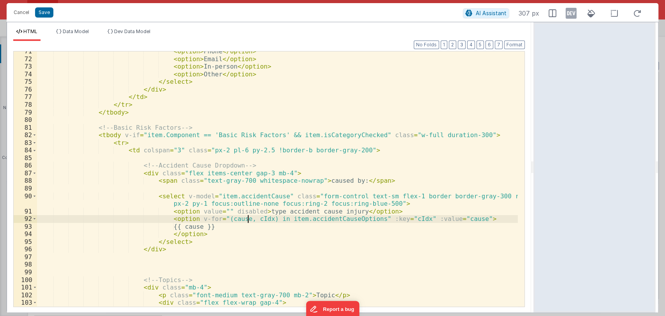
click at [246, 220] on div "< option > Phone </ option > < option > Email </ option > < option > In-person …" at bounding box center [277, 187] width 481 height 278
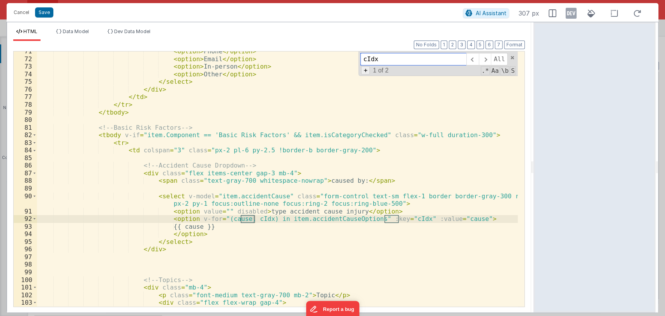
click at [368, 70] on span "+" at bounding box center [365, 70] width 9 height 8
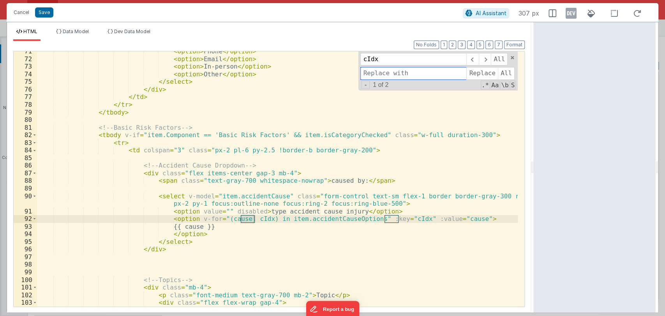
click at [391, 77] on input at bounding box center [413, 73] width 106 height 12
type input "index"
click at [503, 73] on span "All" at bounding box center [506, 73] width 17 height 12
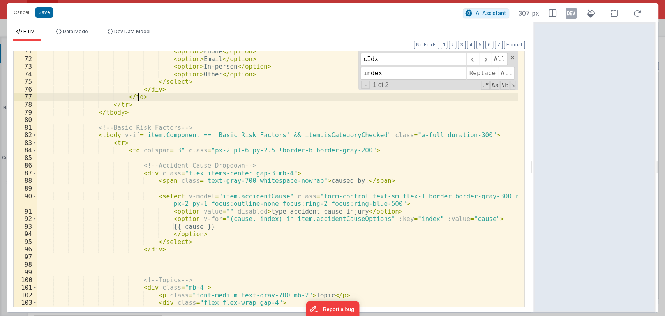
click at [436, 94] on div "< option > Phone </ option > < option > Email </ option > < option > In-person …" at bounding box center [277, 187] width 481 height 278
click at [511, 57] on span at bounding box center [511, 57] width 5 height 5
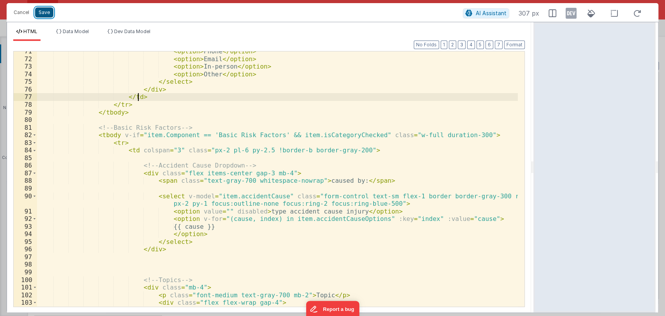
click at [46, 12] on button "Save" at bounding box center [44, 12] width 18 height 10
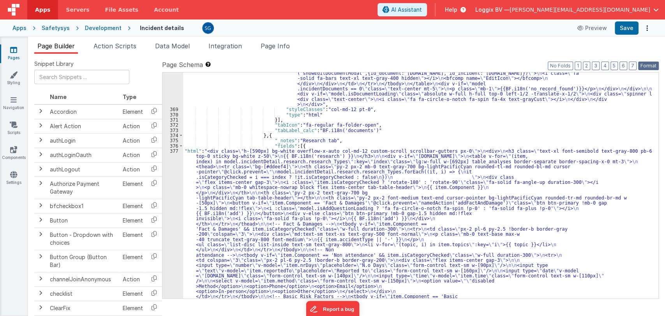
click at [652, 69] on button "Format" at bounding box center [648, 66] width 21 height 9
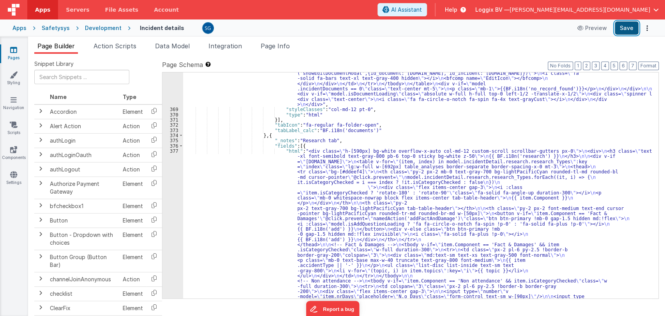
click at [620, 29] on button "Save" at bounding box center [627, 27] width 24 height 13
click at [303, 215] on div ""html" : "<div :class= \" (!model.incidentDetail.incident.id || model.isDocumen…" at bounding box center [417, 305] width 469 height 740
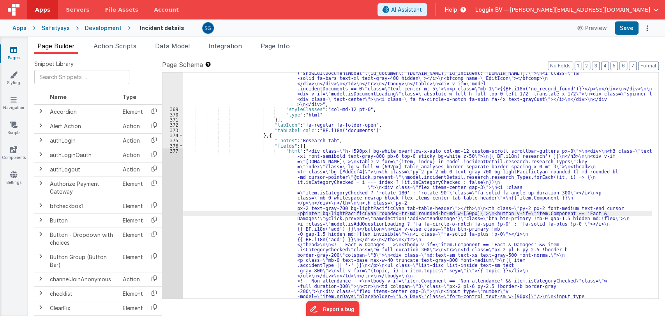
click at [174, 153] on div "377" at bounding box center [172, 319] width 21 height 343
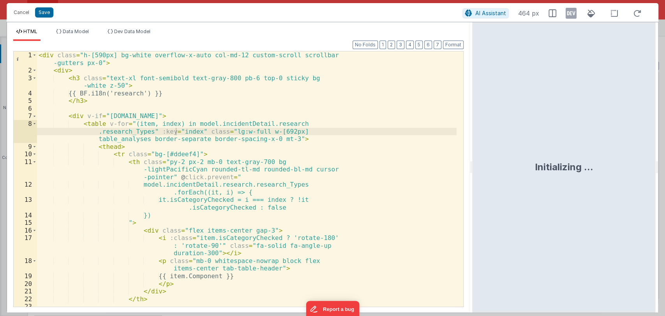
drag, startPoint x: 332, startPoint y: 166, endPoint x: 473, endPoint y: 176, distance: 141.4
click at [473, 176] on html "Cancel Save AI Assistant 464 px HTML Data Model Dev Data Model Format 7 6 5 4 3…" at bounding box center [332, 158] width 665 height 316
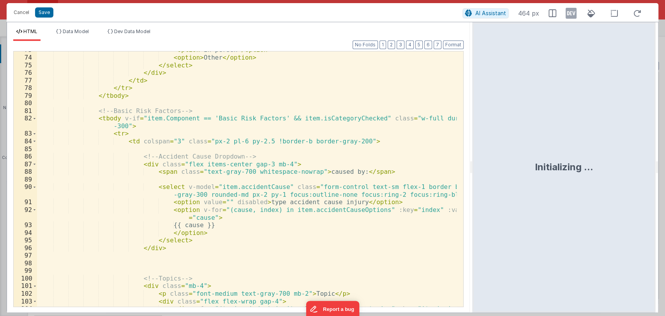
scroll to position [615, 0]
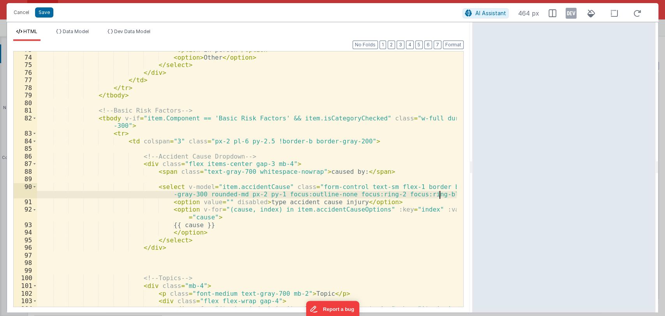
click at [440, 195] on div "< option > In-person </ option > < option > Other </ option > </ select > </ di…" at bounding box center [247, 185] width 420 height 278
drag, startPoint x: 442, startPoint y: 196, endPoint x: 268, endPoint y: 194, distance: 174.1
click at [268, 194] on div "< option > In-person </ option > < option > Other </ option > </ select > </ di…" at bounding box center [247, 185] width 420 height 278
click at [37, 10] on button "Save" at bounding box center [44, 12] width 18 height 10
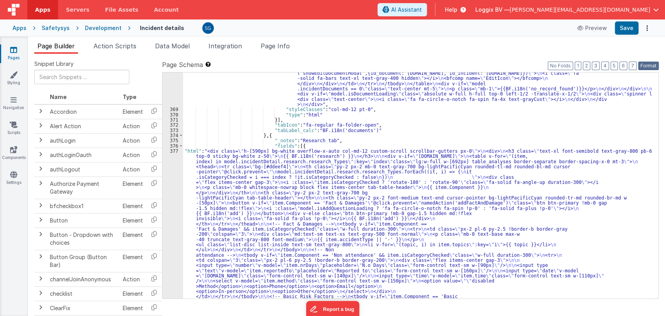
click at [656, 63] on button "Format" at bounding box center [648, 66] width 21 height 9
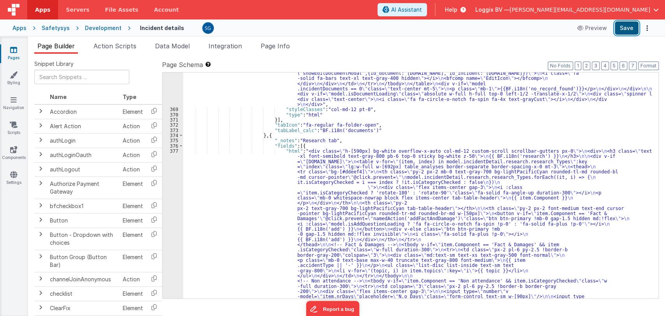
click at [621, 25] on button "Save" at bounding box center [627, 27] width 24 height 13
click at [307, 171] on div ""html" : "<div :class= \" (!model.incidentDetail.incident.id || model.isDocumen…" at bounding box center [417, 305] width 469 height 740
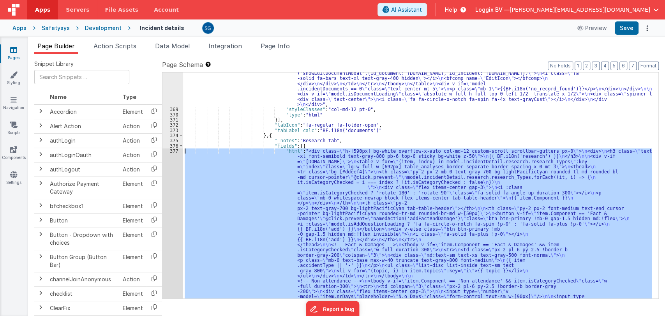
click at [173, 151] on div "377" at bounding box center [172, 319] width 21 height 343
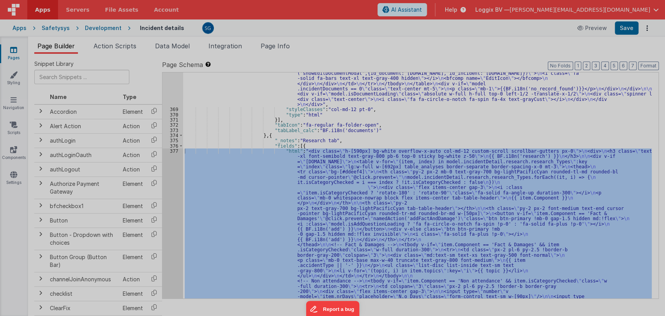
click at [173, 151] on div "< div class = "h-[590px] bg-white overflow-x-auto col-md-12 custom-scroll scrol…" at bounding box center [177, 202] width 280 height 316
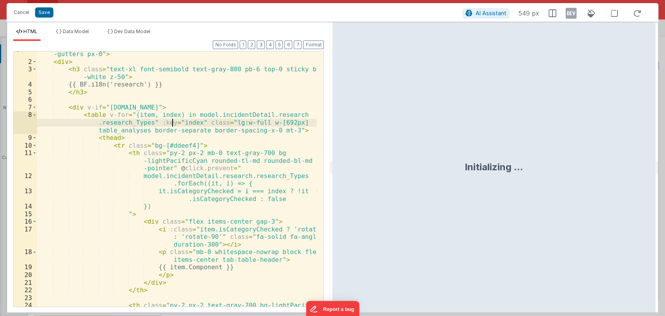
scroll to position [9, 0]
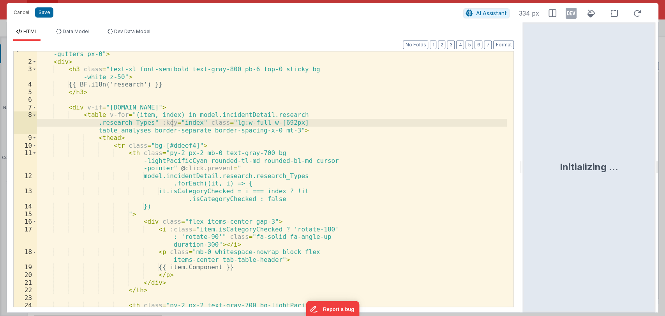
drag, startPoint x: 330, startPoint y: 169, endPoint x: 545, endPoint y: 191, distance: 215.3
click at [545, 191] on html "Cancel Save AI Assistant 334 px HTML Data Model Dev Data Model Format 7 6 5 4 3…" at bounding box center [332, 158] width 665 height 316
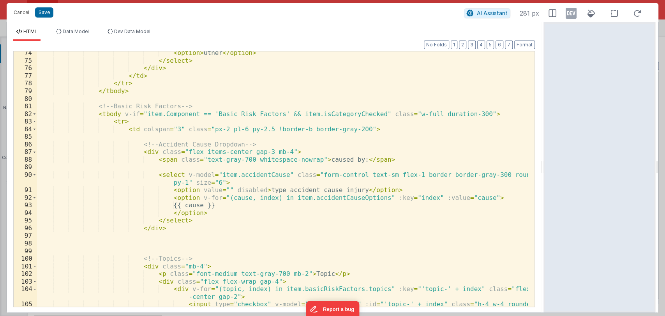
scroll to position [592, 0]
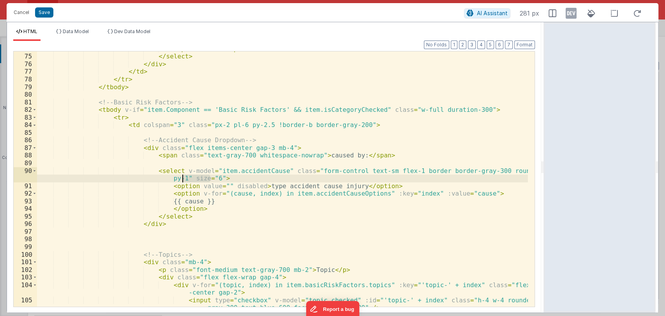
drag, startPoint x: 209, startPoint y: 176, endPoint x: 181, endPoint y: 178, distance: 28.1
click at [181, 178] on div "< option > Other </ option > </ select > </ div > </ td > </ tr > </ tbody > <!…" at bounding box center [282, 184] width 491 height 278
drag, startPoint x: 265, startPoint y: 179, endPoint x: 182, endPoint y: 178, distance: 83.4
click at [182, 178] on div "< option > Other </ option > </ select > </ div > </ td > </ tr > </ tbody > <!…" at bounding box center [282, 184] width 491 height 278
click at [42, 12] on button "Save" at bounding box center [44, 12] width 18 height 10
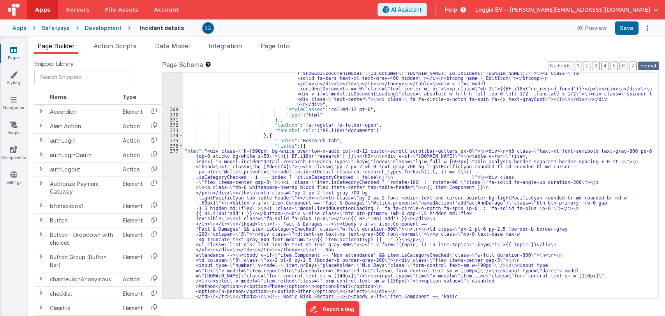
click at [642, 64] on button "Format" at bounding box center [648, 66] width 21 height 9
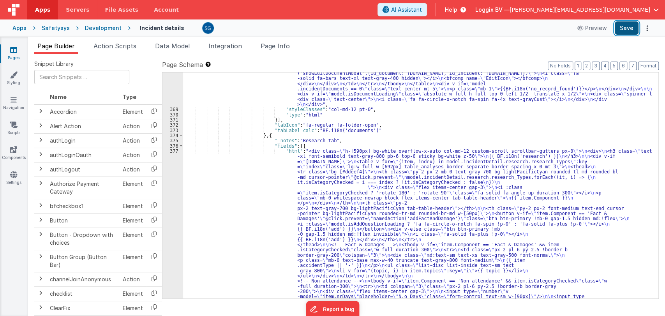
click at [627, 28] on button "Save" at bounding box center [627, 27] width 24 height 13
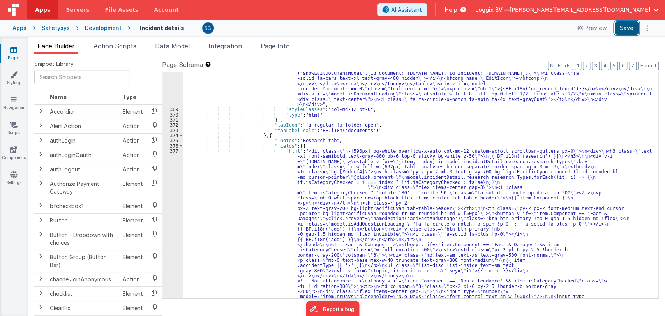
click at [626, 26] on button "Save" at bounding box center [627, 27] width 24 height 13
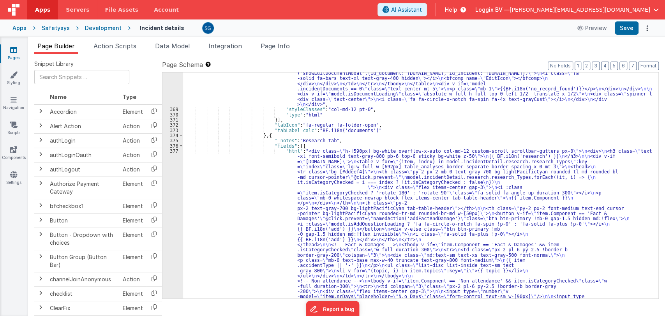
click at [317, 211] on div ""html" : "<div :class= \" (!model.incidentDetail.incident.id || model.isDocumen…" at bounding box center [417, 305] width 469 height 740
click at [172, 149] on div "377" at bounding box center [172, 319] width 21 height 343
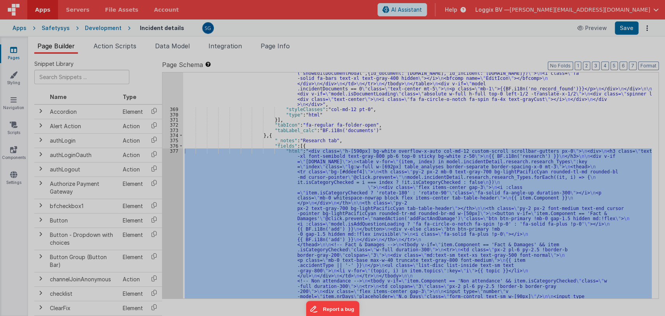
click at [172, 149] on div "< div class = "h-[590px] bg-white overflow-x-auto col-md-12 custom-scroll scrol…" at bounding box center [177, 202] width 280 height 316
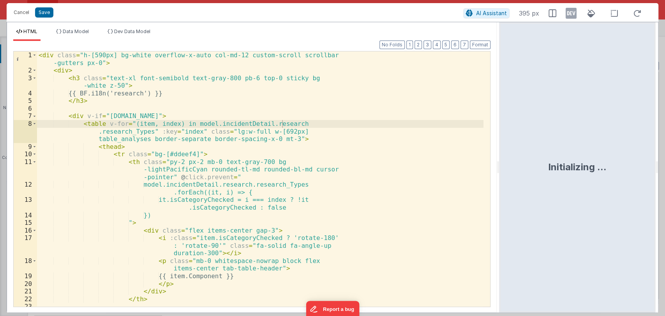
drag, startPoint x: 331, startPoint y: 167, endPoint x: 500, endPoint y: 173, distance: 169.1
click at [500, 173] on html "Cancel Save AI Assistant 395 px HTML Data Model Dev Data Model Format 7 6 5 4 3…" at bounding box center [332, 158] width 665 height 316
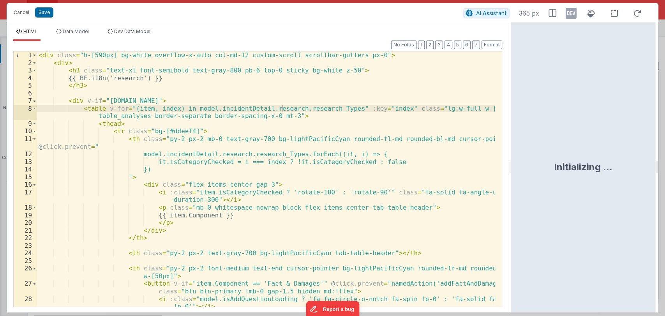
drag, startPoint x: 498, startPoint y: 166, endPoint x: 511, endPoint y: 164, distance: 13.8
click at [511, 164] on html "Cancel Save AI Assistant 365 px HTML Data Model Dev Data Model Format 7 6 5 4 3…" at bounding box center [332, 158] width 665 height 316
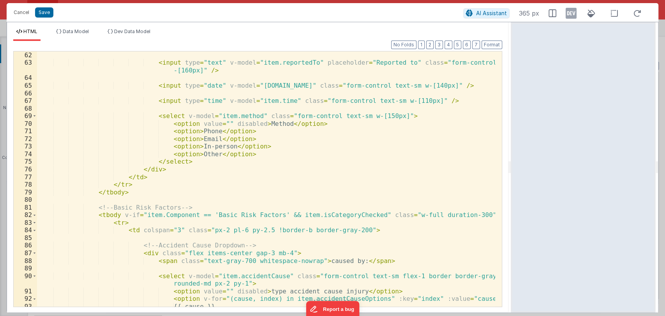
scroll to position [533, 0]
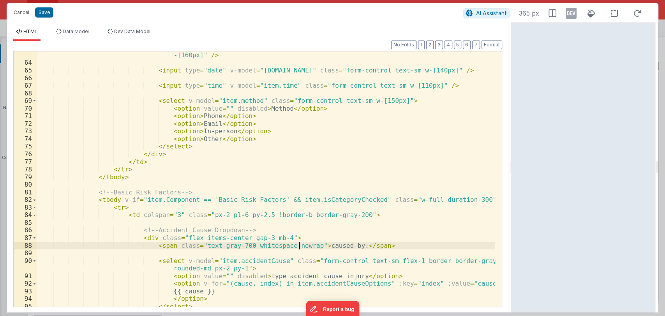
click at [298, 246] on div "< input type = "text" v-model = "item.reportedTo" placeholder = "Reported to" c…" at bounding box center [266, 183] width 458 height 278
click at [357, 246] on div "< input type = "text" v-model = "item.reportedTo" placeholder = "Reported to" c…" at bounding box center [266, 183] width 458 height 278
click at [421, 249] on div "< input type = "text" v-model = "item.reportedTo" placeholder = "Reported to" c…" at bounding box center [266, 183] width 458 height 278
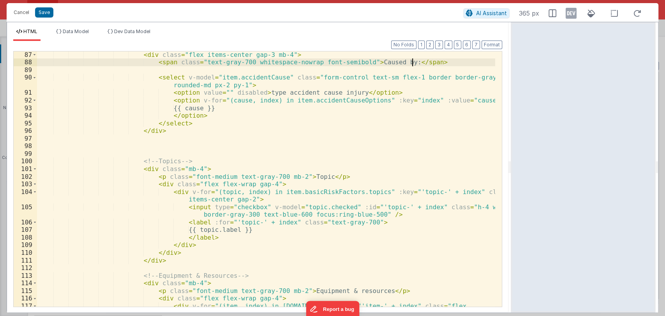
scroll to position [717, 0]
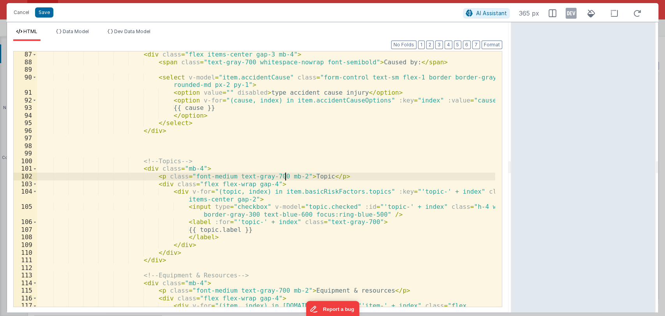
click at [285, 176] on div "< div class = "flex items-center gap-3 mb-4" > < span class = "text-gray-700 wh…" at bounding box center [266, 190] width 458 height 278
click at [211, 175] on div "< div class = "flex items-center gap-3 mb-4" > < span class = "text-gray-700 wh…" at bounding box center [266, 190] width 458 height 278
drag, startPoint x: 183, startPoint y: 175, endPoint x: 327, endPoint y: 178, distance: 143.8
click at [327, 178] on div "< div class = "flex items-center gap-3 mb-4" > < span class = "text-gray-700 wh…" at bounding box center [266, 190] width 458 height 278
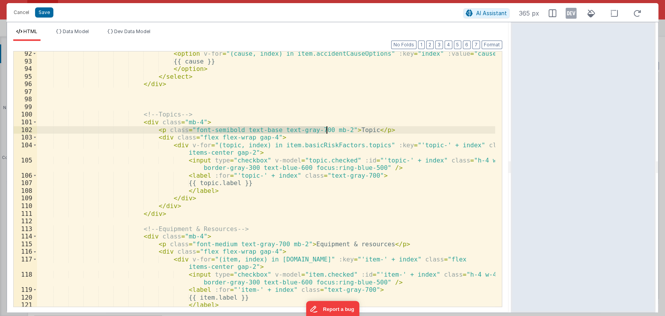
scroll to position [763, 0]
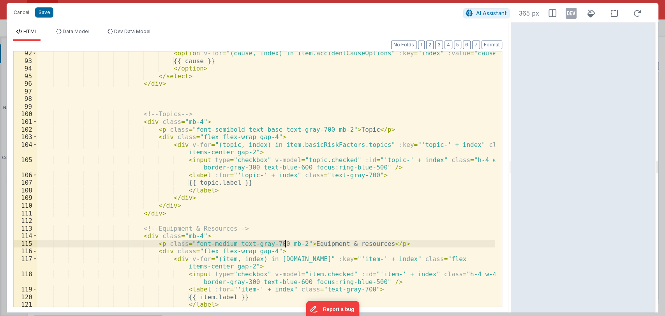
drag, startPoint x: 184, startPoint y: 243, endPoint x: 286, endPoint y: 245, distance: 102.5
click at [286, 245] on div "< option v-for = "(cause, index) in item.accidentCauseOptions" :key = "index" :…" at bounding box center [266, 184] width 458 height 270
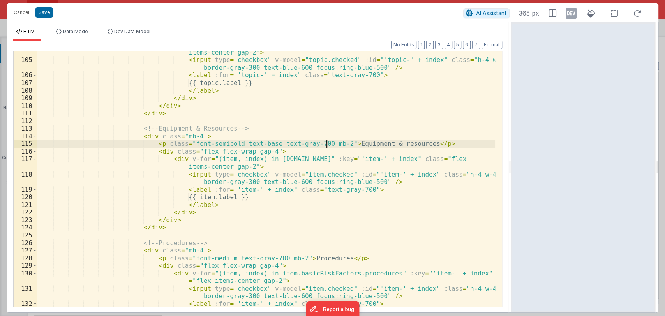
scroll to position [869, 0]
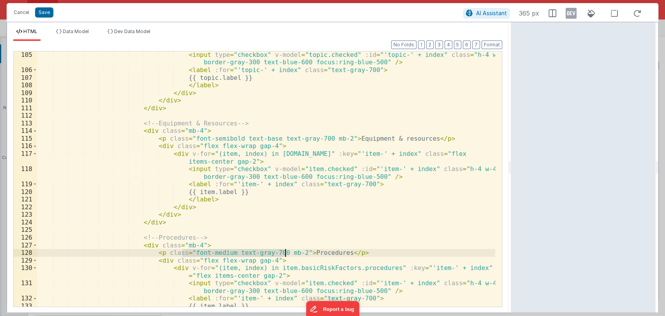
drag, startPoint x: 183, startPoint y: 252, endPoint x: 285, endPoint y: 251, distance: 102.1
click at [285, 251] on div "< input type = "checkbox" v-model = "topic.checked" :id = "'topic-' + index" cl…" at bounding box center [266, 190] width 458 height 278
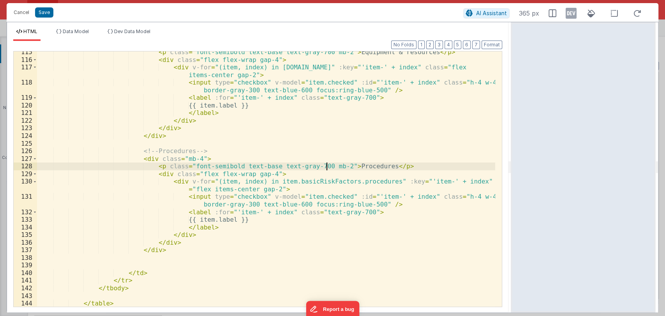
scroll to position [955, 0]
click at [486, 44] on button "Format" at bounding box center [491, 45] width 21 height 9
click at [50, 13] on button "Save" at bounding box center [44, 12] width 18 height 10
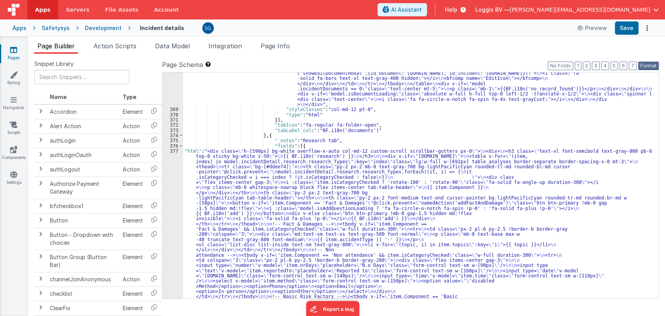
click at [647, 68] on button "Format" at bounding box center [648, 66] width 21 height 9
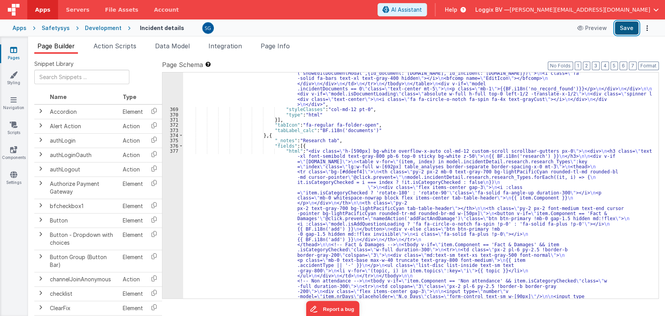
click at [626, 29] on button "Save" at bounding box center [627, 27] width 24 height 13
click at [305, 157] on div ""html" : "<div :class= \" (!model.incidentDetail.incident.id || model.isDocumen…" at bounding box center [417, 305] width 469 height 740
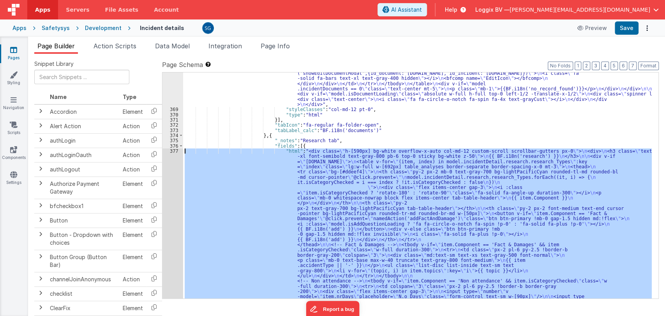
click at [172, 149] on div "377" at bounding box center [172, 319] width 21 height 343
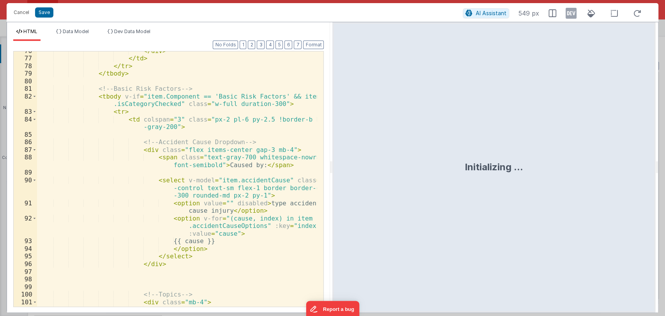
scroll to position [842, 0]
click at [247, 196] on div "</ div > </ td > </ tr > </ tbody > <!-- Basic Risk Factors --> < tbody v-if = …" at bounding box center [177, 186] width 280 height 278
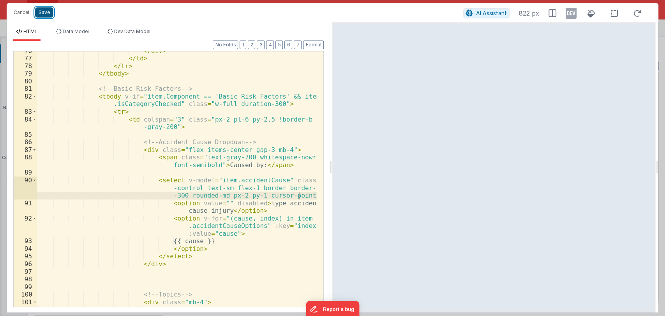
click at [42, 8] on button "Save" at bounding box center [44, 12] width 18 height 10
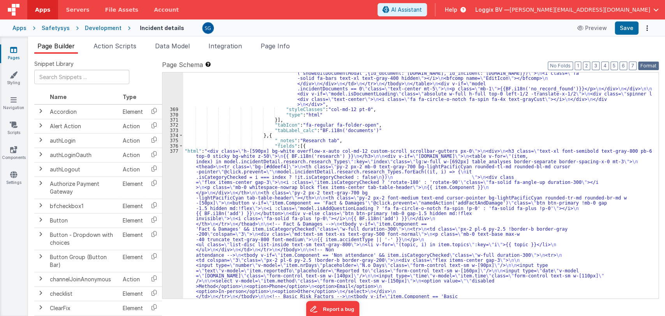
click at [644, 65] on button "Format" at bounding box center [648, 66] width 21 height 9
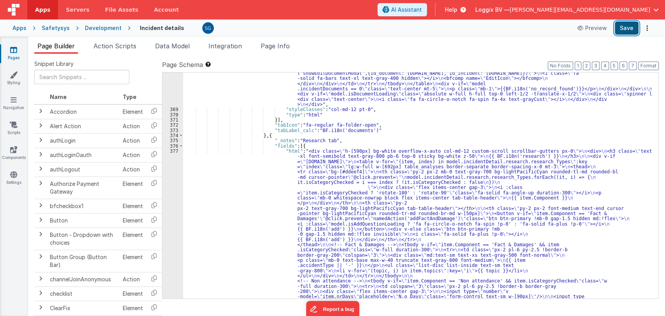
click at [626, 31] on button "Save" at bounding box center [627, 27] width 24 height 13
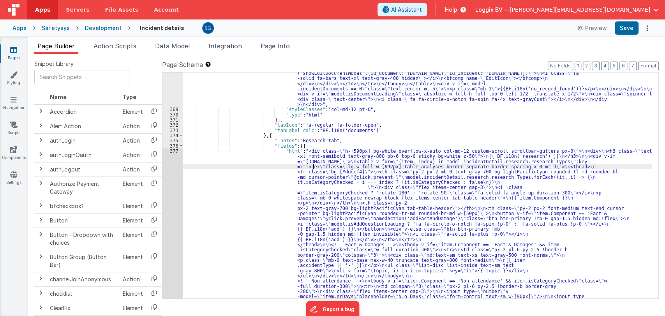
click at [314, 166] on div ""html" : "<div :class= \" (!model.incidentDetail.incident.id || model.isDocumen…" at bounding box center [417, 305] width 469 height 740
click at [174, 150] on div "377" at bounding box center [172, 319] width 21 height 343
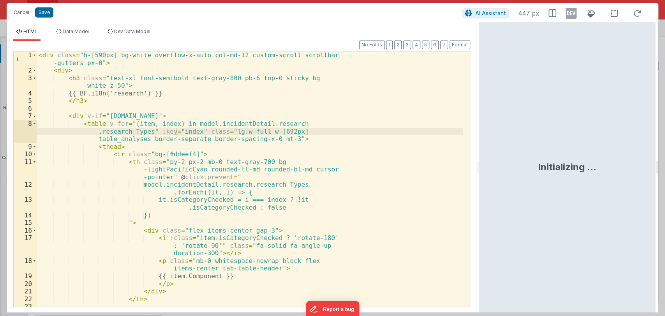
drag, startPoint x: 332, startPoint y: 166, endPoint x: 479, endPoint y: 168, distance: 147.6
click at [479, 168] on html "Cancel Save AI Assistant 447 px HTML Data Model Dev Data Model Format 7 6 5 4 3…" at bounding box center [332, 158] width 665 height 316
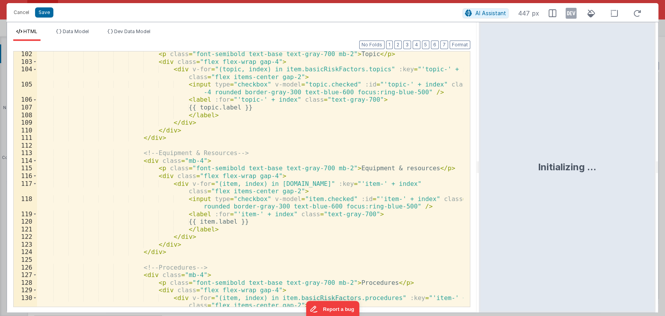
scroll to position [849, 0]
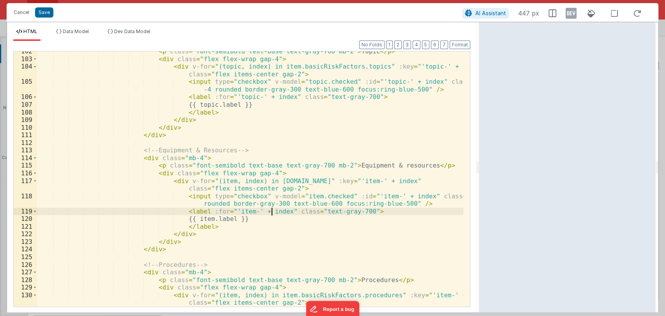
click at [270, 211] on div "< p class = "font-semibold text-base text-gray-700 mb-2" > Topic </ p > < div c…" at bounding box center [250, 187] width 427 height 278
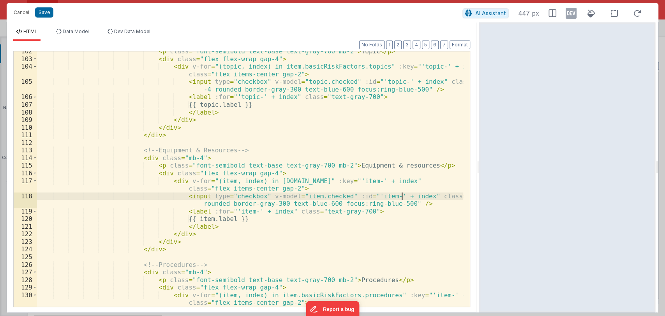
click at [401, 196] on div "< p class = "font-semibold text-base text-gray-700 mb-2" > Topic </ p > < div c…" at bounding box center [250, 187] width 427 height 278
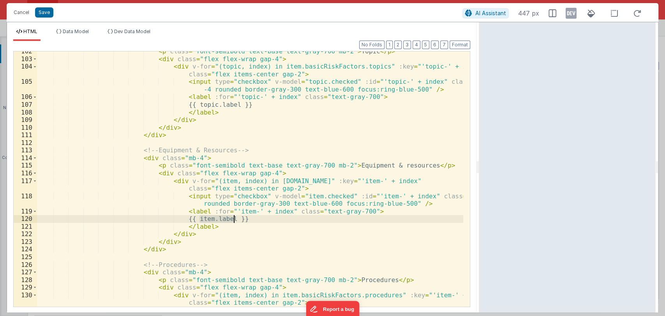
drag, startPoint x: 200, startPoint y: 218, endPoint x: 233, endPoint y: 220, distance: 32.8
click at [233, 220] on div "< p class = "font-semibold text-base text-gray-700 mb-2" > Topic </ p > < div c…" at bounding box center [250, 187] width 427 height 278
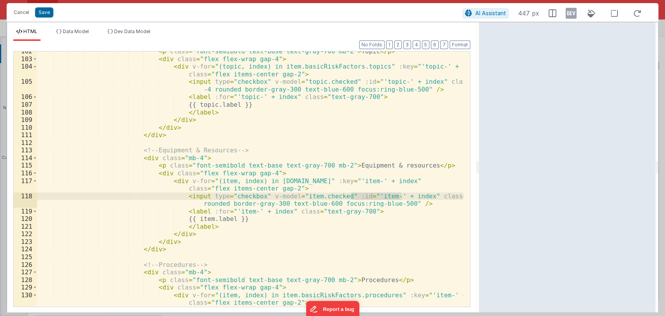
drag, startPoint x: 402, startPoint y: 196, endPoint x: 351, endPoint y: 195, distance: 50.6
click at [351, 195] on div "< p class = "font-semibold text-base text-gray-700 mb-2" > Topic </ p > < div c…" at bounding box center [250, 187] width 427 height 278
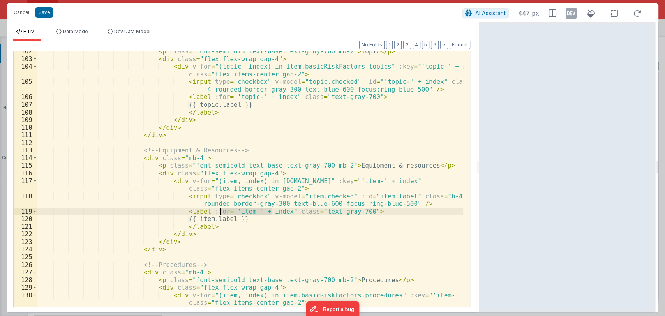
drag, startPoint x: 270, startPoint y: 212, endPoint x: 220, endPoint y: 210, distance: 49.9
click at [220, 210] on div "< p class = "font-semibold text-base text-gray-700 mb-2" > Topic </ p > < div c…" at bounding box center [250, 187] width 427 height 278
click at [48, 10] on button "Save" at bounding box center [44, 12] width 18 height 10
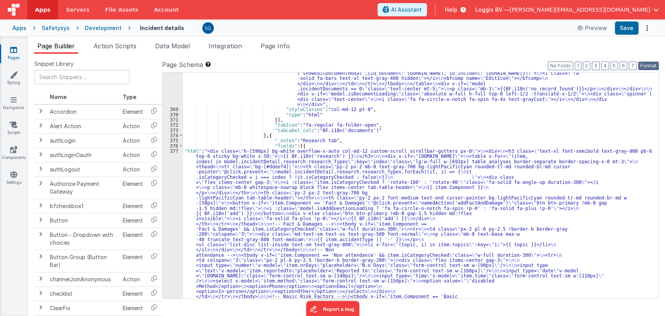
click at [644, 64] on button "Format" at bounding box center [648, 66] width 21 height 9
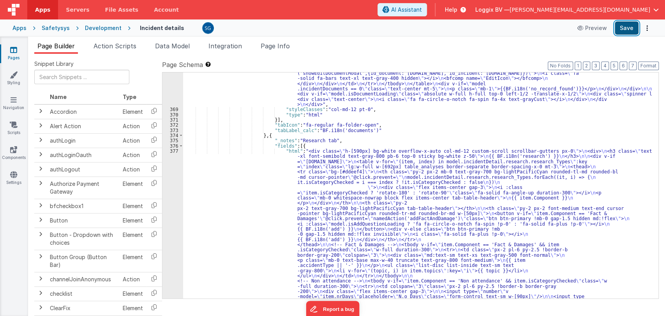
click at [630, 28] on button "Save" at bounding box center [627, 27] width 24 height 13
click at [337, 190] on div ""html" : "<div :class= \" (!model.incidentDetail.incident.id || model.isDocumen…" at bounding box center [417, 305] width 469 height 740
click at [174, 151] on div "377" at bounding box center [172, 319] width 21 height 343
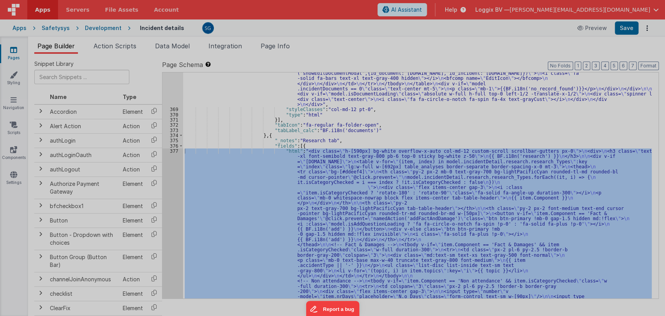
click at [174, 151] on div "< div class = "h-[590px] bg-white overflow-x-auto col-md-12 custom-scroll scrol…" at bounding box center [177, 202] width 280 height 316
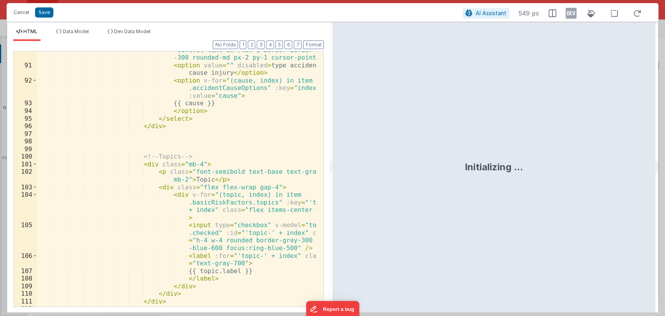
scroll to position [980, 0]
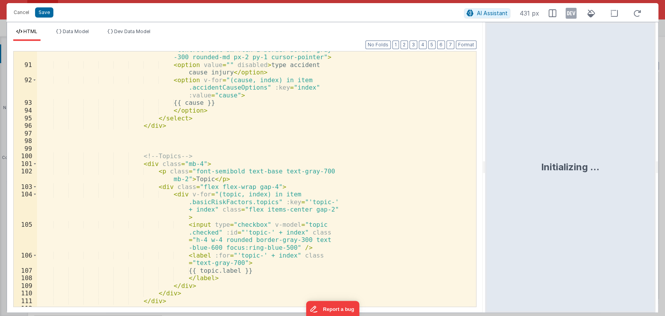
drag, startPoint x: 332, startPoint y: 166, endPoint x: 561, endPoint y: 185, distance: 230.2
click at [561, 185] on html "Cancel Save AI Assistant 431 px HTML Data Model Dev Data Model Format 7 6 5 4 3…" at bounding box center [332, 158] width 665 height 316
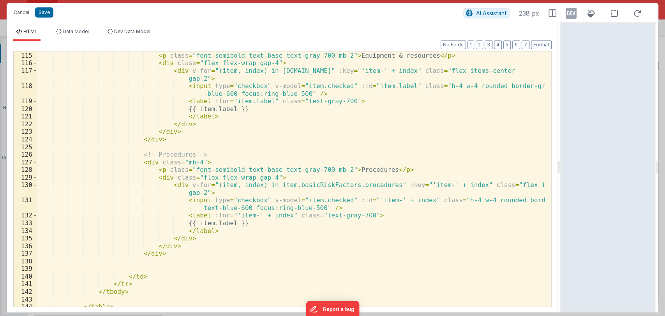
scroll to position [907, 0]
click at [215, 185] on div "< p class = "font-semibold text-base text-gray-700 mb-2" > Equipment & resource…" at bounding box center [291, 186] width 508 height 270
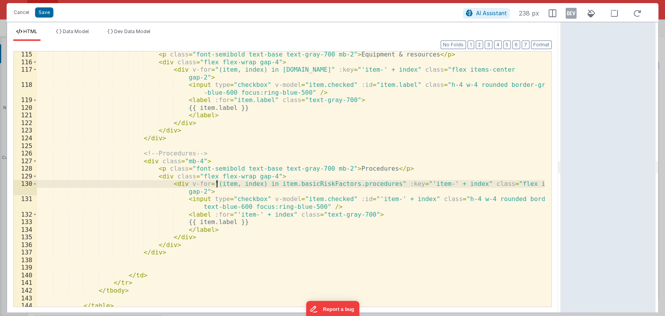
click at [215, 185] on div "< p class = "font-semibold text-base text-gray-700 mb-2" > Equipment & resource…" at bounding box center [291, 186] width 508 height 270
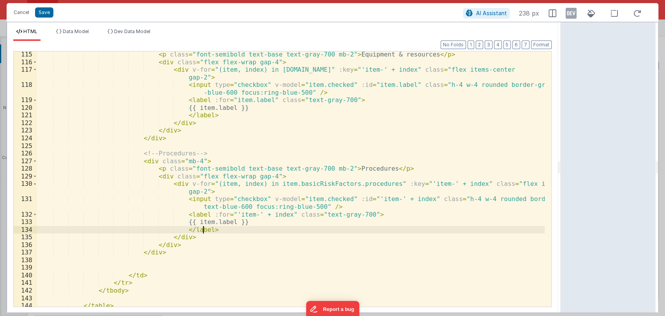
click at [261, 227] on div "< p class = "font-semibold text-base text-gray-700 mb-2" > Equipment & resource…" at bounding box center [291, 186] width 508 height 270
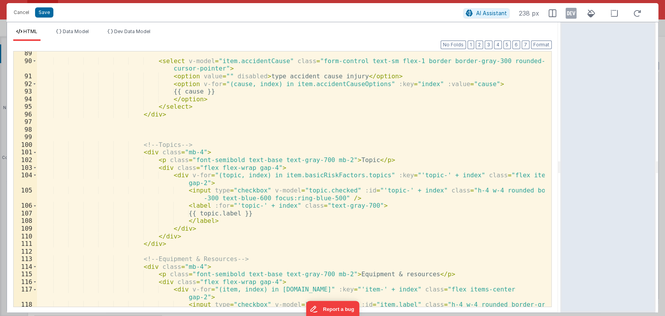
scroll to position [687, 0]
click at [39, 13] on button "Save" at bounding box center [44, 12] width 18 height 10
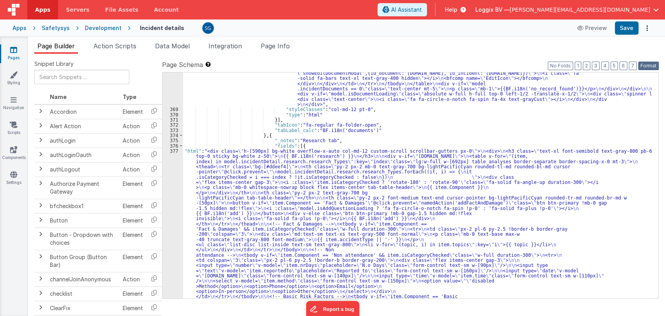
click at [647, 67] on button "Format" at bounding box center [648, 66] width 21 height 9
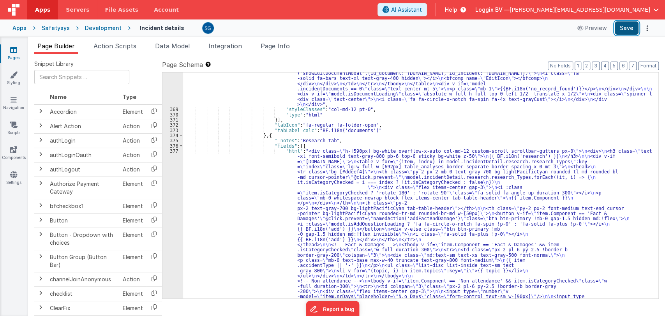
click at [627, 32] on button "Save" at bounding box center [627, 27] width 24 height 13
click at [16, 51] on icon at bounding box center [13, 50] width 7 height 8
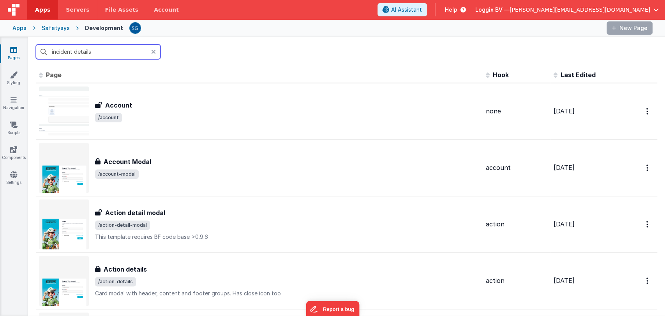
click at [86, 51] on input "incident details" at bounding box center [98, 51] width 125 height 15
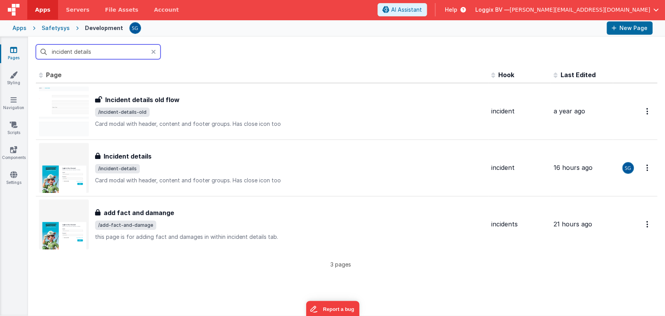
click at [106, 50] on input "incident details" at bounding box center [98, 51] width 125 height 15
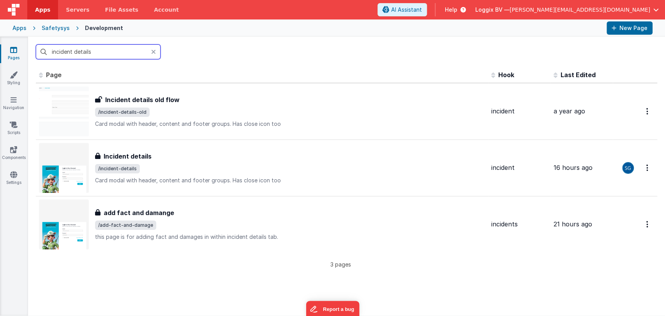
type input "incident"
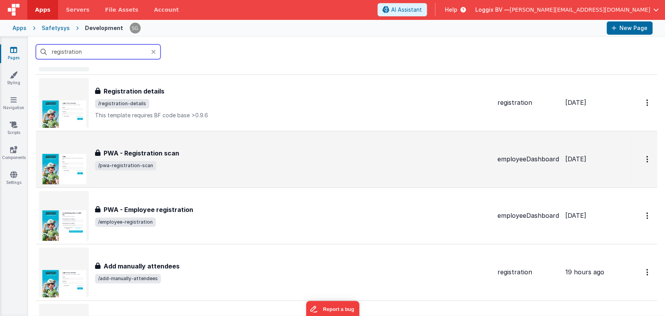
scroll to position [252, 0]
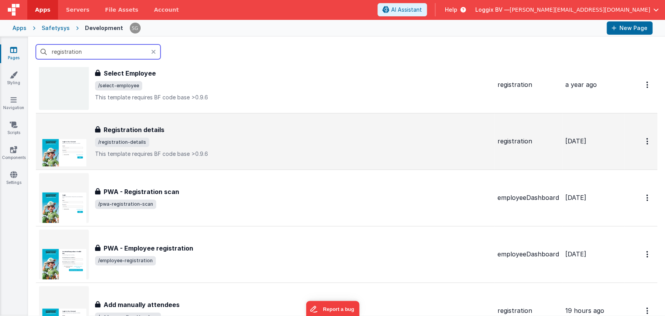
type input "registration"
click at [156, 137] on span "/registration-details" at bounding box center [293, 141] width 396 height 9
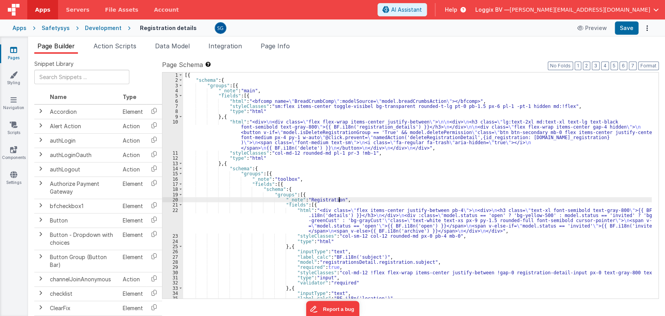
click at [352, 199] on div "[{ "schema" : { "groups" : [{ "_note" : "main" , "fields" : [{ "html" : "<bfcom…" at bounding box center [417, 190] width 469 height 236
click at [386, 189] on div "[{ "schema" : { "groups" : [{ "_note" : "main" , "fields" : [{ "html" : "<bfcom…" at bounding box center [417, 190] width 469 height 236
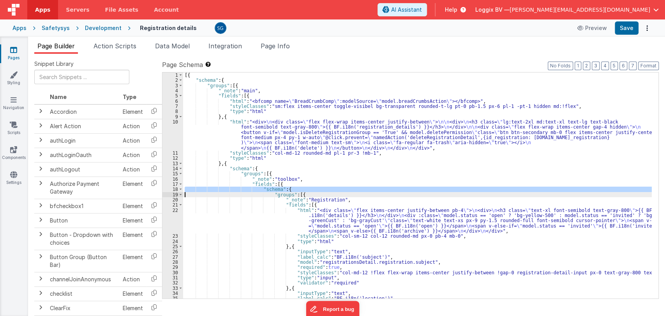
click at [386, 189] on div "[{ "schema" : { "groups" : [{ "_note" : "main" , "fields" : [{ "html" : "<bfcom…" at bounding box center [417, 185] width 469 height 226
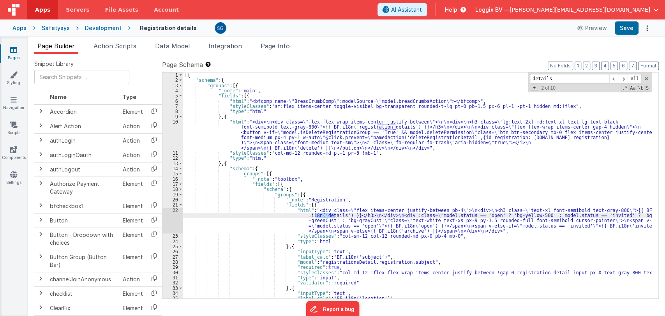
type input "details"
click at [174, 210] on div "22" at bounding box center [172, 221] width 21 height 26
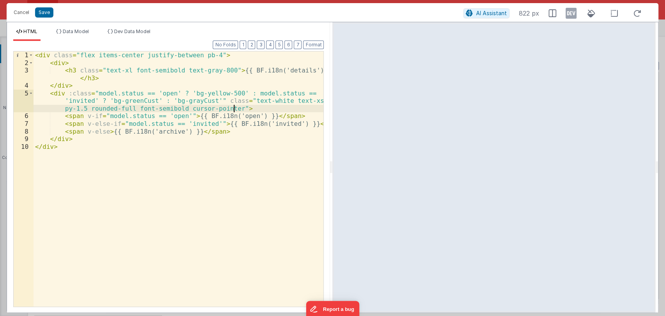
click at [238, 107] on div "< div class = "flex items-center justify-between pb-4" > < div > < h3 class = "…" at bounding box center [178, 186] width 290 height 270
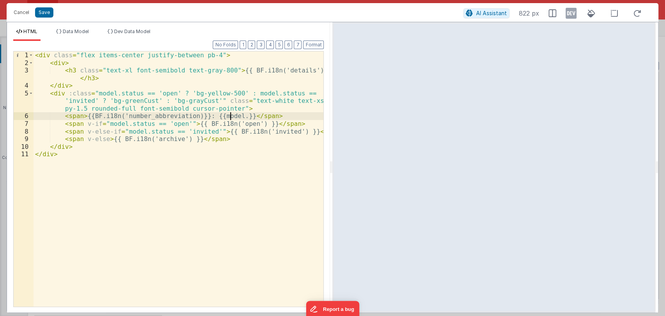
paste textarea
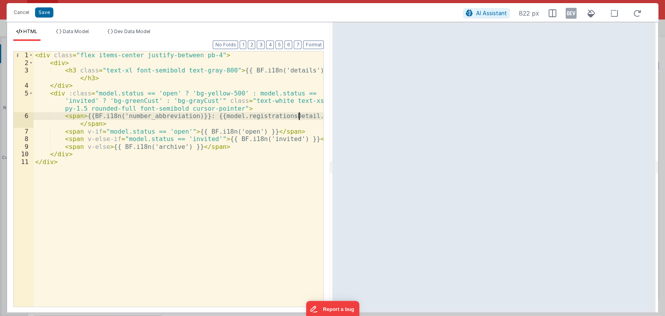
paste textarea
click at [187, 124] on div "< div class = "flex items-center justify-between pb-4" > < div > < h3 class = "…" at bounding box center [178, 186] width 290 height 270
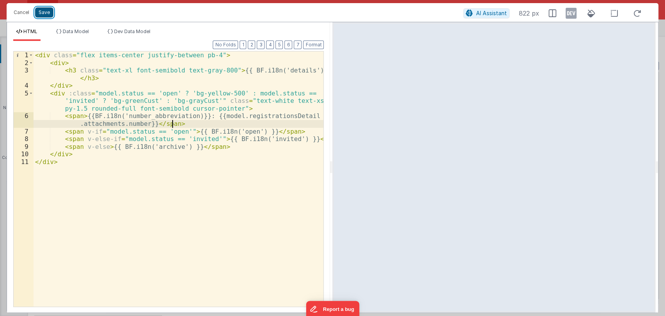
click at [44, 12] on button "Save" at bounding box center [44, 12] width 18 height 10
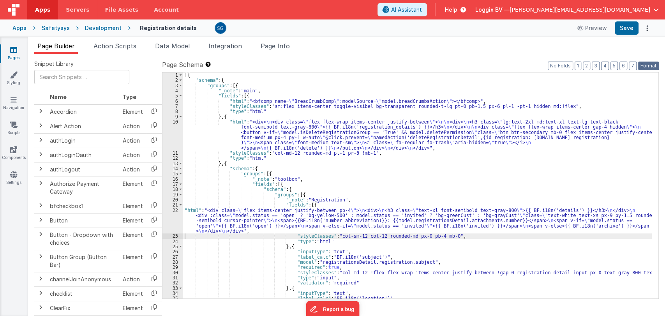
click at [645, 64] on button "Format" at bounding box center [648, 66] width 21 height 9
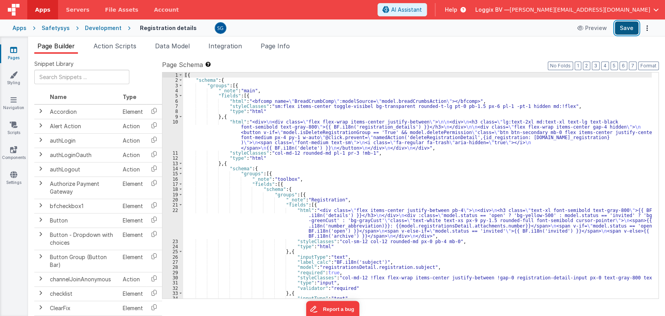
click at [623, 30] on button "Save" at bounding box center [627, 27] width 24 height 13
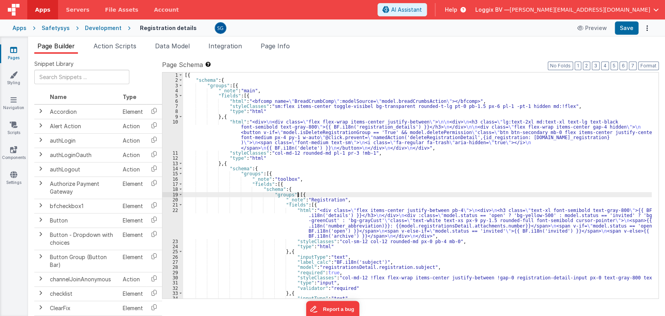
click at [354, 196] on div "[{ "schema" : { "groups" : [{ "_note" : "main" , "fields" : [{ "html" : "<bfcom…" at bounding box center [417, 190] width 469 height 236
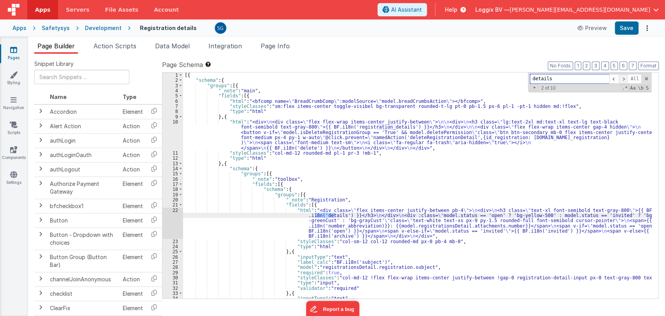
click at [626, 76] on span at bounding box center [623, 79] width 9 height 10
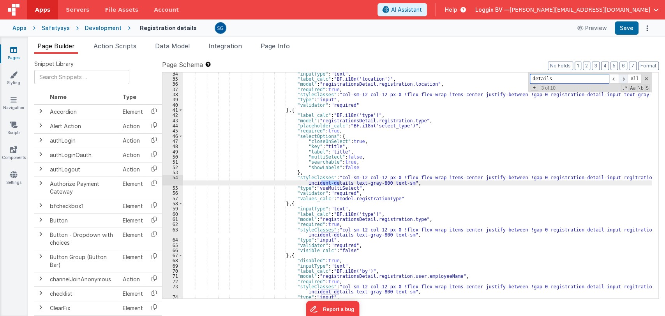
click at [625, 78] on span at bounding box center [623, 79] width 9 height 10
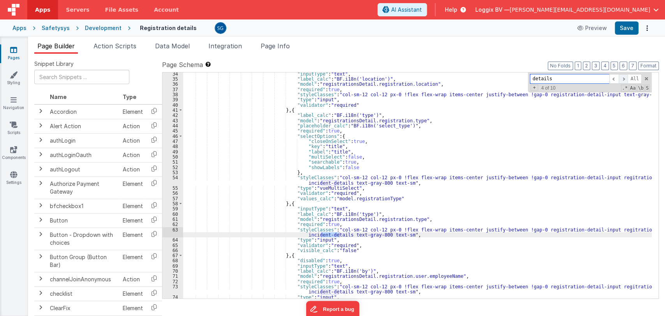
click at [625, 78] on span at bounding box center [623, 79] width 9 height 10
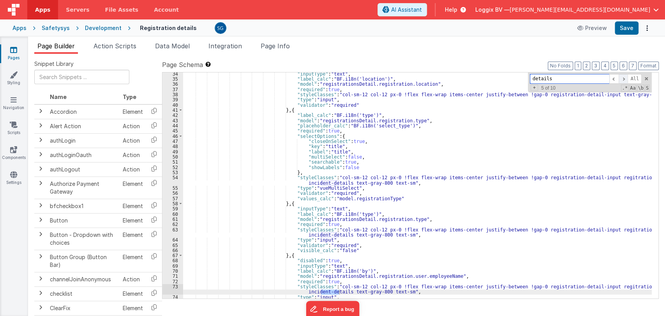
click at [625, 78] on span at bounding box center [623, 79] width 9 height 10
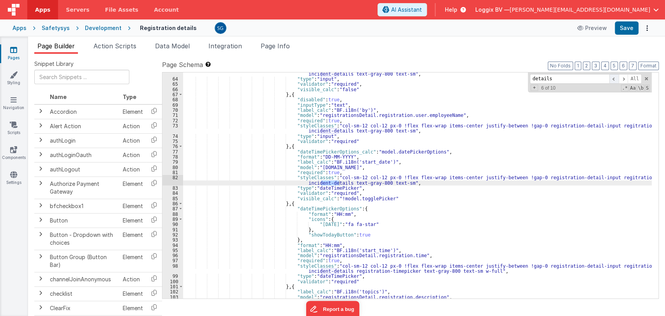
click at [614, 78] on span at bounding box center [613, 79] width 9 height 10
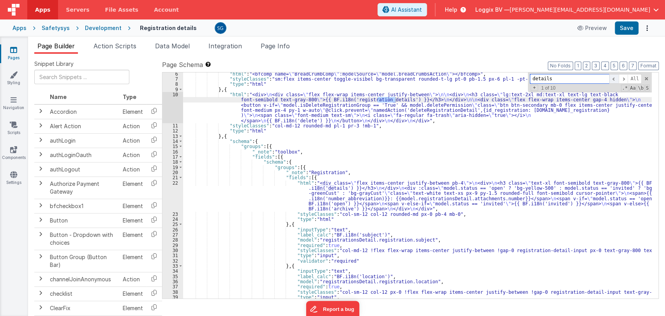
click at [614, 78] on span at bounding box center [613, 79] width 9 height 10
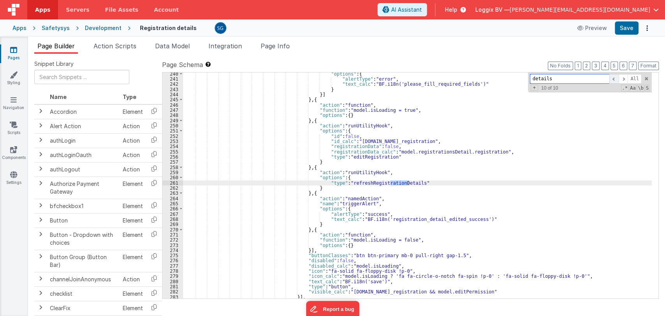
scroll to position [1341, 0]
click at [621, 77] on span at bounding box center [623, 79] width 9 height 10
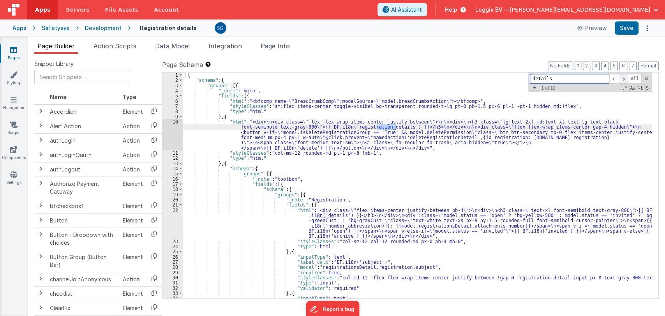
scroll to position [0, 0]
click at [624, 78] on span at bounding box center [623, 79] width 9 height 10
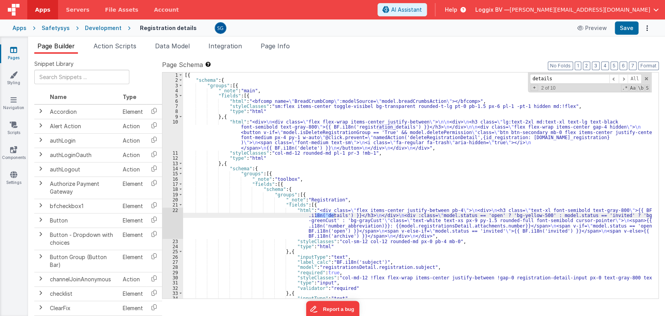
click at [174, 211] on div "22" at bounding box center [172, 223] width 21 height 31
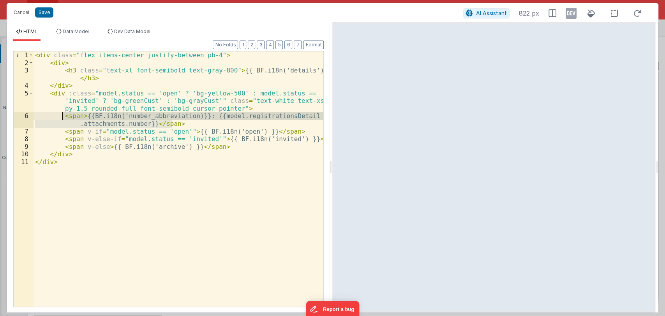
drag, startPoint x: 174, startPoint y: 123, endPoint x: 61, endPoint y: 116, distance: 113.2
click at [61, 116] on div "< div class = "flex items-center justify-between pb-4" > < div > < h3 class = "…" at bounding box center [178, 186] width 290 height 270
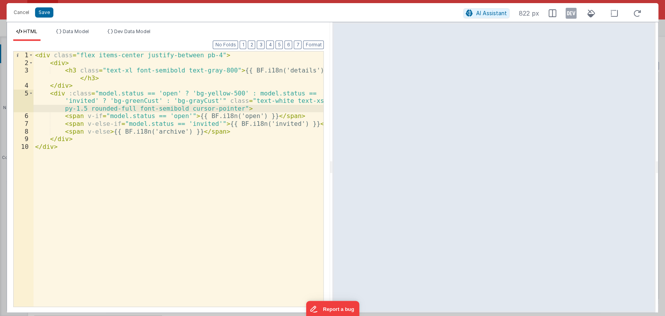
click at [86, 89] on div "< div class = "flex items-center justify-between pb-4" > < div > < h3 class = "…" at bounding box center [178, 186] width 290 height 270
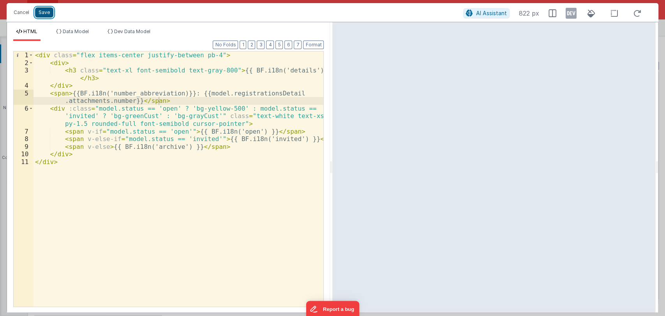
click at [44, 12] on button "Save" at bounding box center [44, 12] width 18 height 10
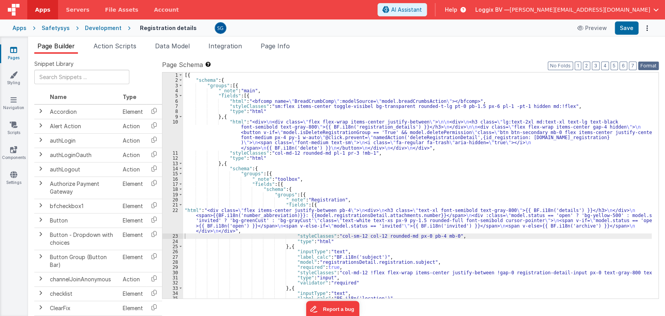
click at [647, 66] on button "Format" at bounding box center [648, 66] width 21 height 9
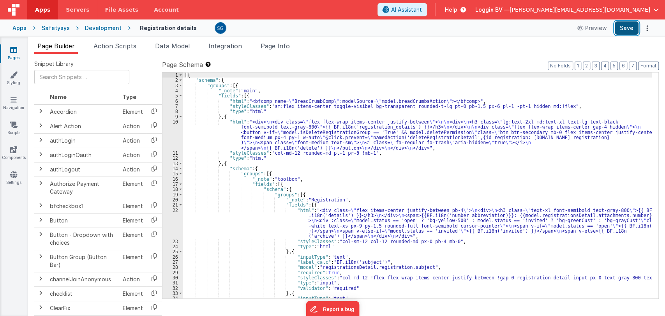
click at [628, 27] on button "Save" at bounding box center [627, 27] width 24 height 13
click at [353, 189] on div "[{ "schema" : { "groups" : [{ "_note" : "main" , "fields" : [{ "html" : "<bfcom…" at bounding box center [417, 190] width 469 height 236
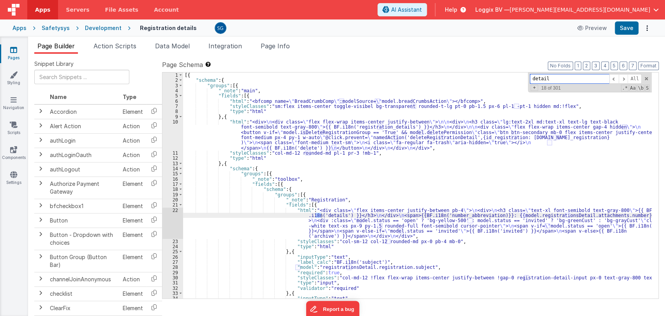
type input "details"
click at [611, 77] on span at bounding box center [613, 79] width 9 height 10
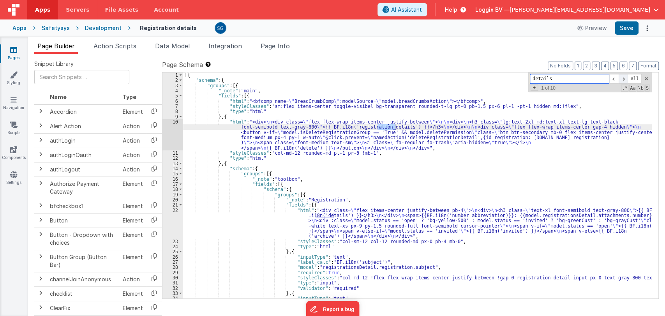
click at [623, 78] on span at bounding box center [623, 79] width 9 height 10
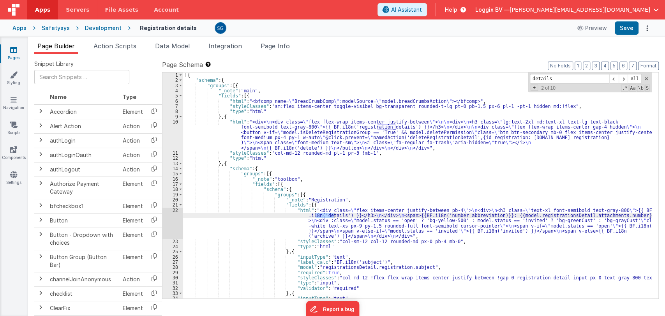
click at [280, 232] on div "[{ "schema" : { "groups" : [{ "_note" : "main" , "fields" : [{ "html" : "<bfcom…" at bounding box center [417, 190] width 469 height 236
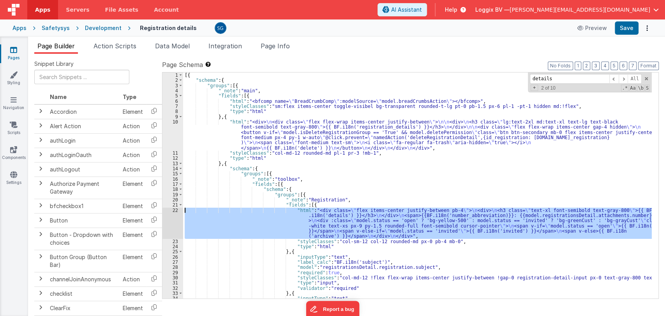
click at [174, 209] on div "22" at bounding box center [172, 223] width 21 height 31
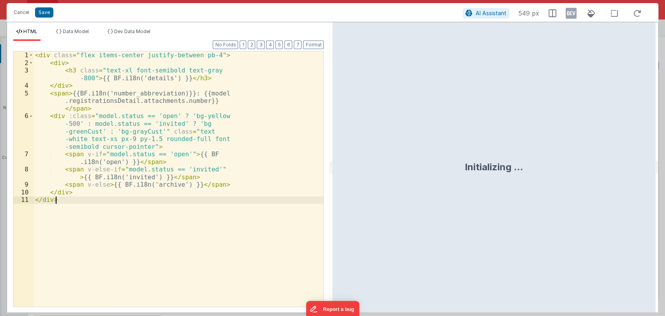
click at [174, 209] on div "< div class = "flex items-center justify-between pb-4" > < div > < h3 class = "…" at bounding box center [178, 186] width 290 height 270
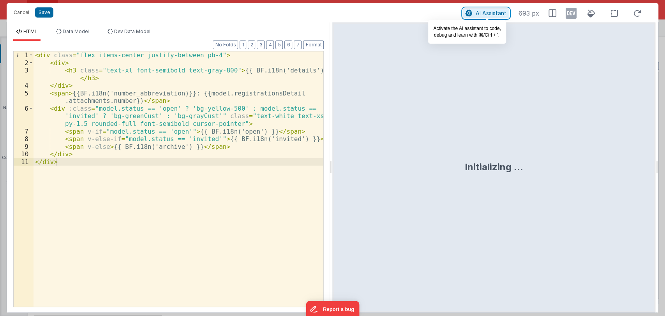
click at [480, 13] on span "AI Assistant" at bounding box center [491, 13] width 31 height 7
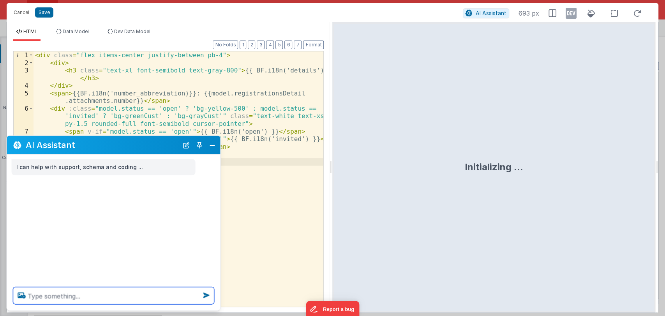
click at [60, 292] on textarea at bounding box center [113, 295] width 201 height 17
click at [73, 297] on textarea at bounding box center [113, 295] width 201 height 17
paste textarea "{ "_hideBars": false, "_hideHeader": false, "addPermission": true, "allAttendan…"
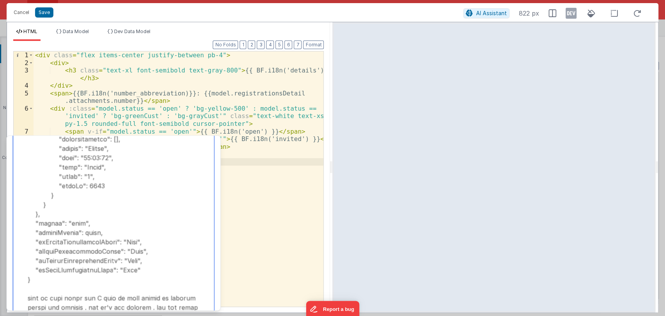
scroll to position [1246, 0]
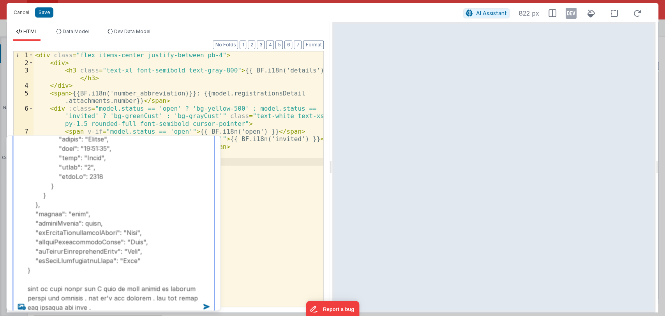
type textarea "{ "_hideBars": false, "_hideHeader": false, "addPermission": true, "allAttendan…"
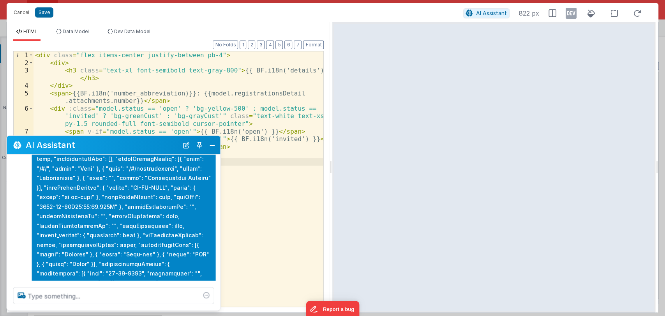
scroll to position [40, 0]
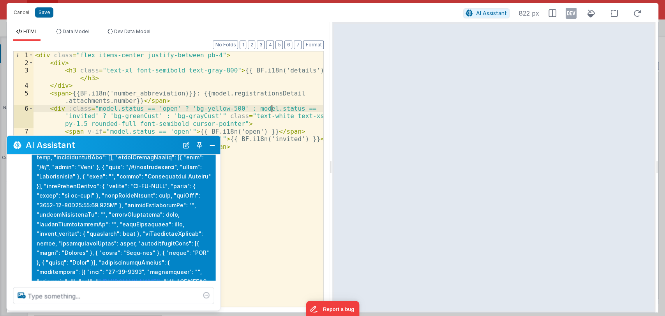
click at [271, 106] on div "< div class = "flex items-center justify-between pb-4" > < div > < h3 class = "…" at bounding box center [178, 186] width 290 height 270
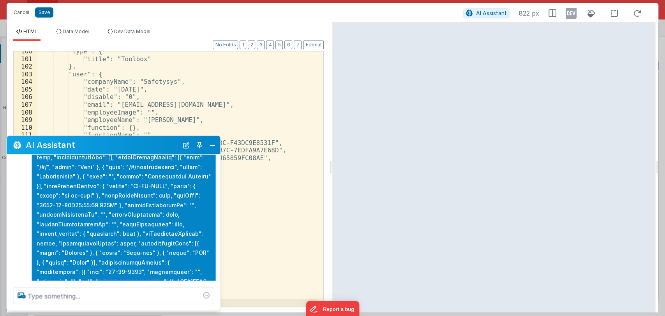
scroll to position [765, 0]
click at [213, 108] on div ""type": { "title": "Toolbox" }, "user": { "companyName": "Safetysys", "date": "…" at bounding box center [177, 183] width 280 height 270
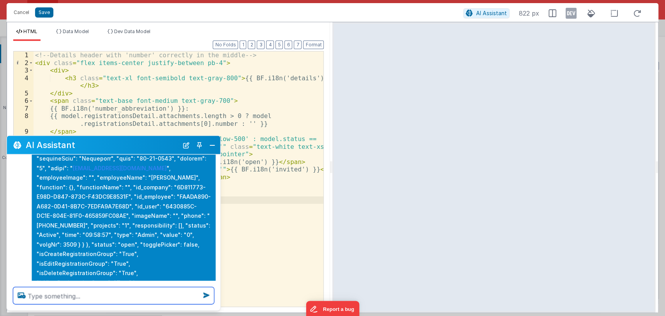
scroll to position [552, 0]
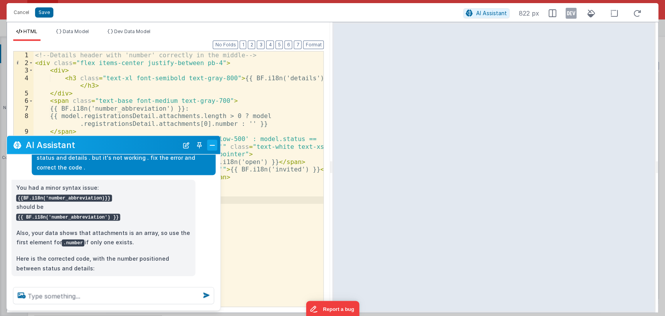
click at [209, 146] on button "Close" at bounding box center [212, 144] width 10 height 11
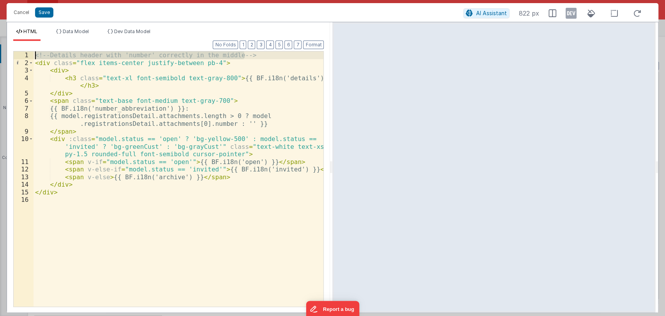
drag, startPoint x: 250, startPoint y: 56, endPoint x: 22, endPoint y: 55, distance: 227.5
click at [22, 55] on div "1 2 3 4 5 6 7 8 9 10 11 12 13 14 15 16 <!-- Details header with 'number' correc…" at bounding box center [168, 179] width 310 height 256
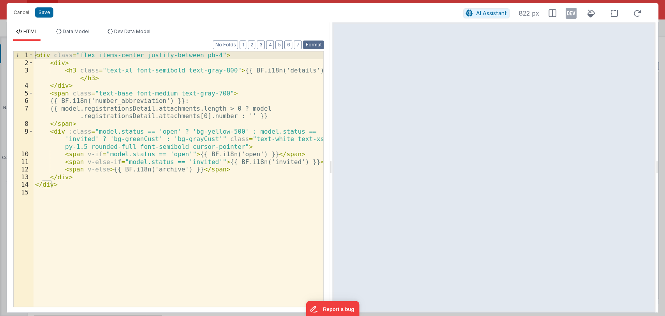
click at [312, 46] on button "Format" at bounding box center [313, 45] width 21 height 9
click at [48, 14] on button "Save" at bounding box center [44, 12] width 18 height 10
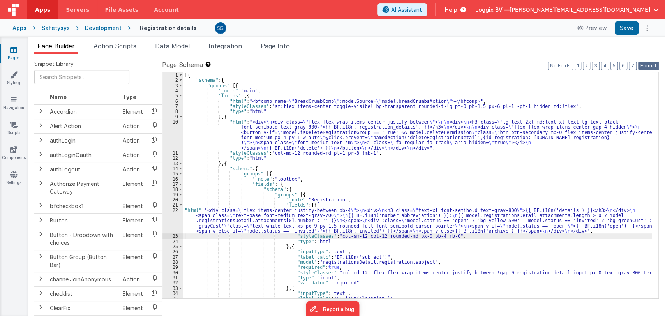
click at [642, 64] on button "Format" at bounding box center [648, 66] width 21 height 9
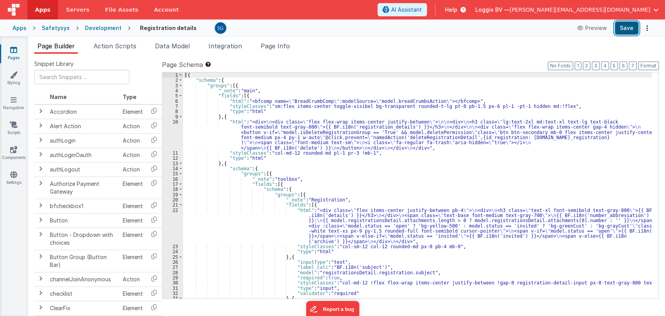
click at [624, 26] on button "Save" at bounding box center [627, 27] width 24 height 13
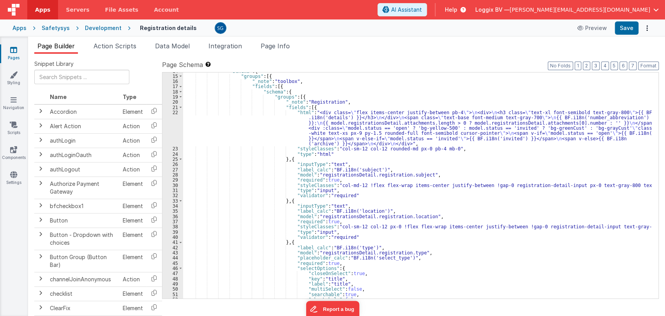
scroll to position [97, 0]
click at [396, 165] on div ""schema" : { "groups" : [{ "_note" : "toolbox" , "fields" : [{ "schema" : { "gr…" at bounding box center [417, 186] width 469 height 236
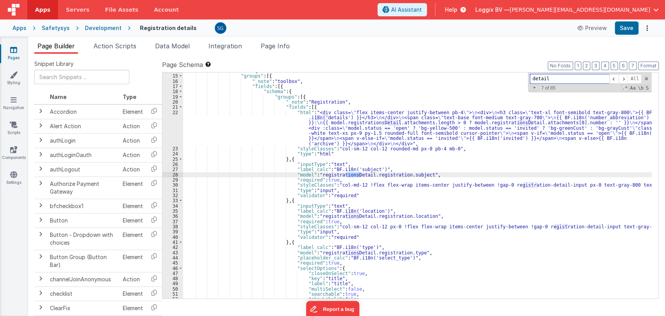
type input "details"
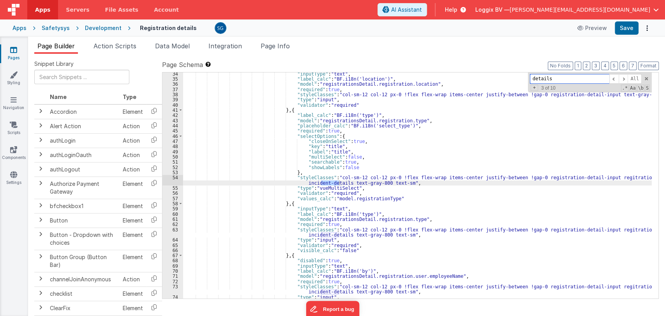
scroll to position [230, 0]
click at [615, 78] on span at bounding box center [613, 79] width 9 height 10
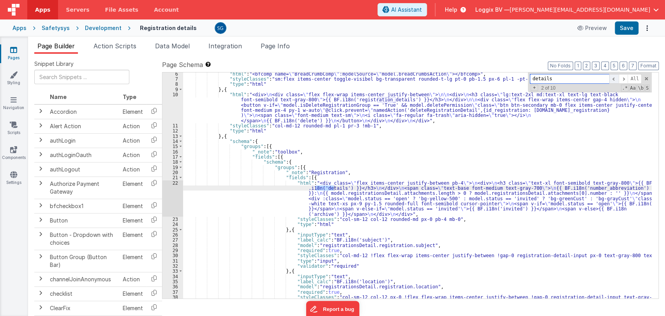
scroll to position [27, 0]
click at [301, 194] on div ""html" : "<bfcomp name= \" BreadCrumbComp \" :modelSource= \" model.breadCrumbs…" at bounding box center [417, 189] width 469 height 236
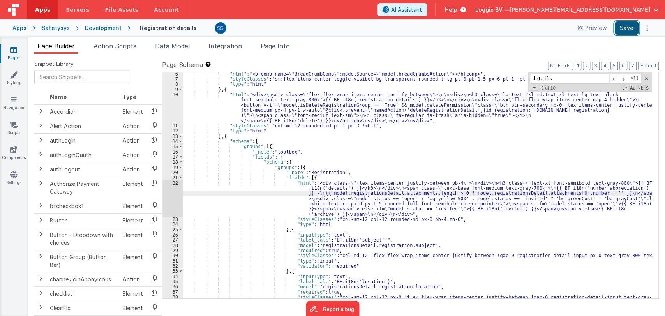
click at [621, 30] on button "Save" at bounding box center [627, 27] width 24 height 13
click at [308, 191] on div ""html" : "<bfcomp name= \" BreadCrumbComp \" :modelSource= \" model.breadCrumbs…" at bounding box center [417, 189] width 469 height 236
click at [617, 187] on div ""html" : "<bfcomp name= \" BreadCrumbComp \" :modelSource= \" model.breadCrumbs…" at bounding box center [417, 189] width 469 height 236
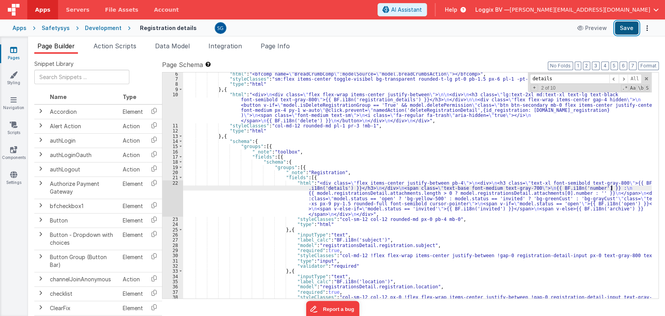
click at [629, 30] on button "Save" at bounding box center [627, 27] width 24 height 13
click at [646, 80] on span at bounding box center [645, 78] width 5 height 5
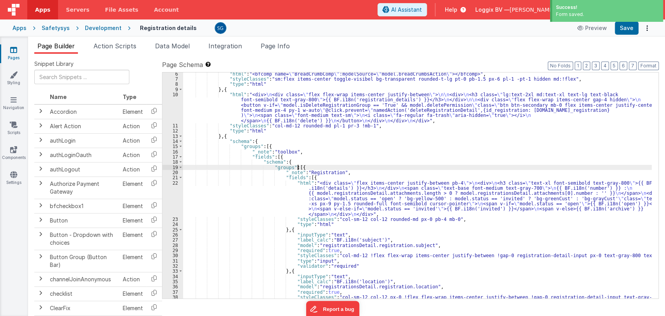
click at [372, 164] on div ""html" : "<bfcomp name= \" BreadCrumbComp \" :modelSource= \" model.breadCrumbs…" at bounding box center [417, 189] width 469 height 236
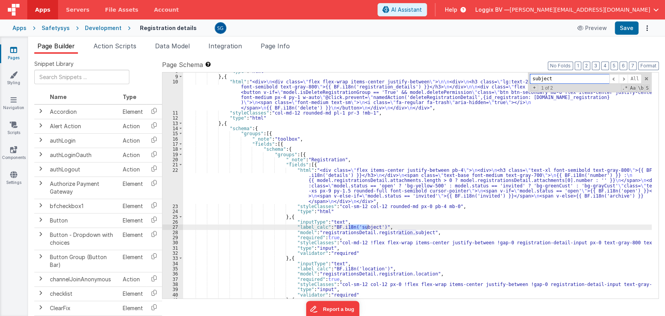
scroll to position [40, 0]
type input "subject"
click at [368, 227] on div ""type" : "html" } , { "html" : "<div> \n <div class= \" flex flex-wrap items-ce…" at bounding box center [417, 185] width 469 height 226
click at [354, 227] on div ""type" : "html" } , { "html" : "<div> \n <div class= \" flex flex-wrap items-ce…" at bounding box center [417, 187] width 469 height 236
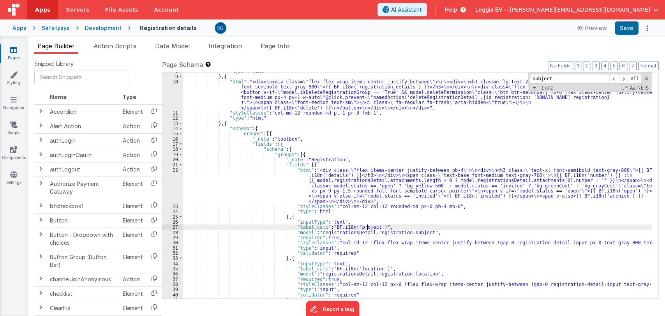
click at [368, 227] on div ""type" : "html" } , { "html" : "<div> \n <div class= \" flex flex-wrap items-ce…" at bounding box center [417, 187] width 469 height 236
click at [372, 227] on div ""type" : "html" } , { "html" : "<div> \n <div class= \" flex flex-wrap items-ce…" at bounding box center [417, 187] width 469 height 236
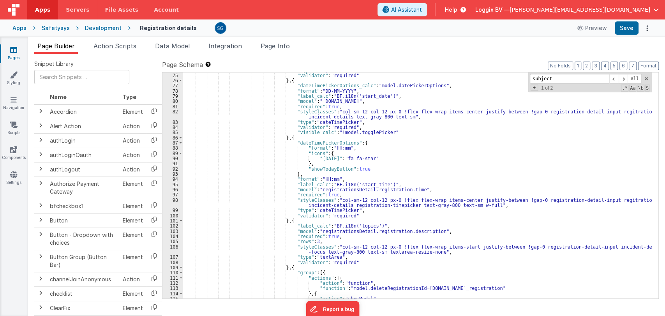
scroll to position [456, 0]
click at [365, 224] on div ""type" : "input" , "validator" : "required" } , { "dateTimePickerOptions_calc" …" at bounding box center [417, 186] width 469 height 236
click at [371, 227] on div ""type" : "input" , "validator" : "required" } , { "dateTimePickerOptions_calc" …" at bounding box center [417, 186] width 469 height 236
click at [622, 26] on button "Save" at bounding box center [627, 27] width 24 height 13
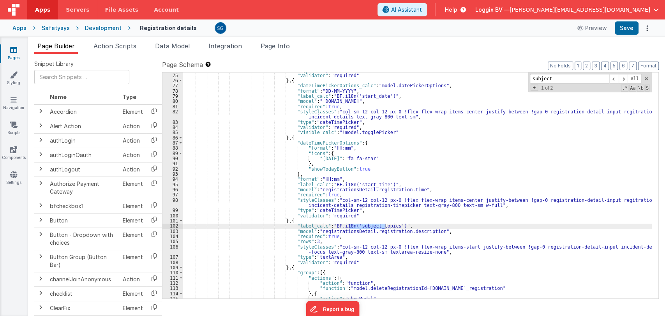
click at [17, 48] on icon at bounding box center [13, 50] width 7 height 8
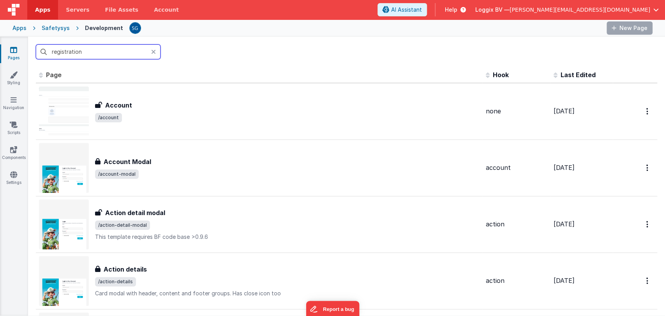
click at [132, 52] on input "registration" at bounding box center [98, 51] width 125 height 15
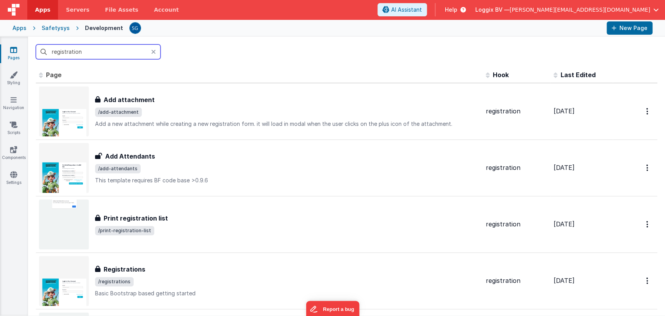
click at [132, 52] on input "registration" at bounding box center [98, 51] width 125 height 15
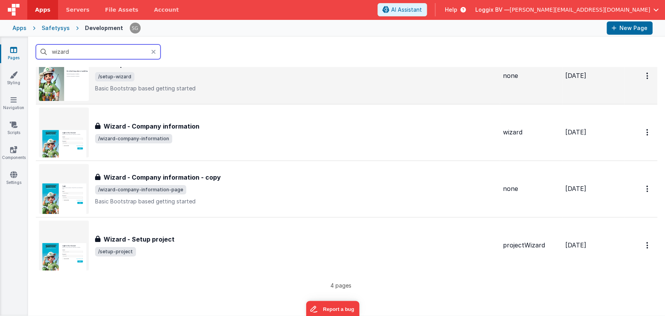
scroll to position [38, 0]
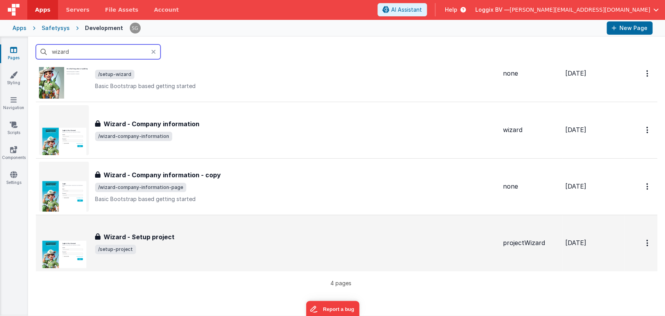
type input "wizard"
click at [134, 227] on div "Wizard - Setup project Wizard - Setup project /setup-project" at bounding box center [268, 243] width 458 height 50
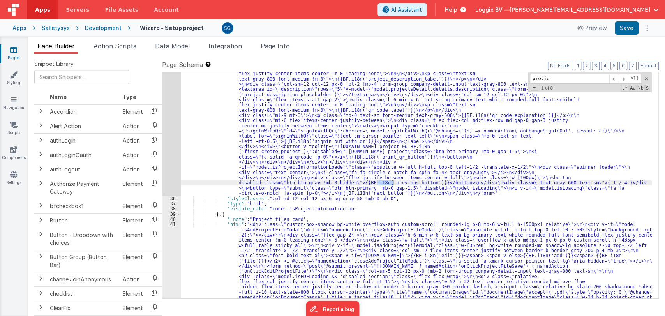
scroll to position [442, 0]
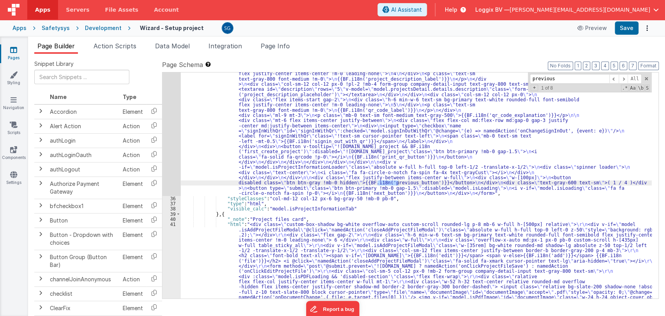
click at [547, 74] on input "previous" at bounding box center [569, 79] width 79 height 10
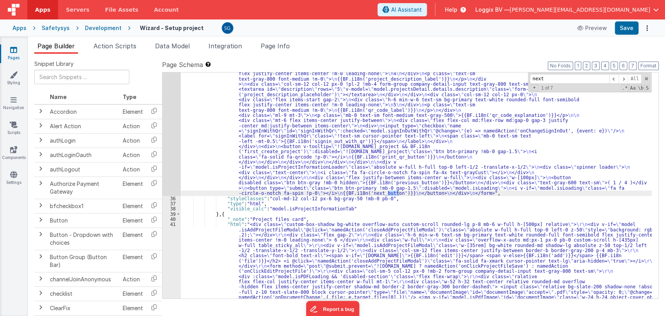
type input "next"
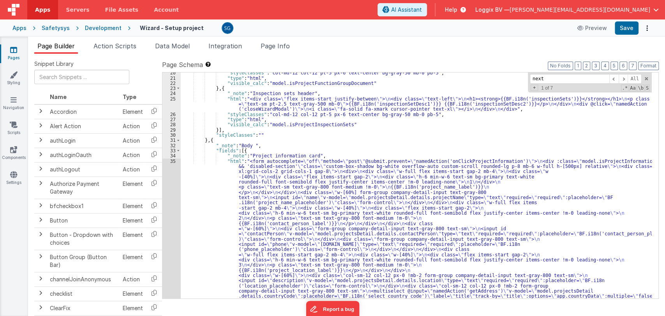
scroll to position [132, 0]
click at [12, 49] on icon at bounding box center [13, 50] width 7 height 8
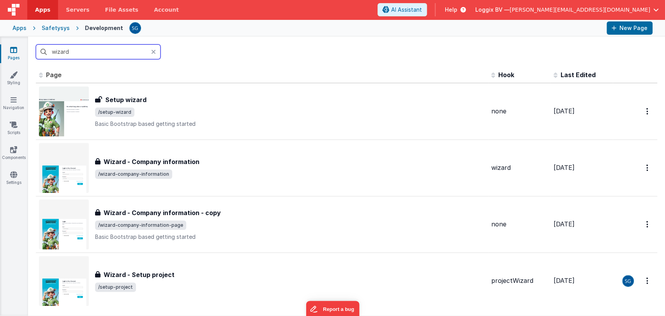
click at [126, 52] on input "wizard" at bounding box center [98, 51] width 125 height 15
type input "wizarpWA"
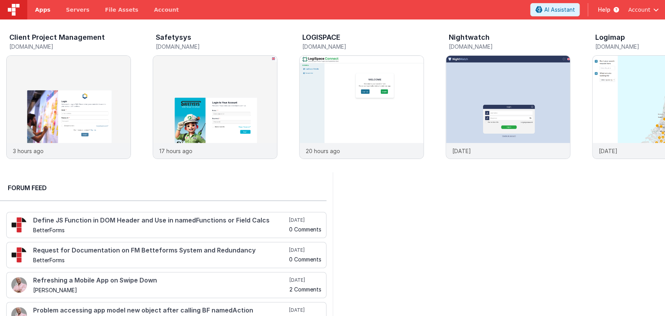
click at [41, 9] on span "Apps" at bounding box center [42, 10] width 15 height 8
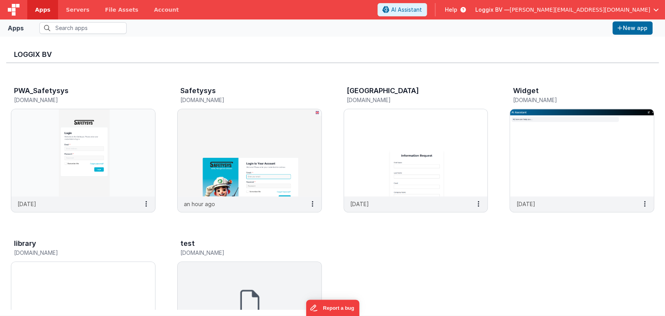
scroll to position [298, 0]
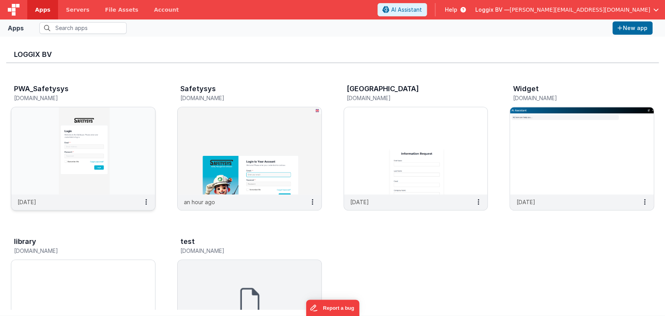
click at [100, 131] on img at bounding box center [83, 150] width 144 height 87
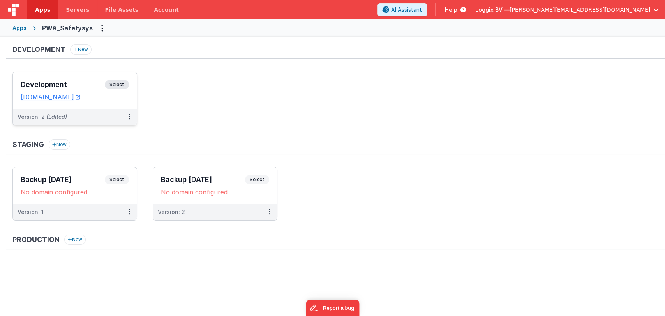
click at [65, 82] on h3 "Development" at bounding box center [63, 85] width 84 height 8
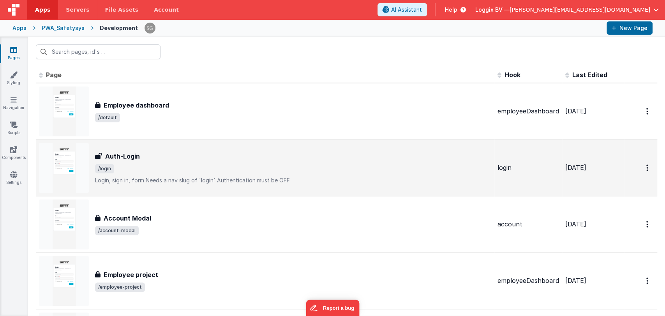
click at [120, 155] on h3 "Auth-Login" at bounding box center [122, 156] width 35 height 9
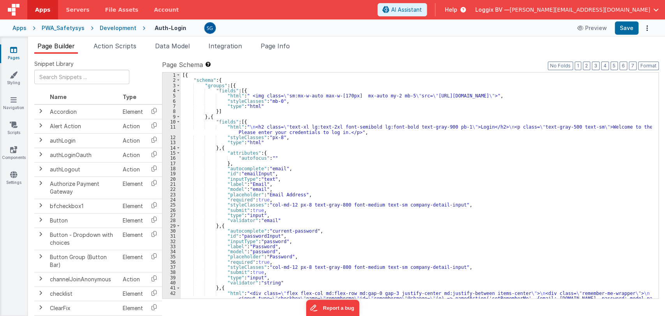
type textarea "Login, sign in, form Needs a nav slug of `login` Authentication must be OFF"
click at [283, 45] on span "Page Info" at bounding box center [275, 46] width 29 height 8
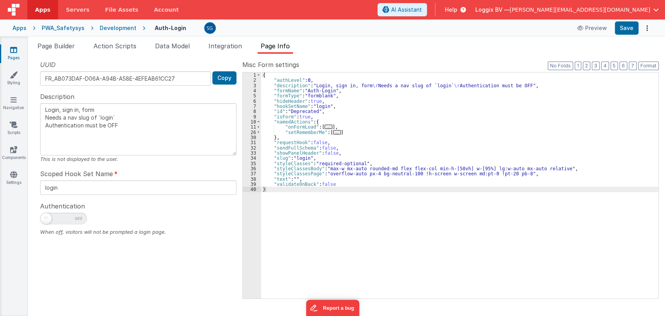
click at [123, 126] on textarea "Login, sign in, form Needs a nav slug of `login` Authentication must be OFF" at bounding box center [138, 129] width 196 height 52
click at [63, 43] on span "Page Builder" at bounding box center [55, 46] width 37 height 8
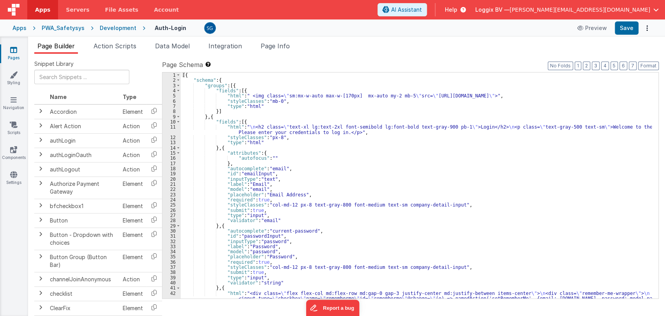
click at [13, 48] on icon at bounding box center [13, 50] width 7 height 8
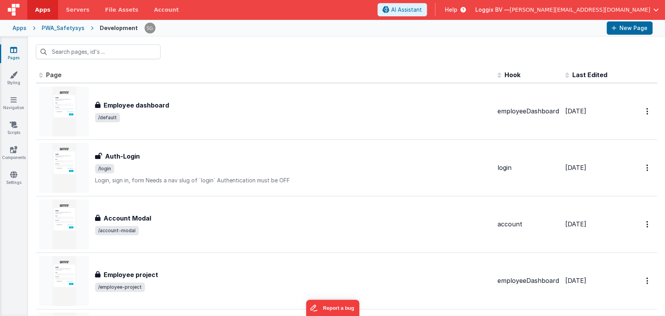
click at [9, 53] on link "Pages" at bounding box center [14, 54] width 28 height 16
click at [19, 29] on div "Apps" at bounding box center [19, 28] width 14 height 8
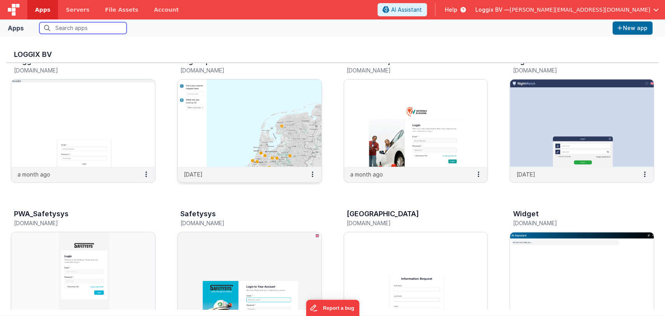
scroll to position [227, 0]
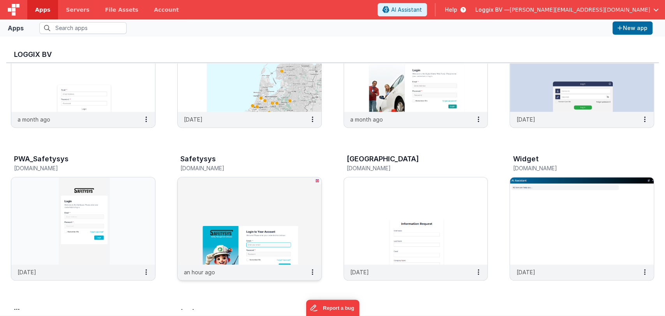
click at [263, 208] on img at bounding box center [250, 220] width 144 height 87
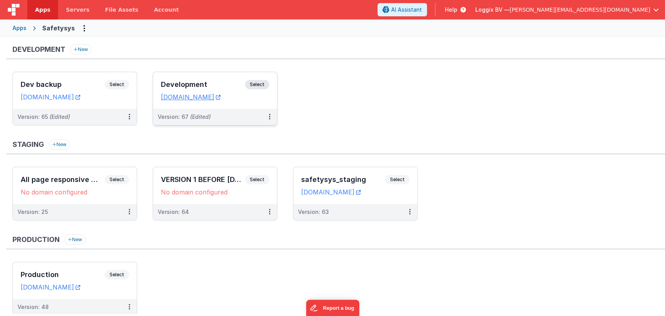
click at [188, 81] on h3 "Development" at bounding box center [203, 85] width 84 height 8
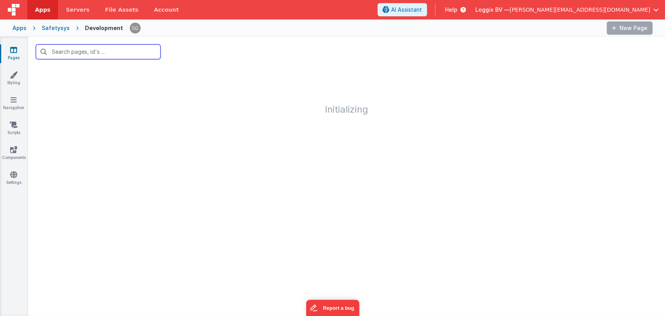
click at [107, 50] on input "text" at bounding box center [98, 51] width 125 height 15
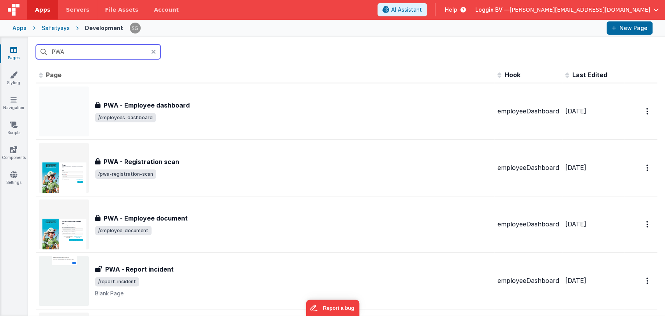
type input "PWA"
click at [24, 26] on div "Apps" at bounding box center [19, 28] width 14 height 8
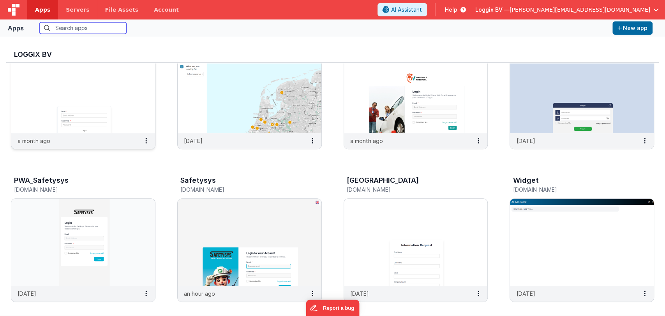
scroll to position [214, 0]
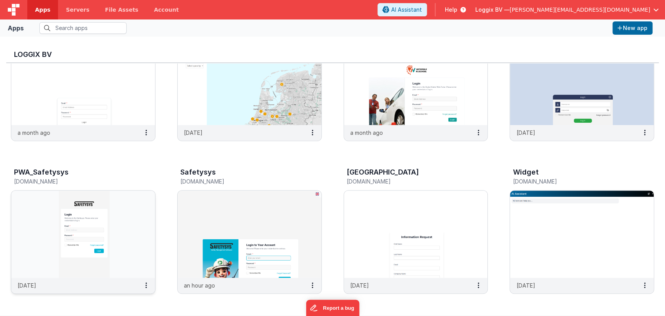
click at [60, 225] on img at bounding box center [83, 233] width 144 height 87
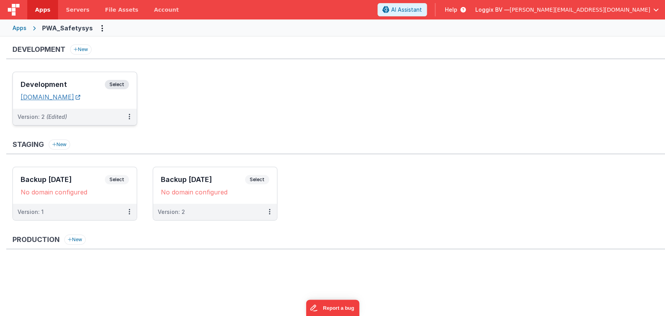
click at [74, 96] on link "[DOMAIN_NAME]" at bounding box center [51, 97] width 60 height 8
